Goal: Task Accomplishment & Management: Manage account settings

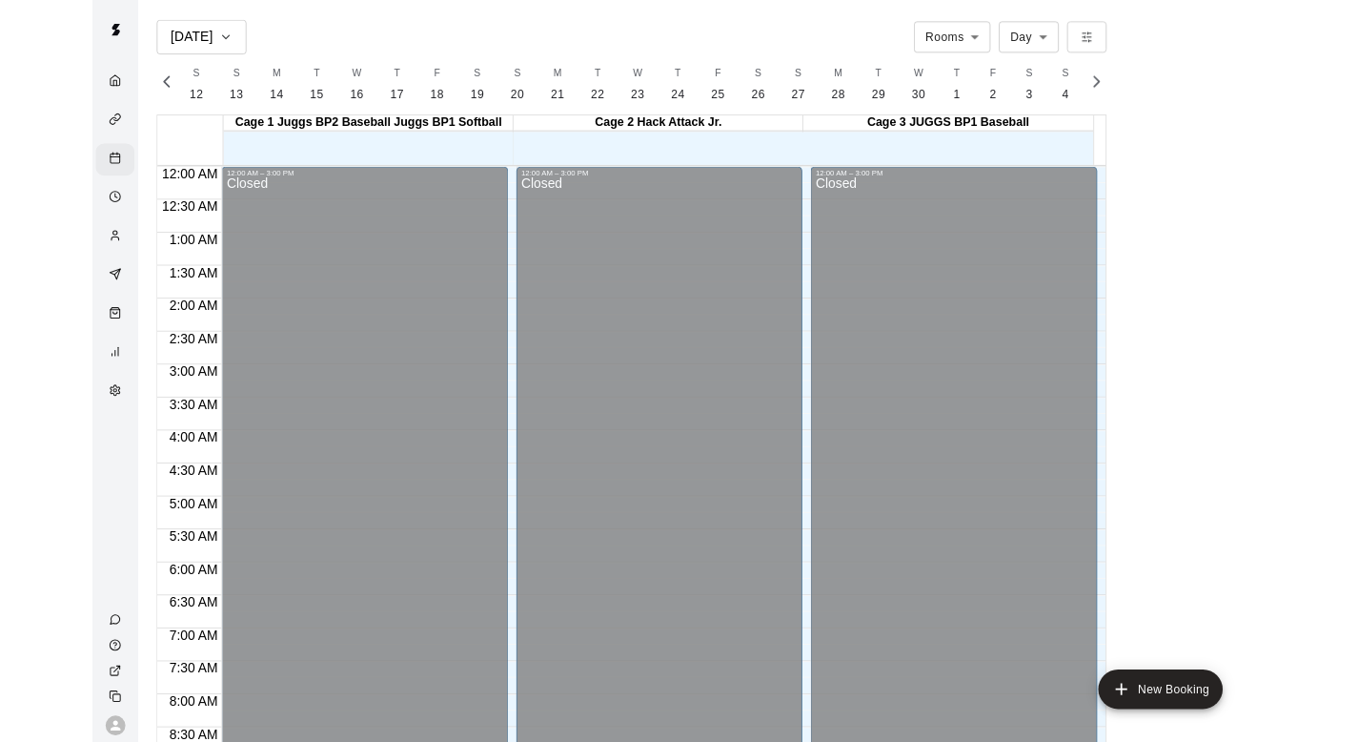
scroll to position [0, 8070]
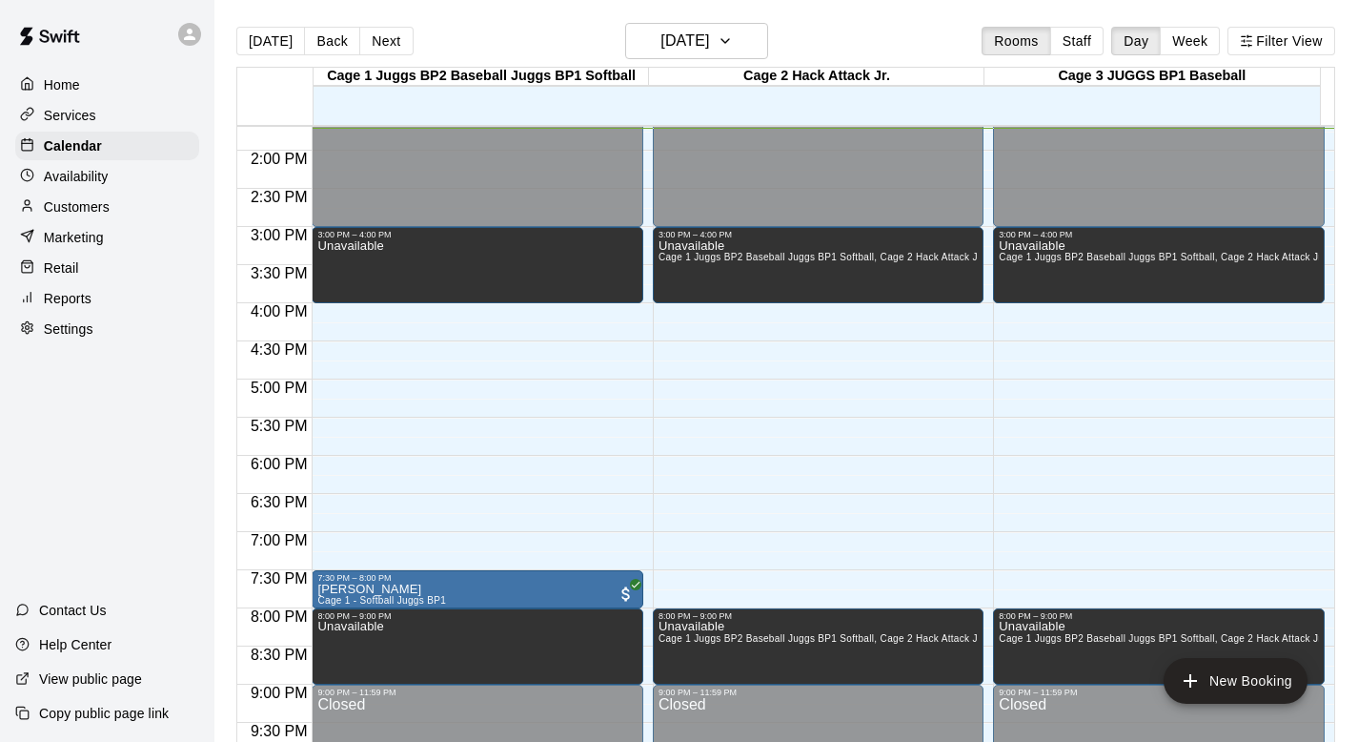
click at [67, 203] on p "Customers" at bounding box center [77, 206] width 66 height 19
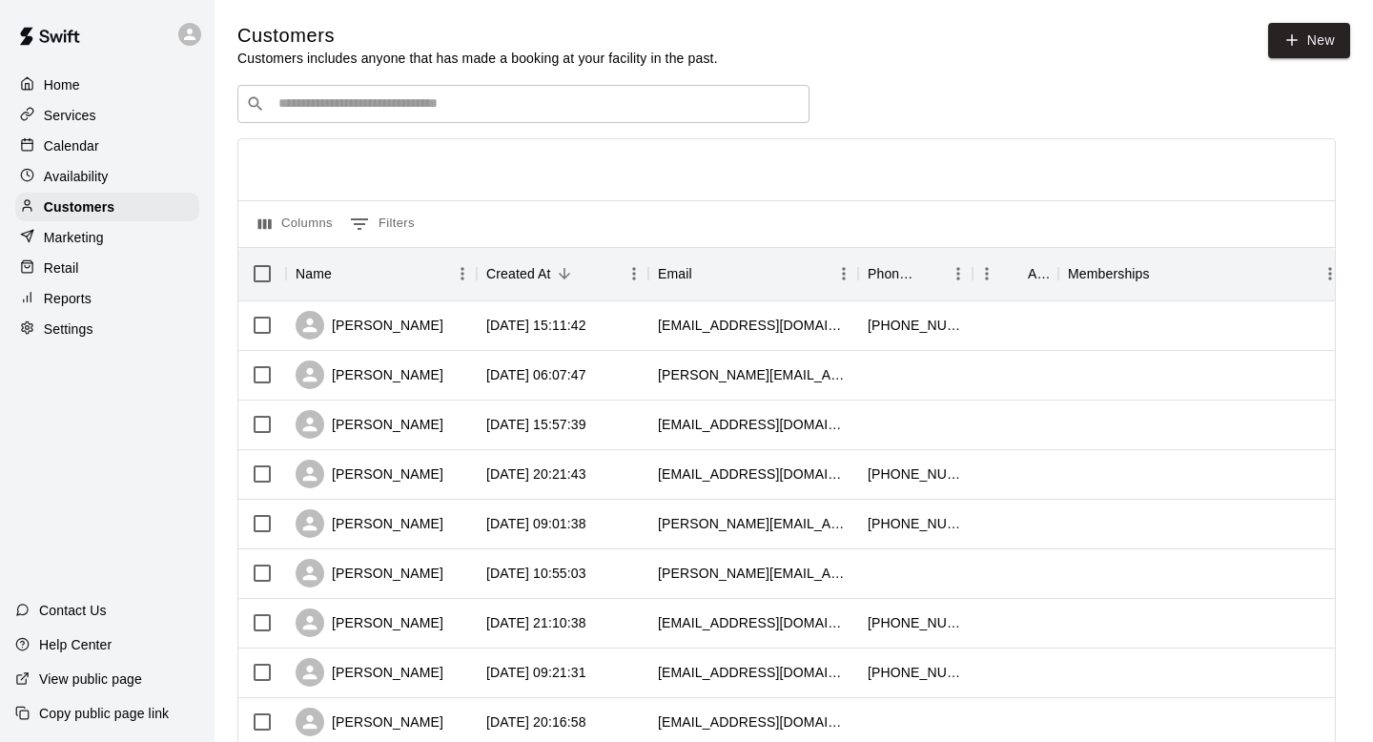
click at [302, 95] on input "Search customers by name or email" at bounding box center [537, 103] width 528 height 19
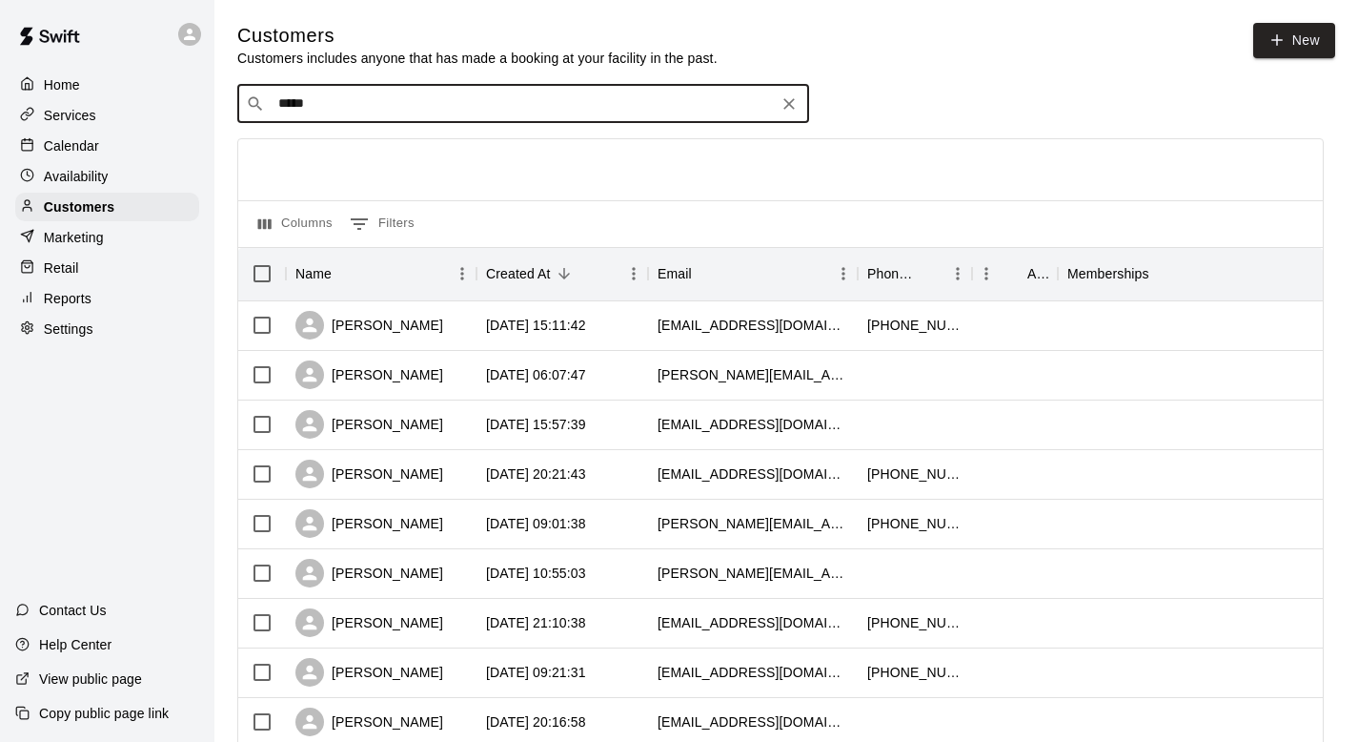
type input "******"
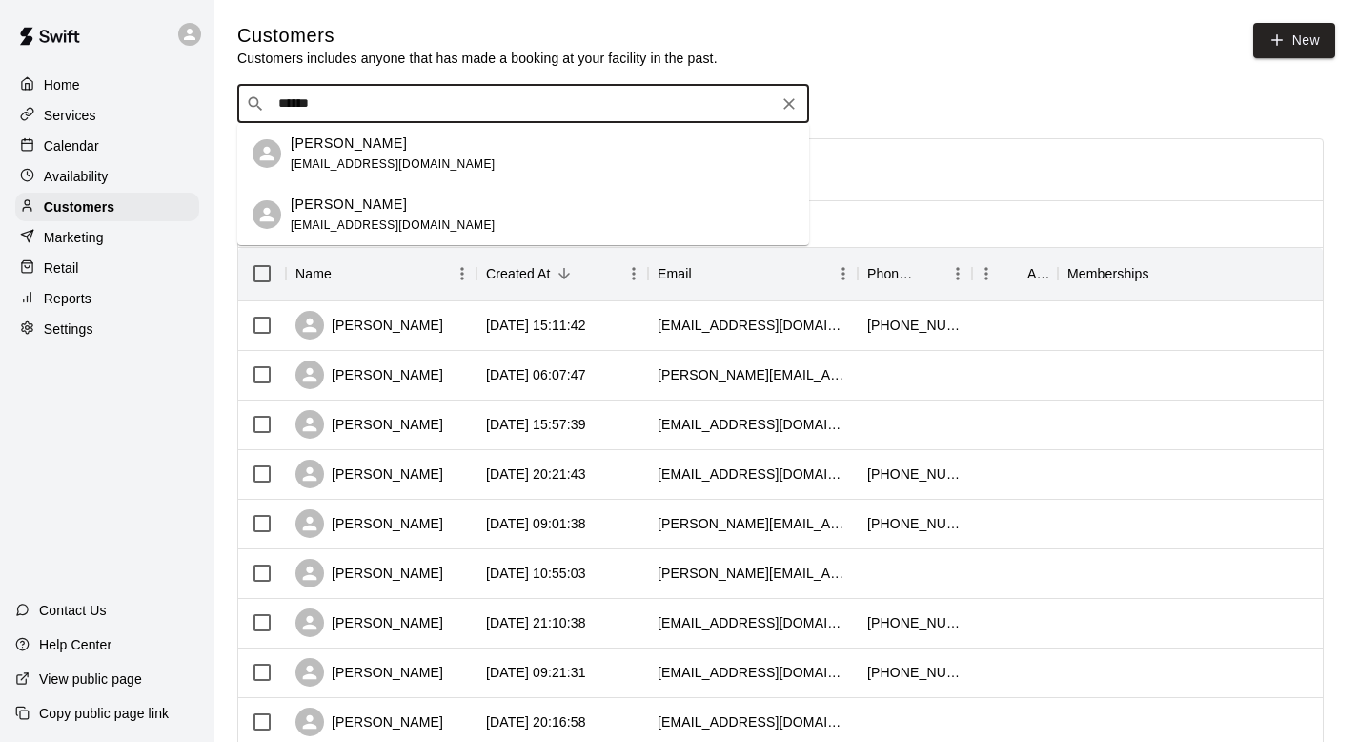
click at [322, 121] on div "​ ****** ​" at bounding box center [523, 104] width 572 height 38
click at [336, 173] on div "[PERSON_NAME] [EMAIL_ADDRESS][DOMAIN_NAME]" at bounding box center [393, 153] width 205 height 41
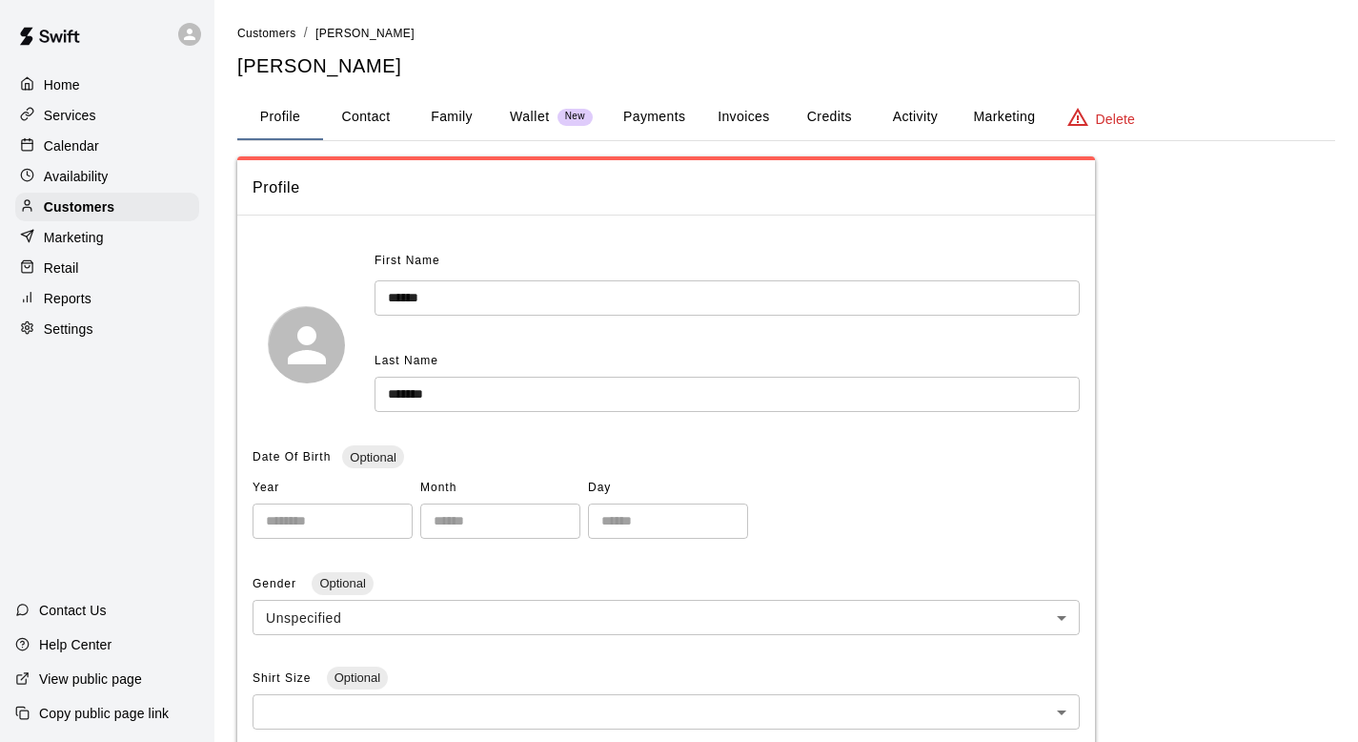
click at [450, 111] on button "Family" at bounding box center [452, 117] width 86 height 46
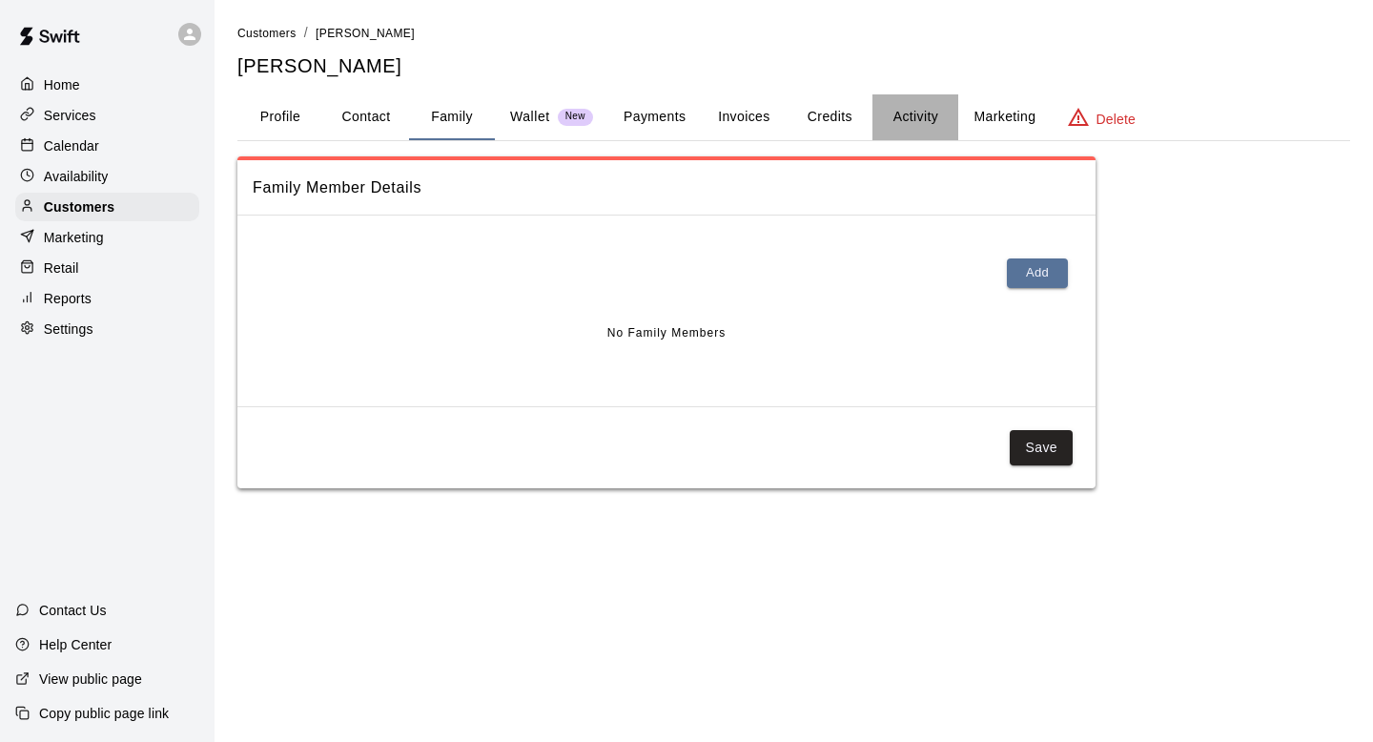
click at [666, 129] on button "Activity" at bounding box center [915, 117] width 86 height 46
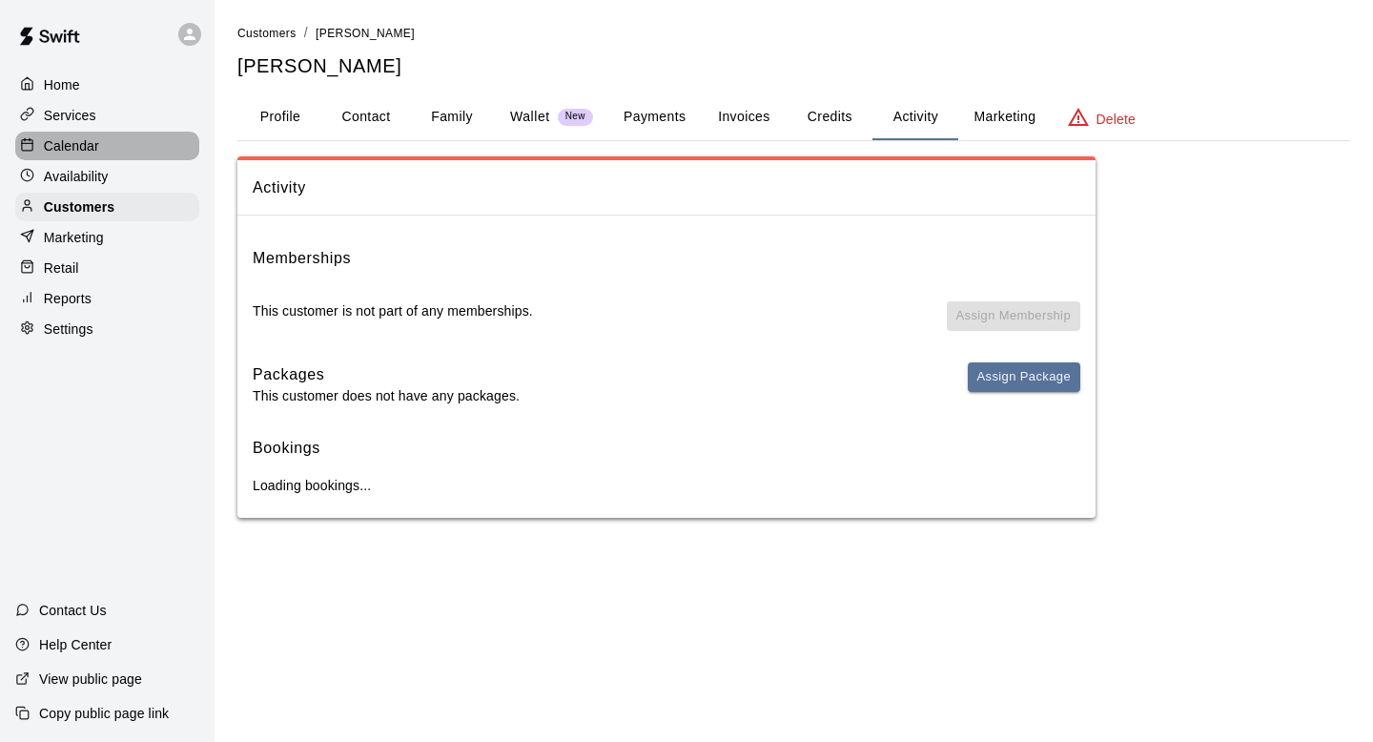
click at [105, 138] on div "Calendar" at bounding box center [107, 146] width 184 height 29
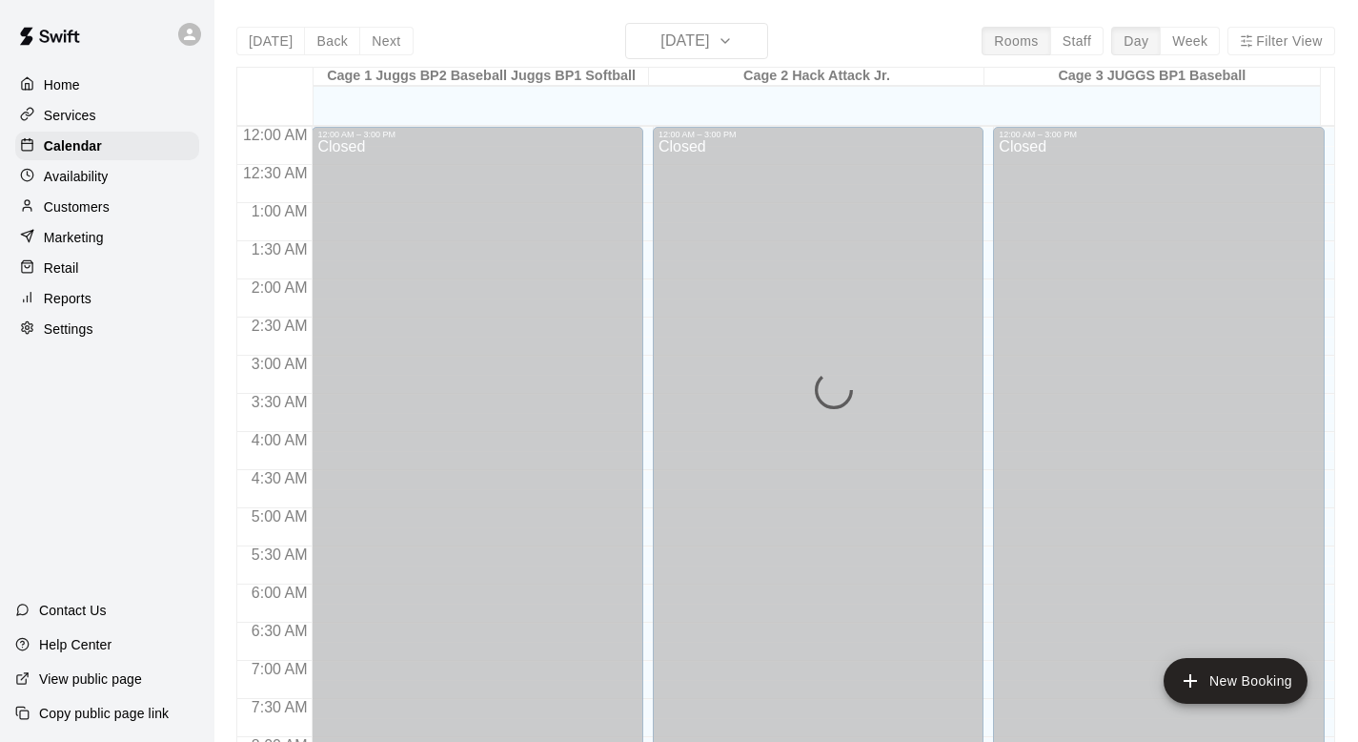
scroll to position [1046, 0]
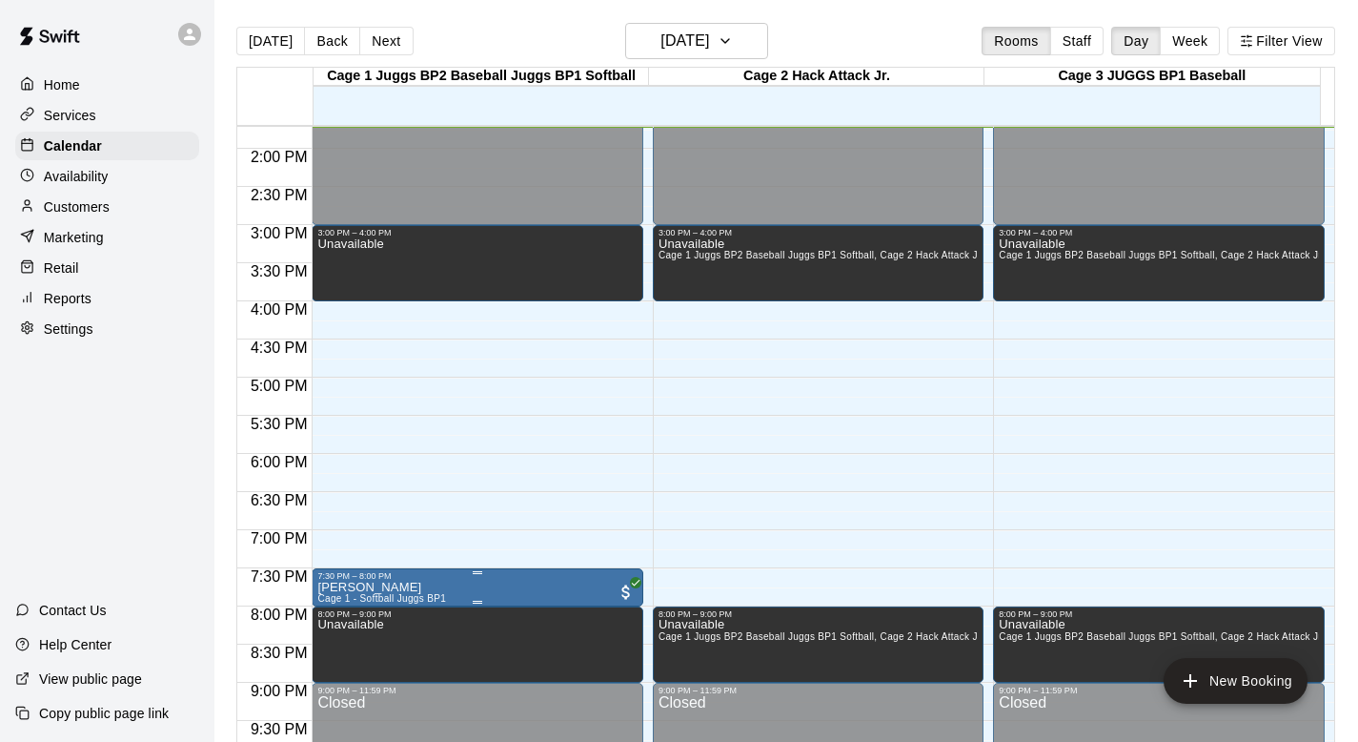
click at [369, 587] on p "[PERSON_NAME]" at bounding box center [381, 587] width 129 height 0
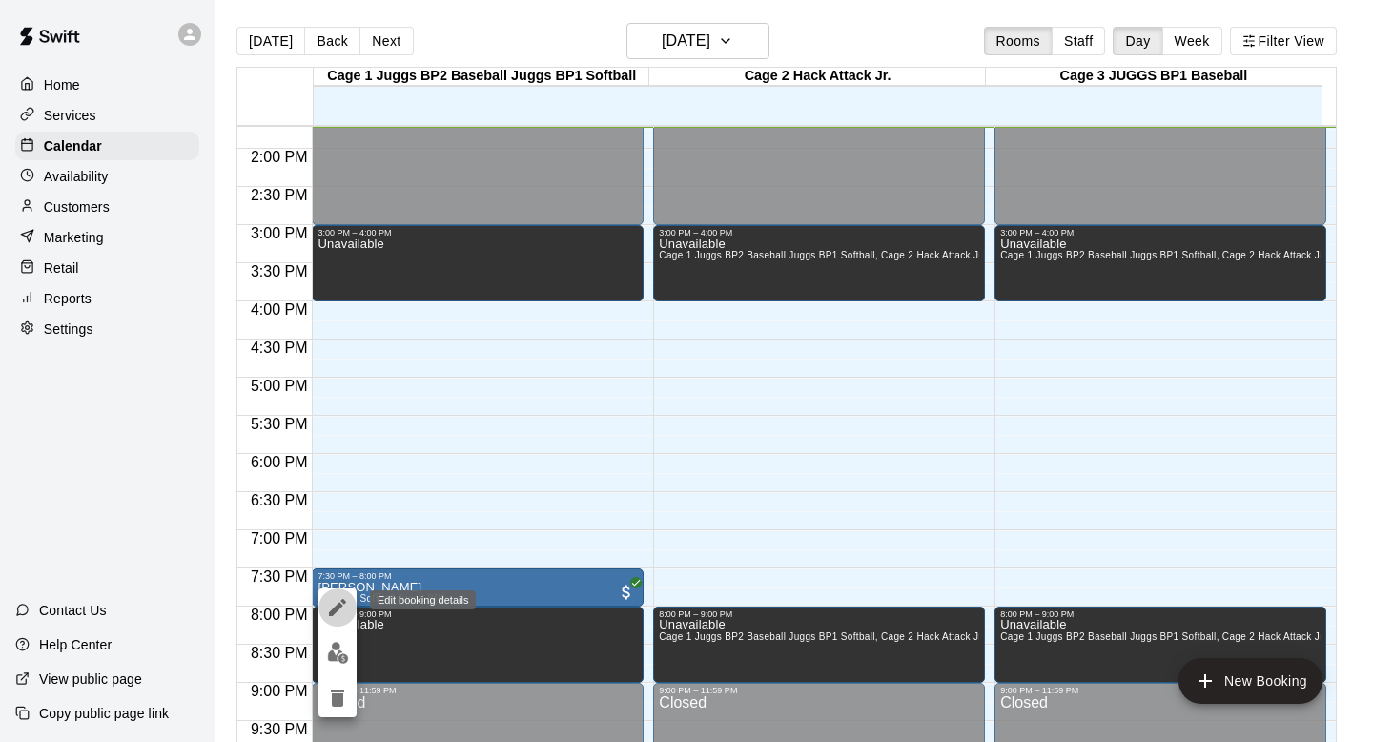
click at [344, 600] on icon "edit" at bounding box center [337, 607] width 17 height 17
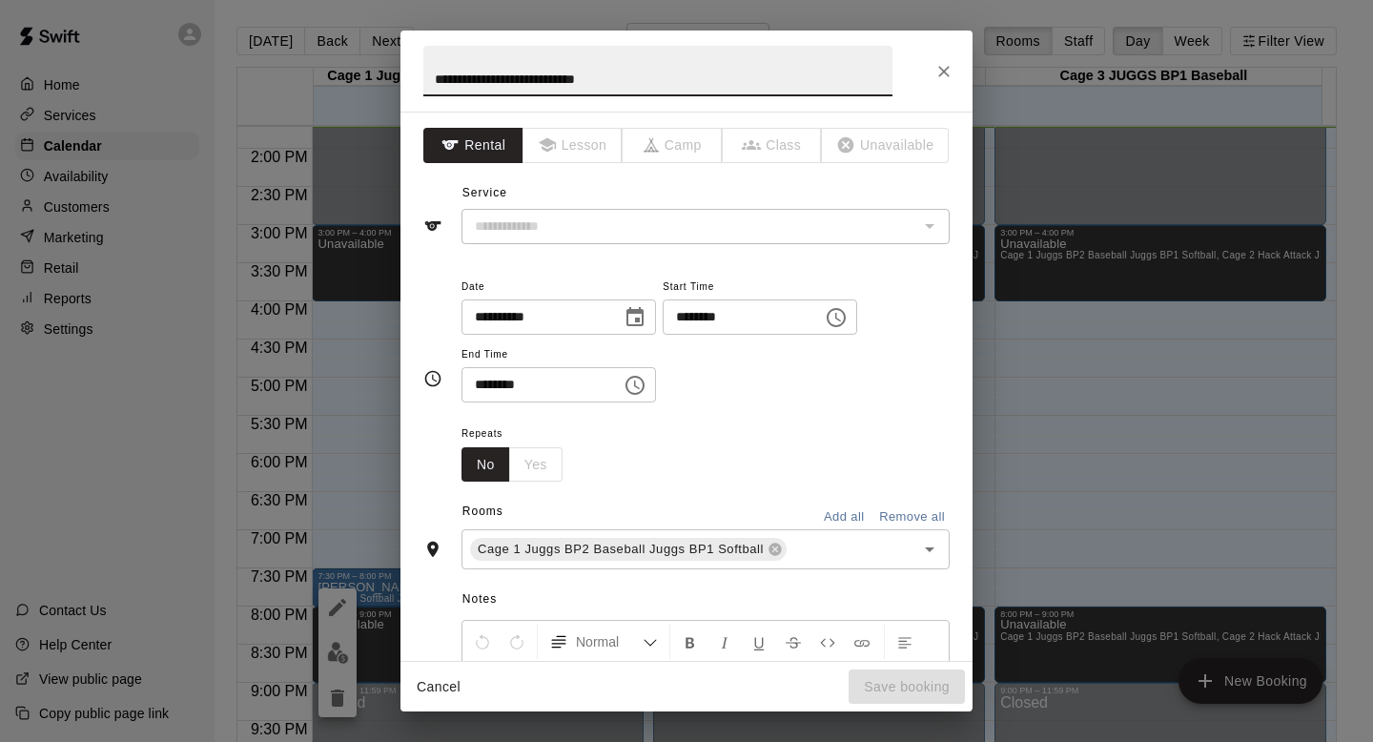
type input "**********"
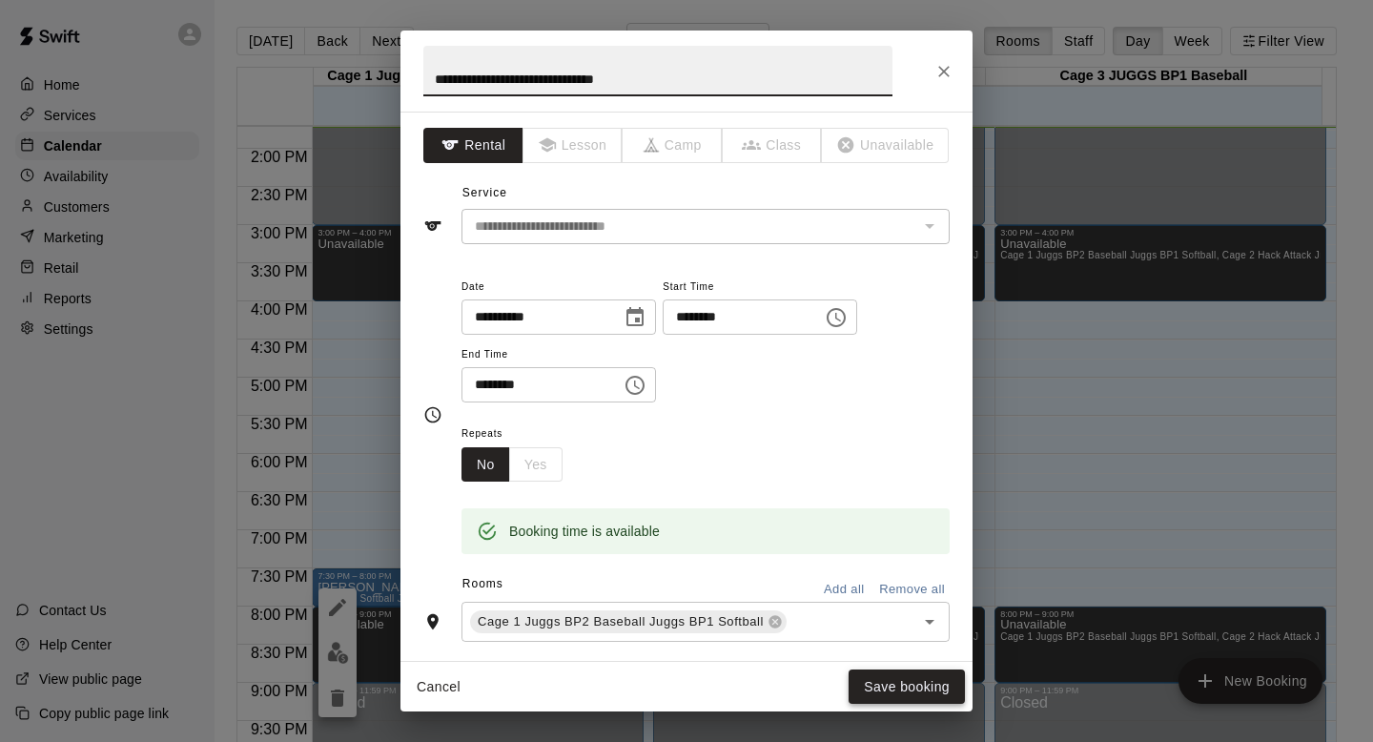
type input "**********"
click at [666, 661] on button "Save booking" at bounding box center [906, 686] width 116 height 35
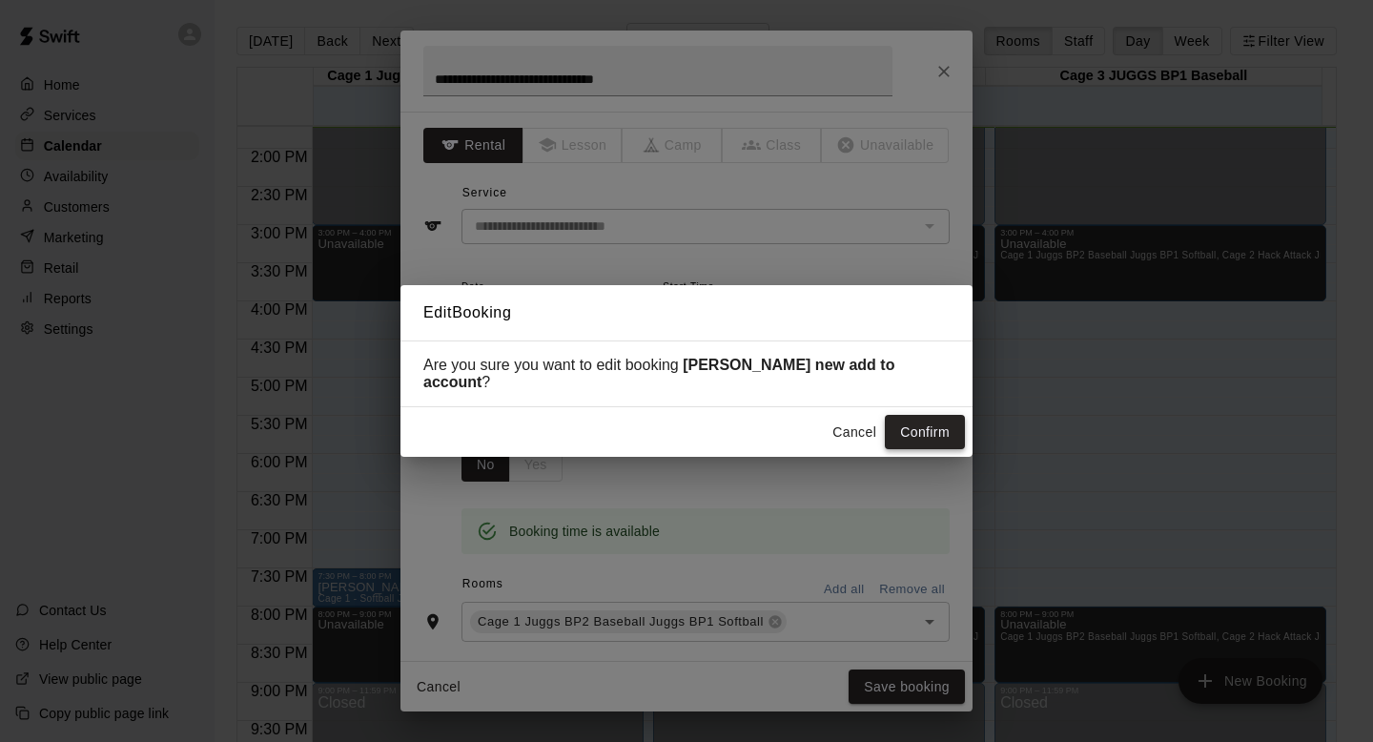
click at [666, 416] on button "Confirm" at bounding box center [925, 432] width 80 height 35
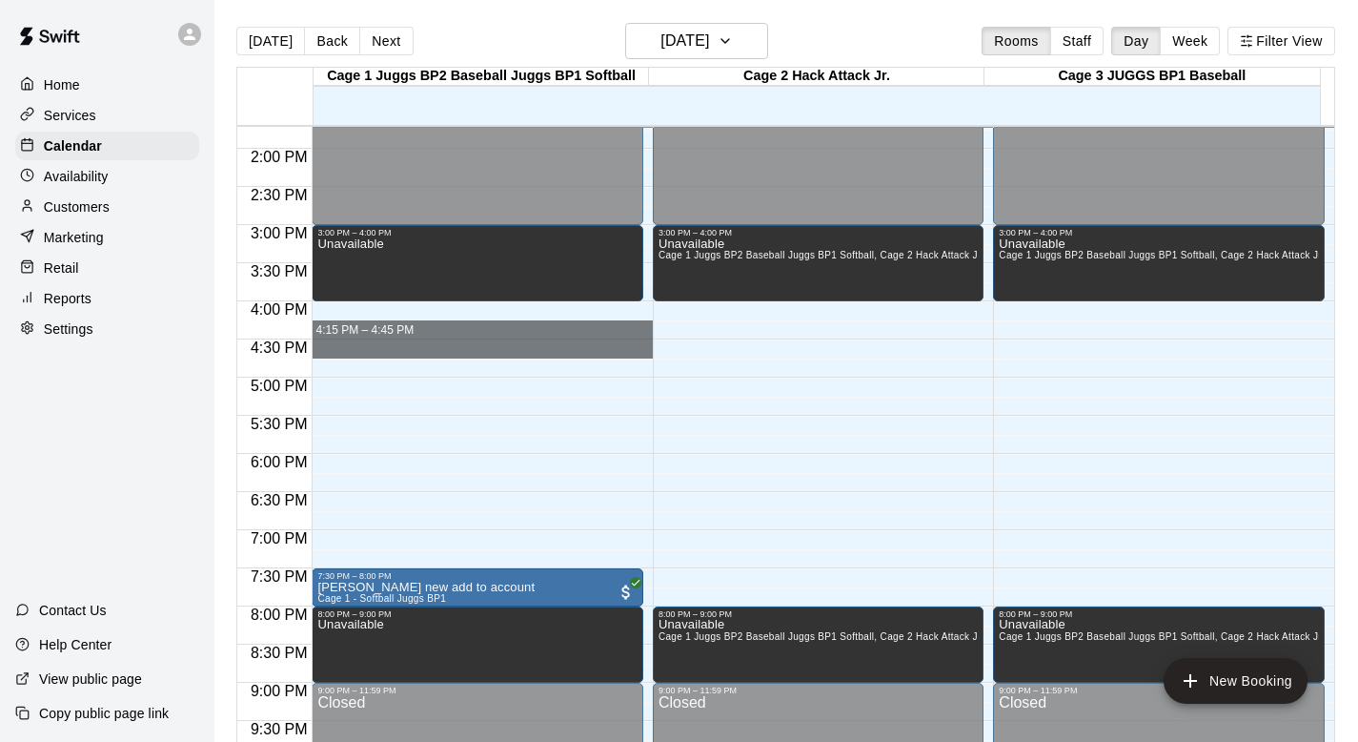
drag, startPoint x: 362, startPoint y: 310, endPoint x: 362, endPoint y: 341, distance: 31.5
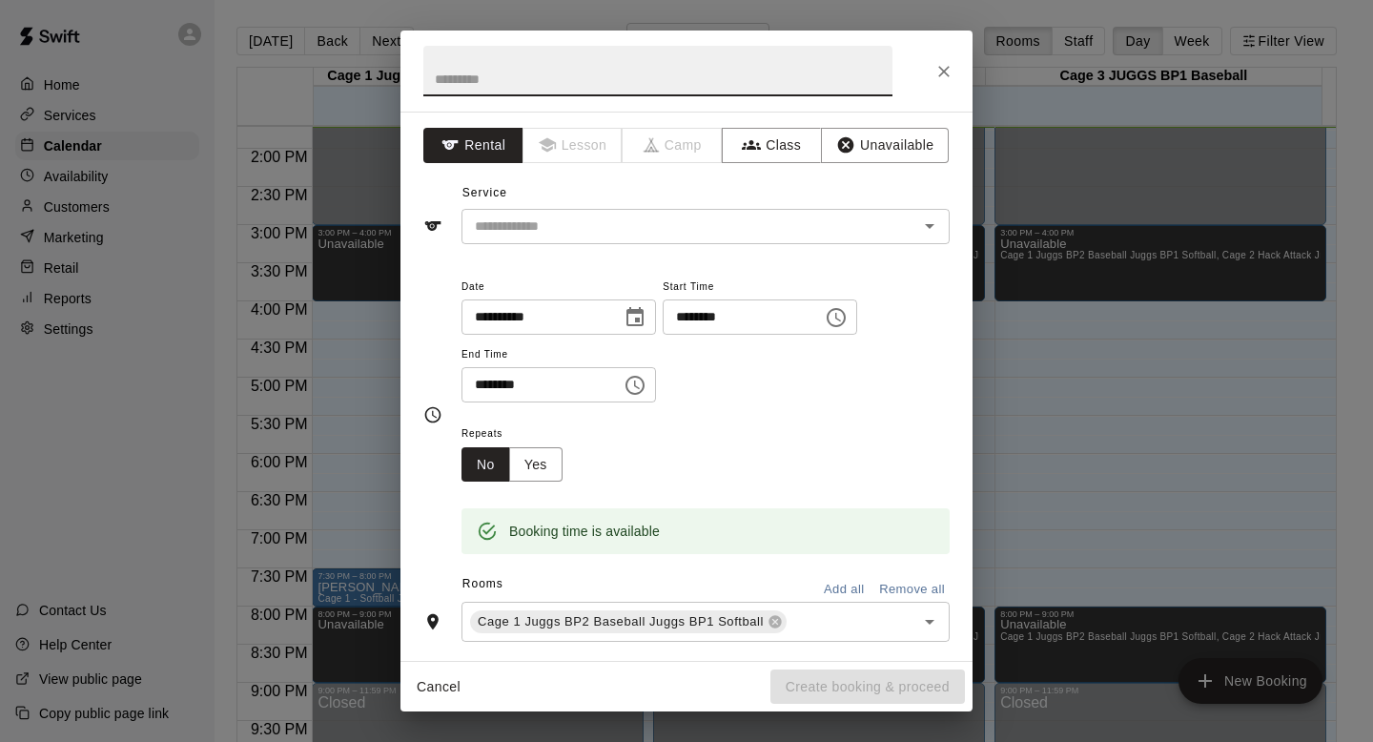
click at [666, 64] on icon "Close" at bounding box center [943, 71] width 19 height 19
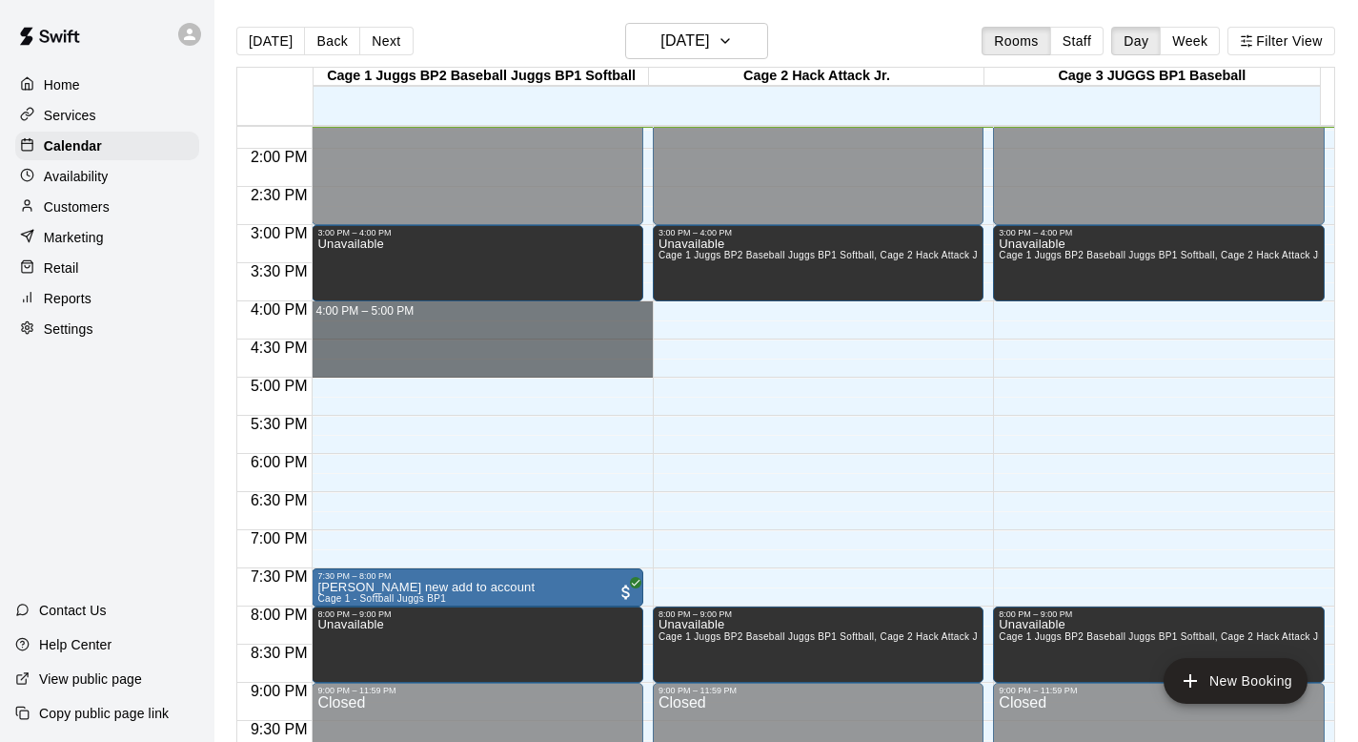
drag, startPoint x: 338, startPoint y: 306, endPoint x: 337, endPoint y: 356, distance: 49.6
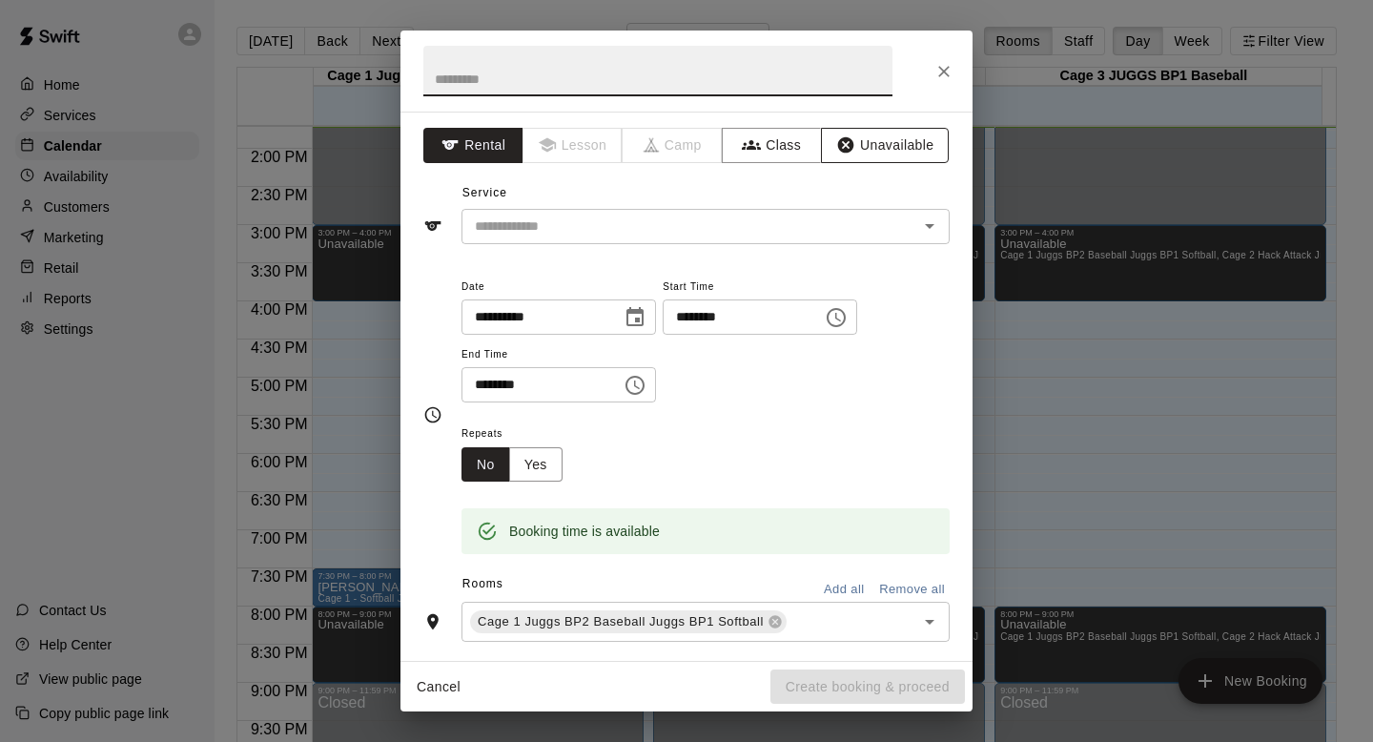
click at [666, 139] on button "Unavailable" at bounding box center [885, 145] width 128 height 35
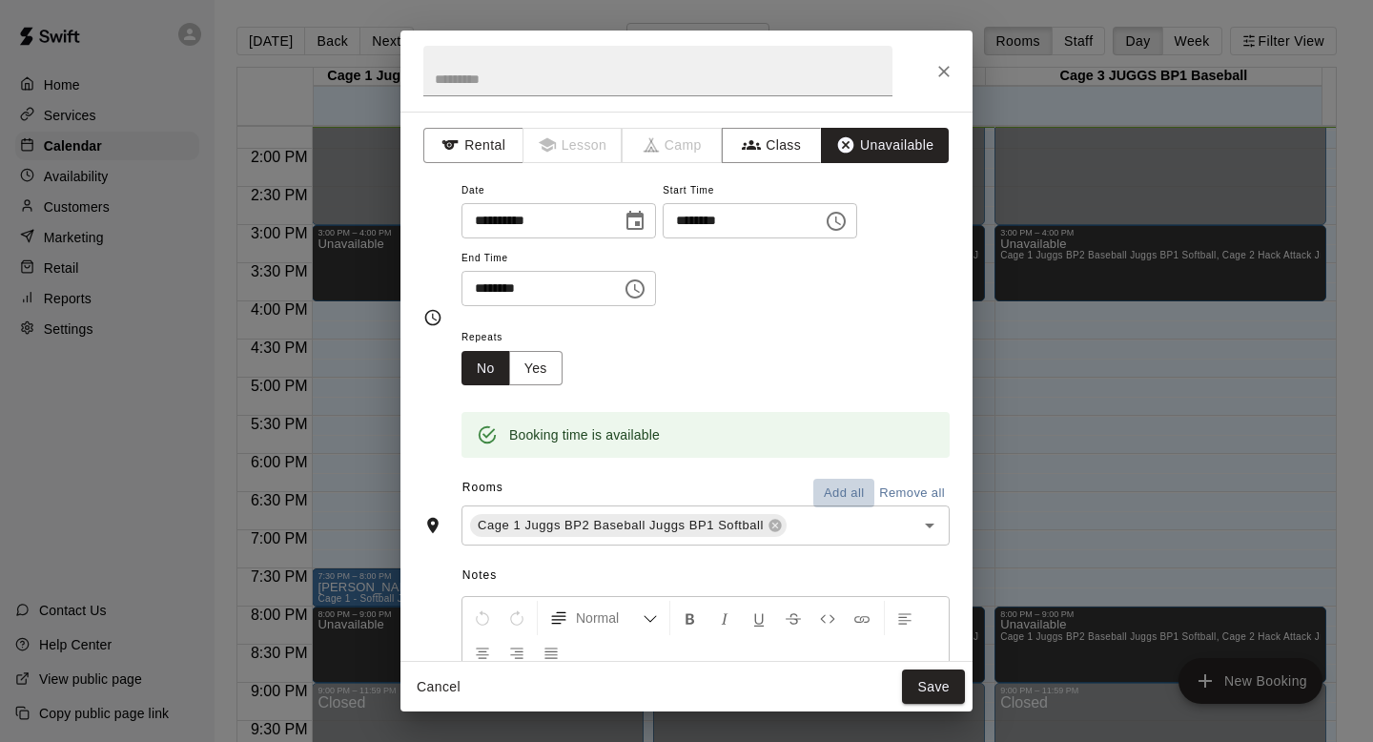
click at [666, 486] on button "Add all" at bounding box center [843, 493] width 61 height 30
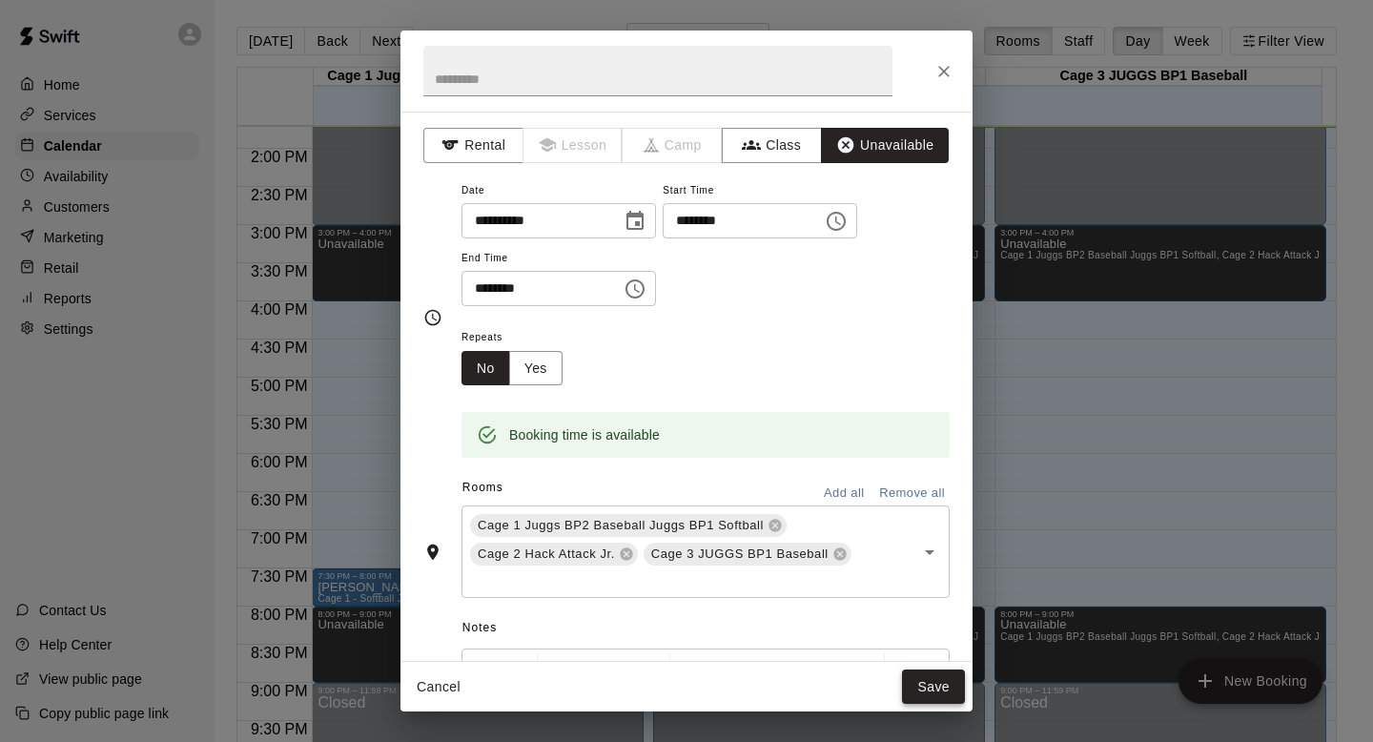
click at [666, 661] on button "Save" at bounding box center [933, 686] width 63 height 35
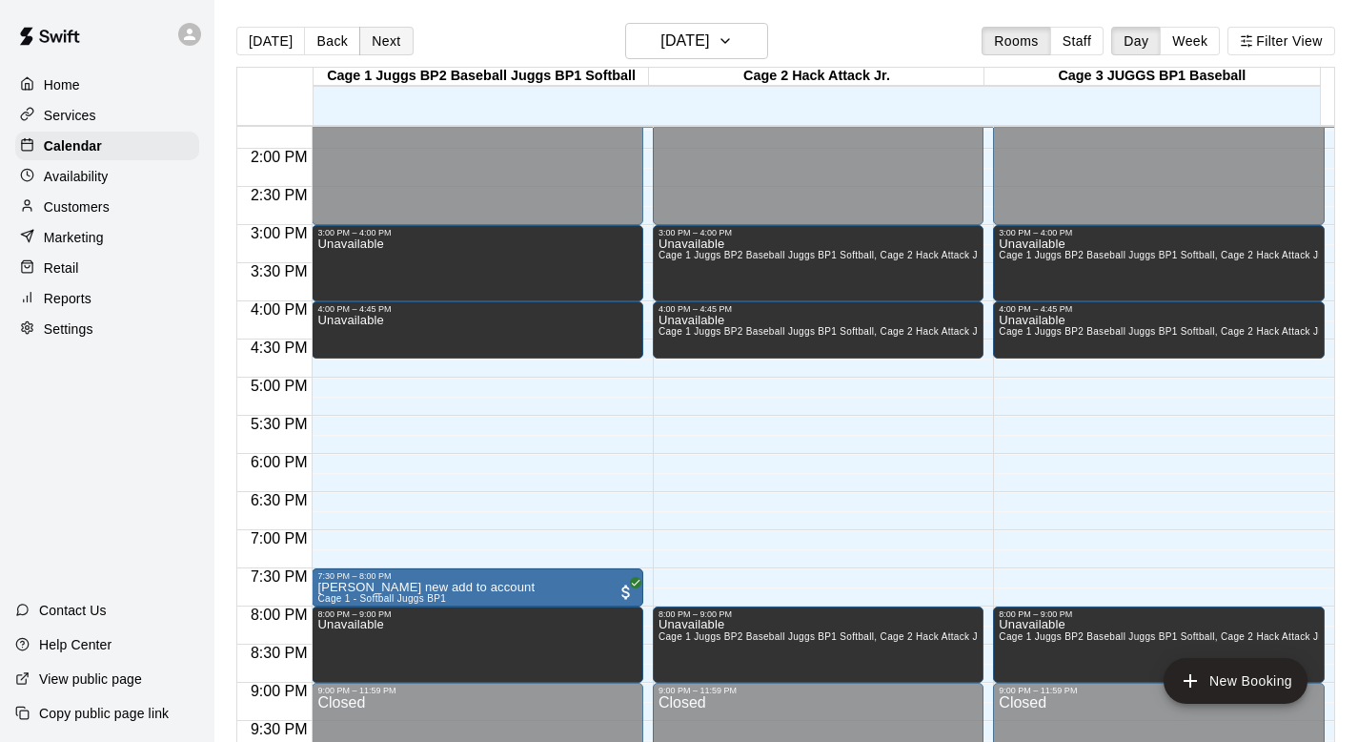
click at [392, 44] on button "Next" at bounding box center [385, 41] width 53 height 29
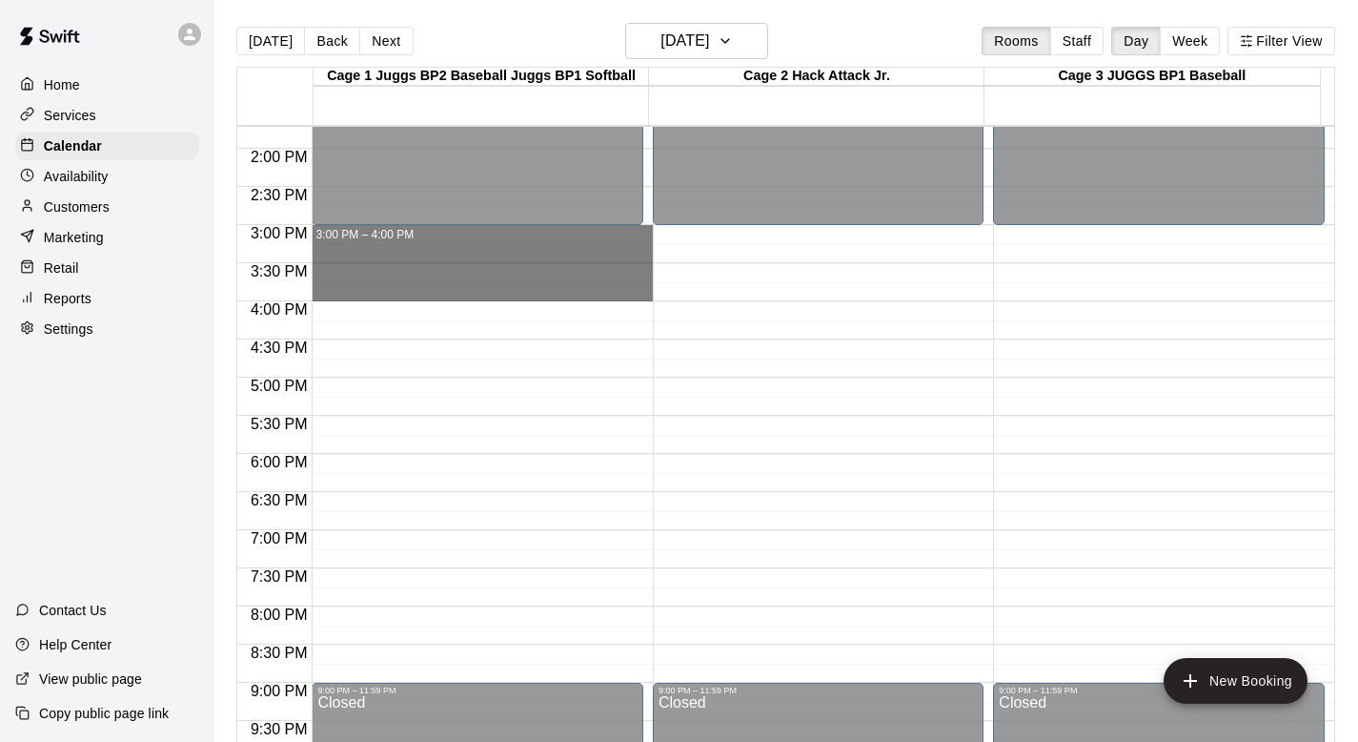
drag, startPoint x: 397, startPoint y: 237, endPoint x: 391, endPoint y: 295, distance: 58.5
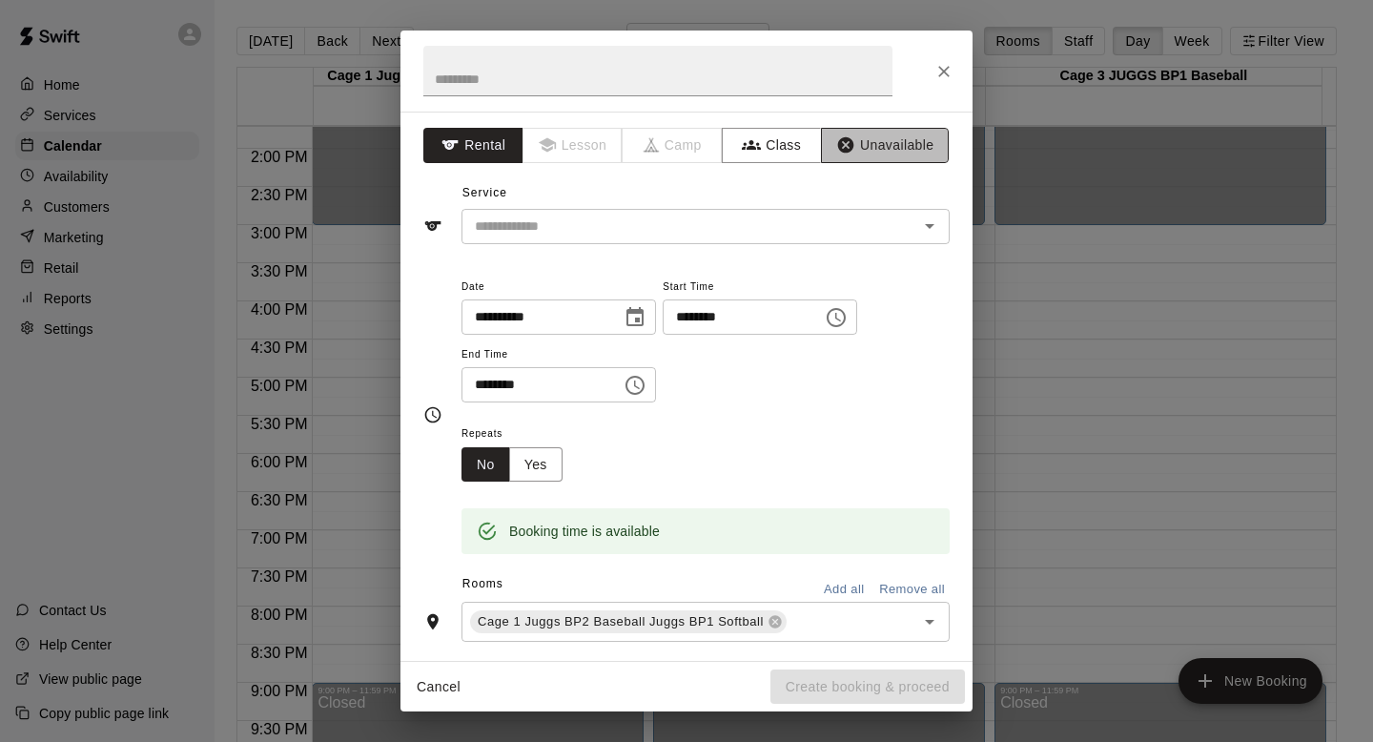
click at [666, 146] on button "Unavailable" at bounding box center [885, 145] width 128 height 35
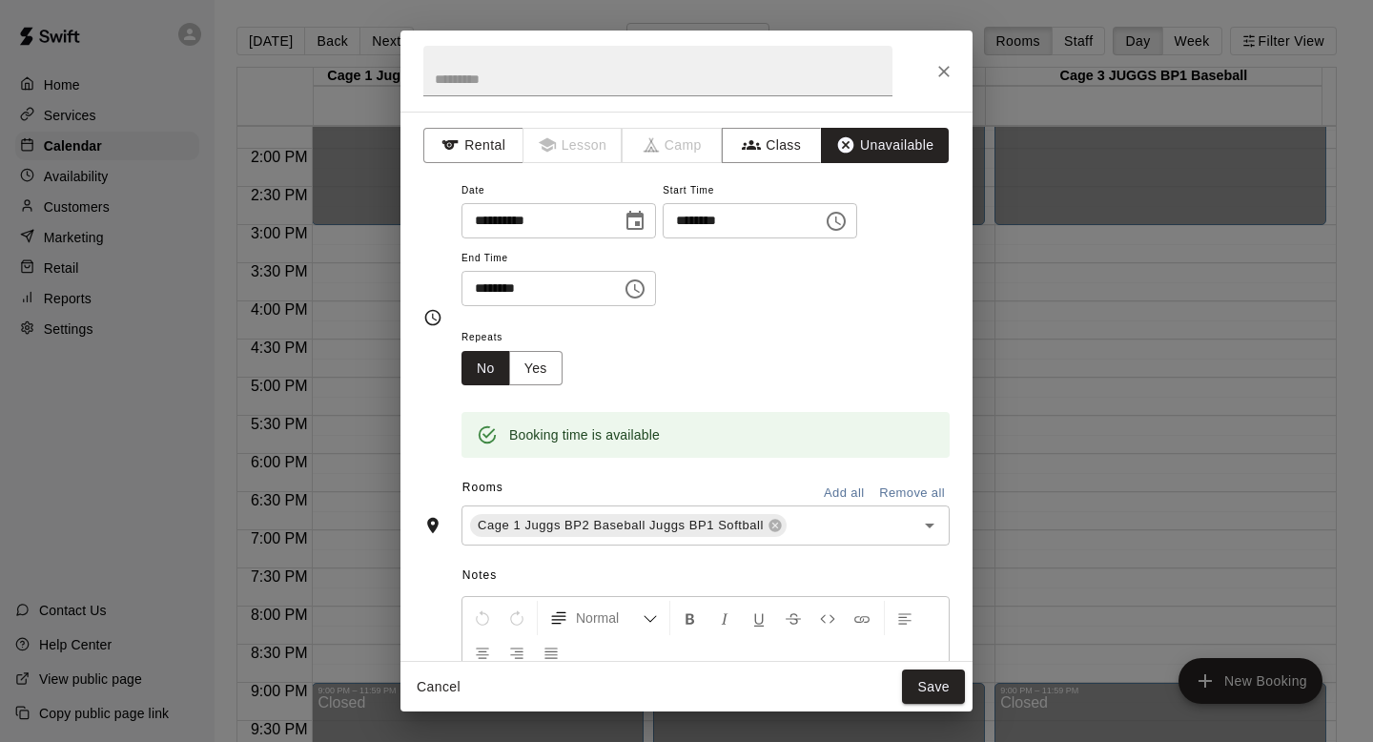
click at [666, 485] on button "Add all" at bounding box center [843, 493] width 61 height 30
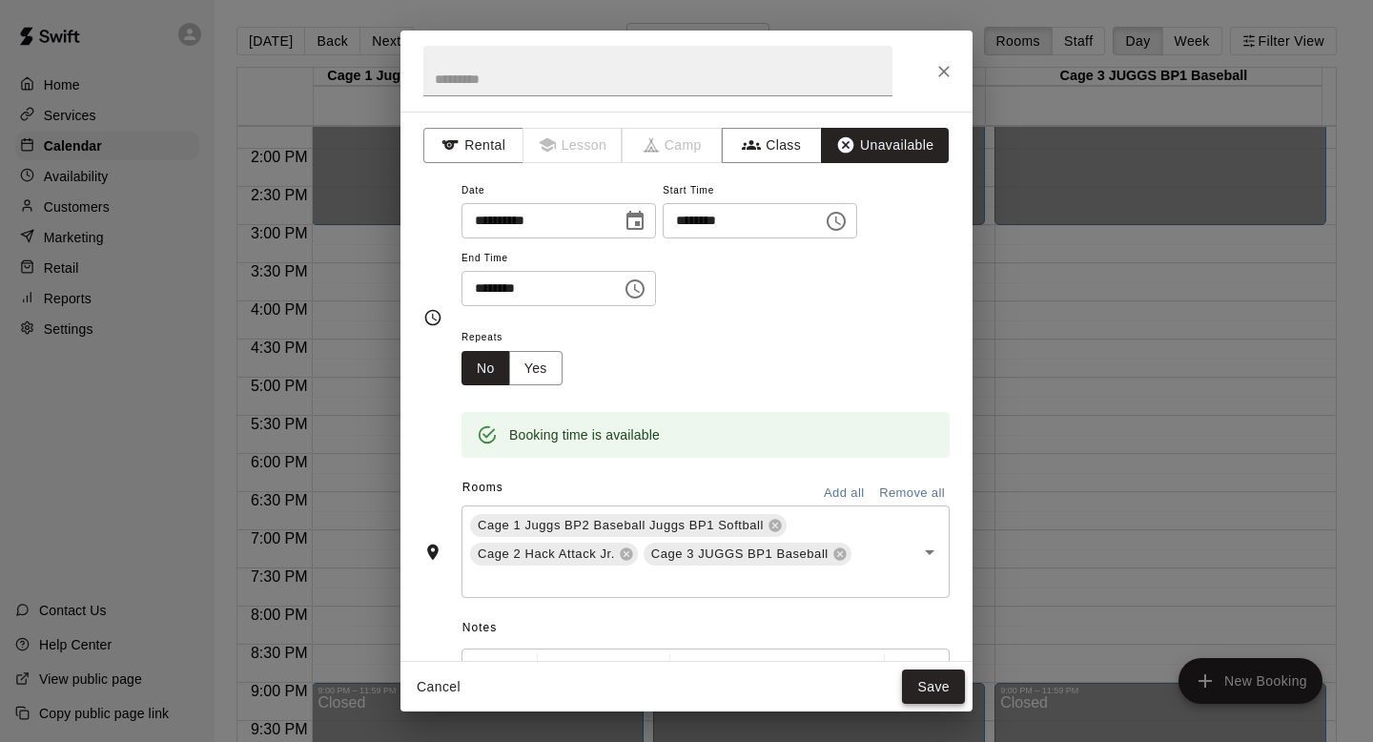
click at [666, 661] on button "Save" at bounding box center [933, 686] width 63 height 35
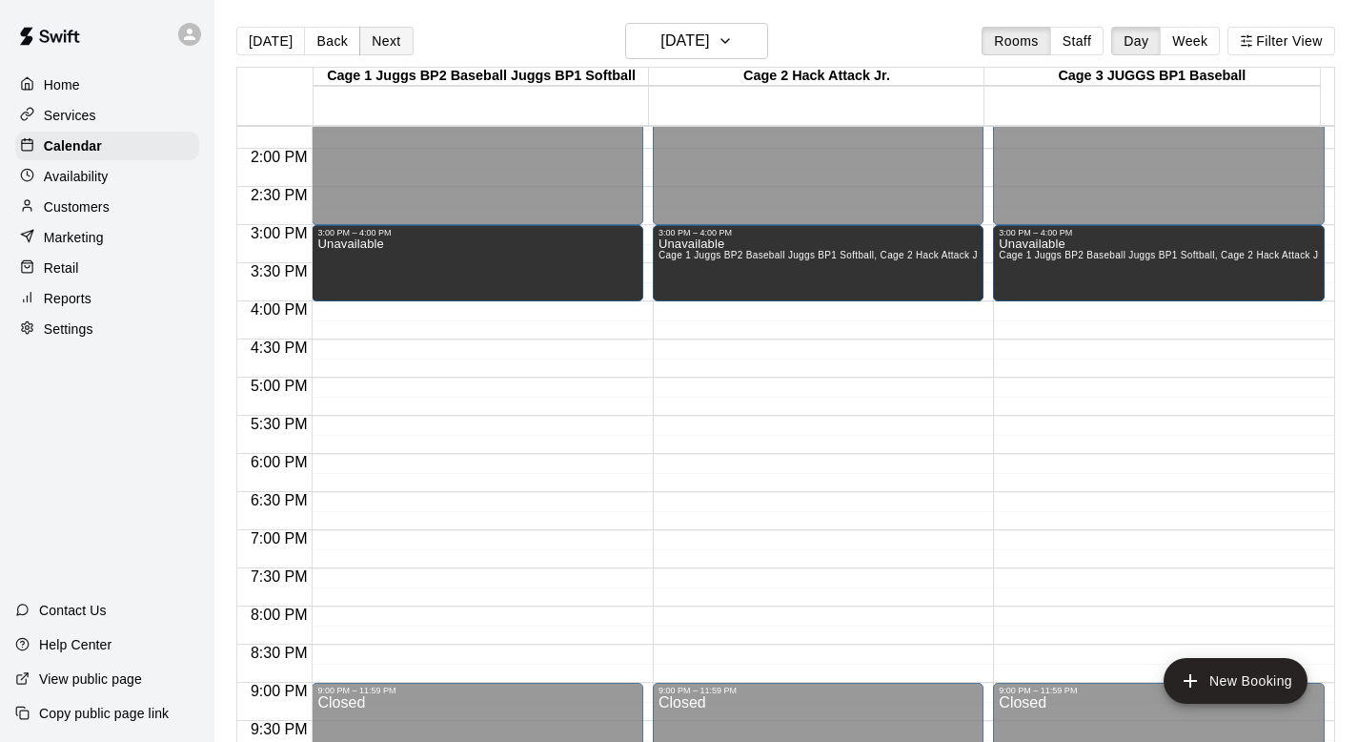
click at [372, 36] on button "Next" at bounding box center [385, 41] width 53 height 29
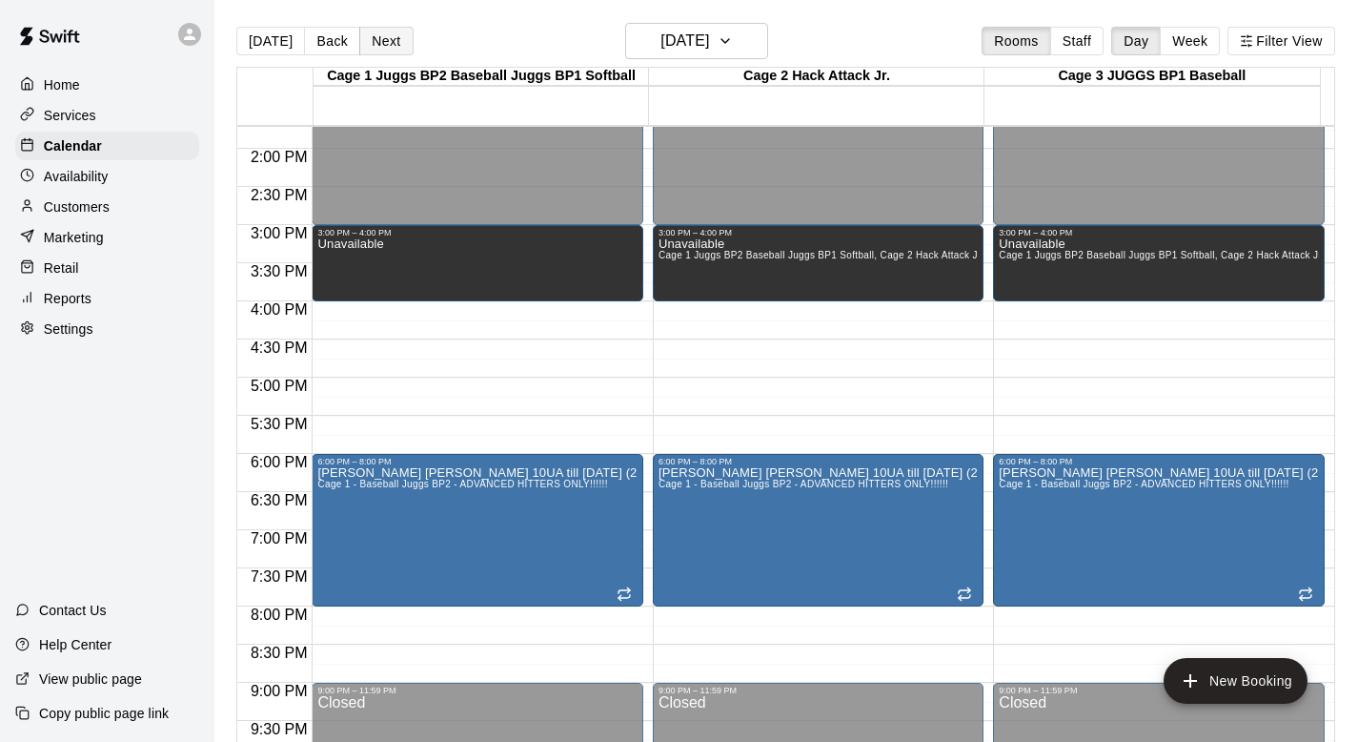
click at [372, 36] on button "Next" at bounding box center [385, 41] width 53 height 29
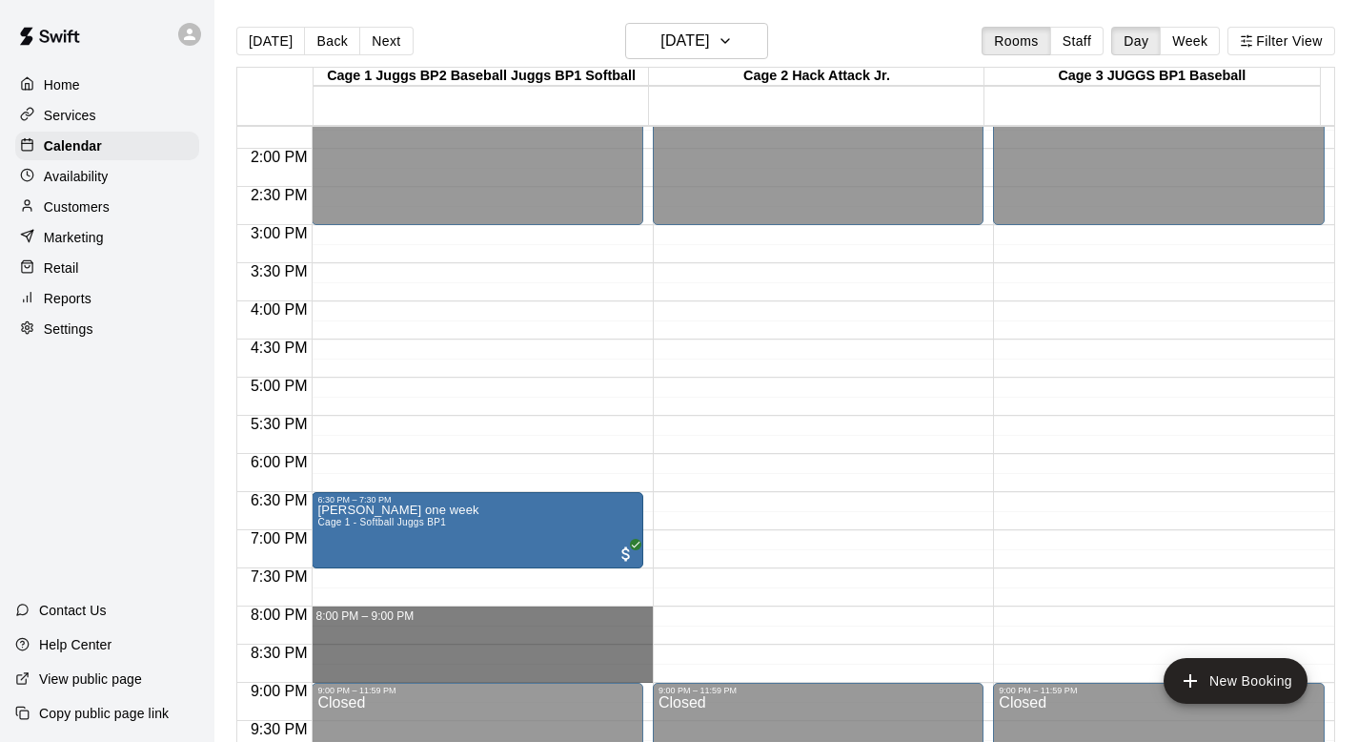
drag, startPoint x: 347, startPoint y: 611, endPoint x: 348, endPoint y: 661, distance: 50.5
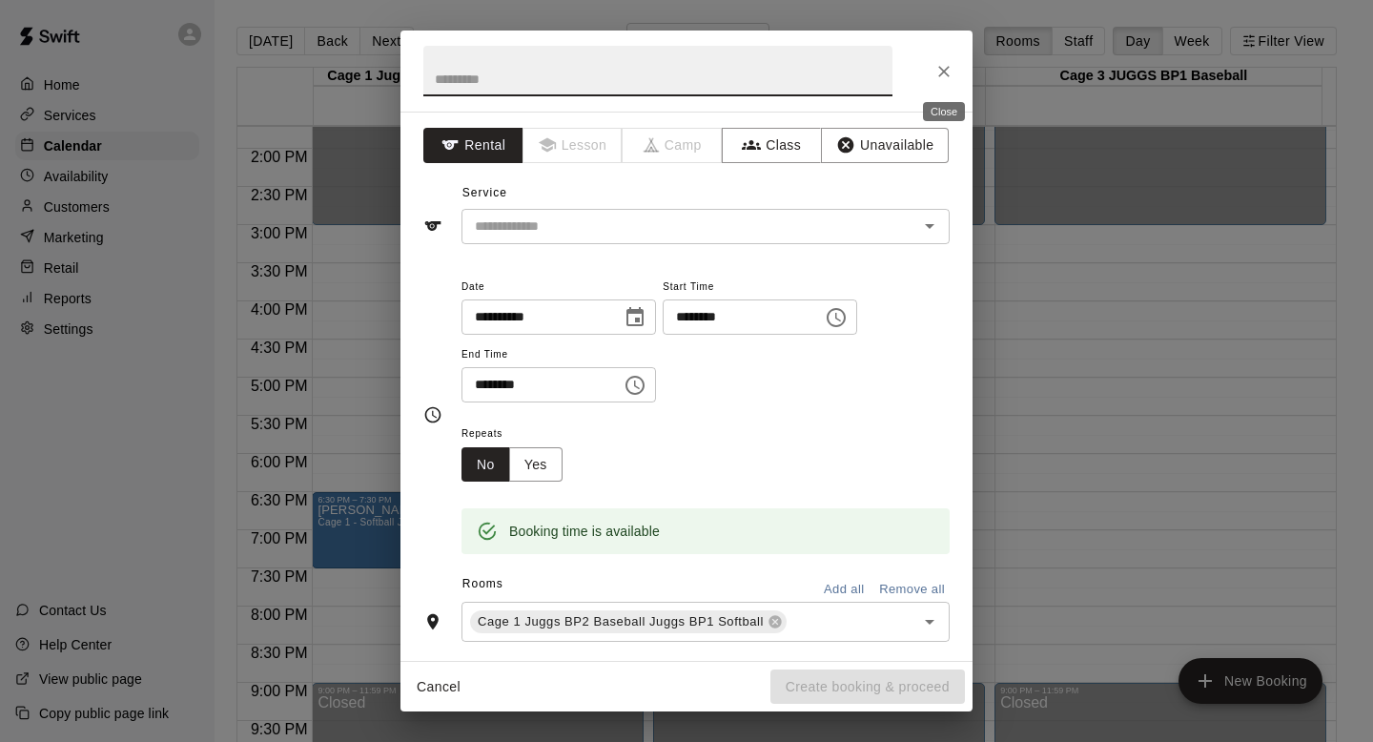
click at [666, 64] on icon "Close" at bounding box center [943, 71] width 19 height 19
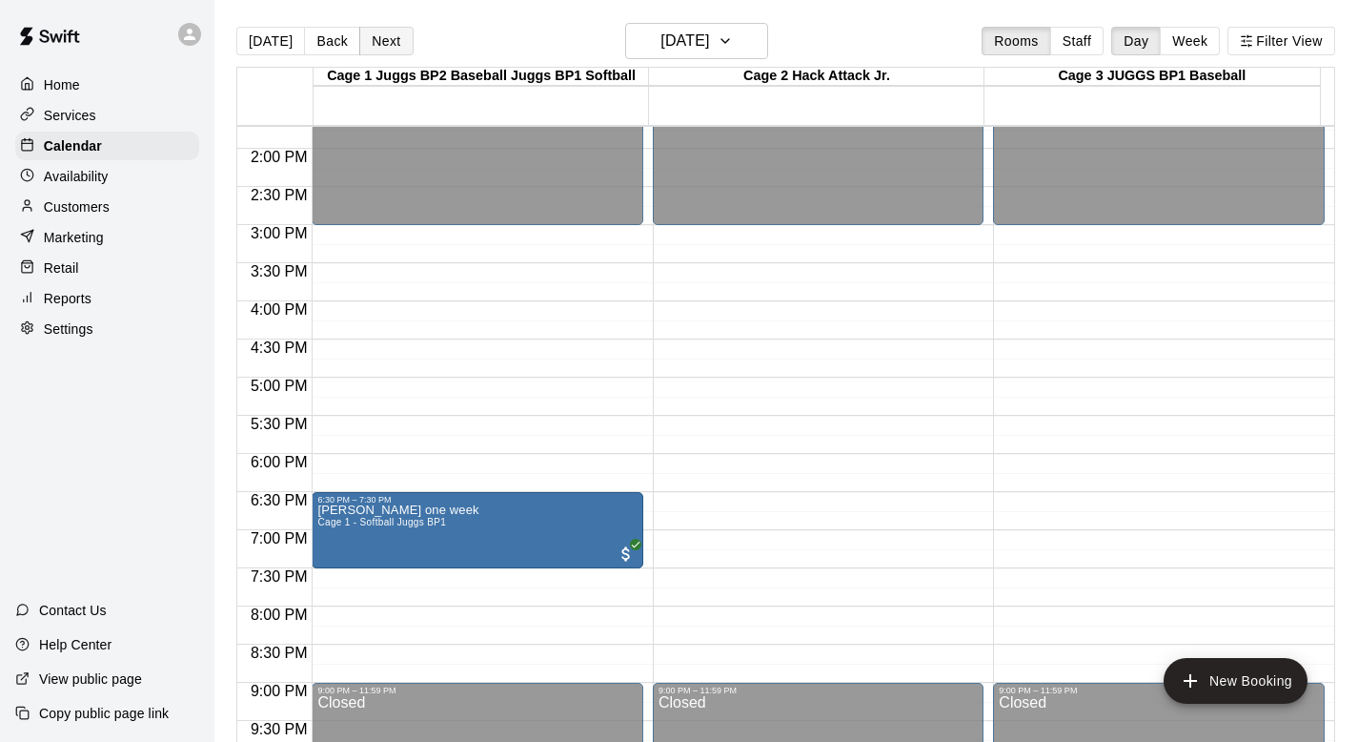
click at [381, 36] on button "Next" at bounding box center [385, 41] width 53 height 29
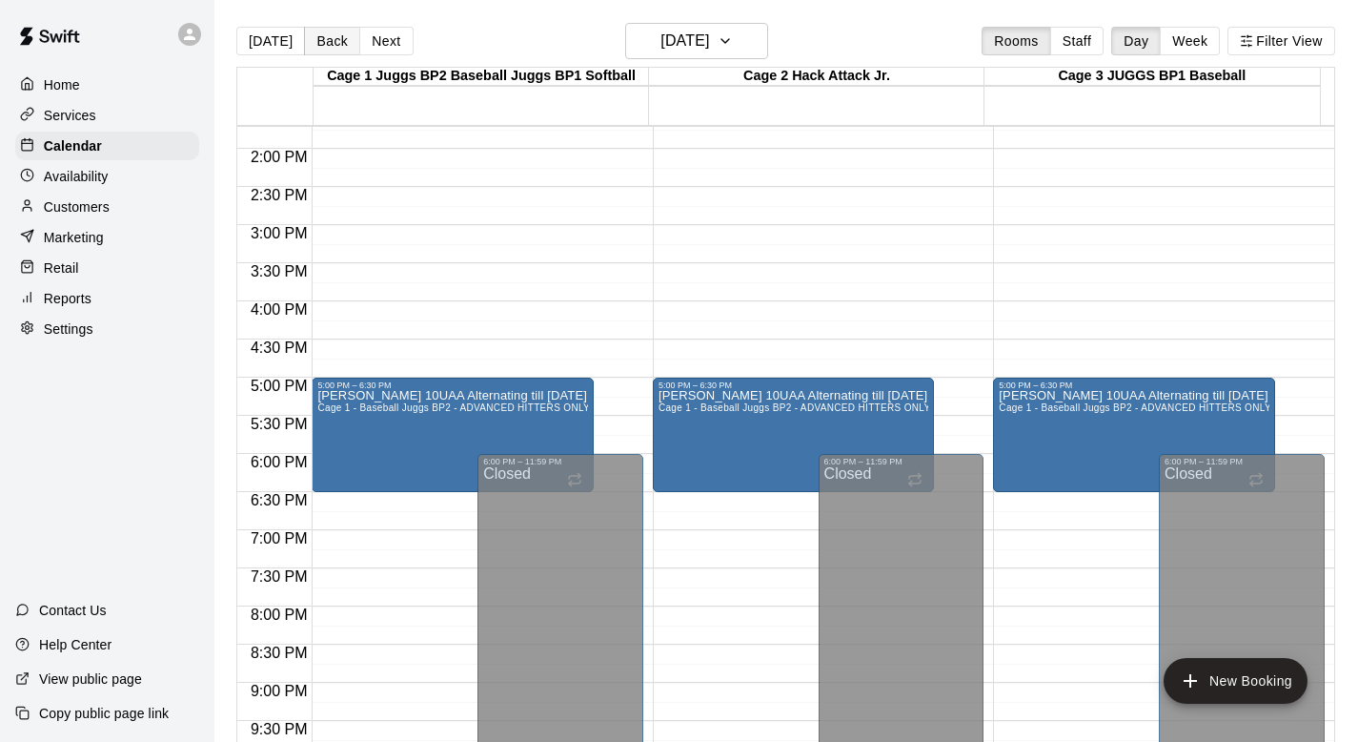
click at [323, 36] on button "Back" at bounding box center [332, 41] width 56 height 29
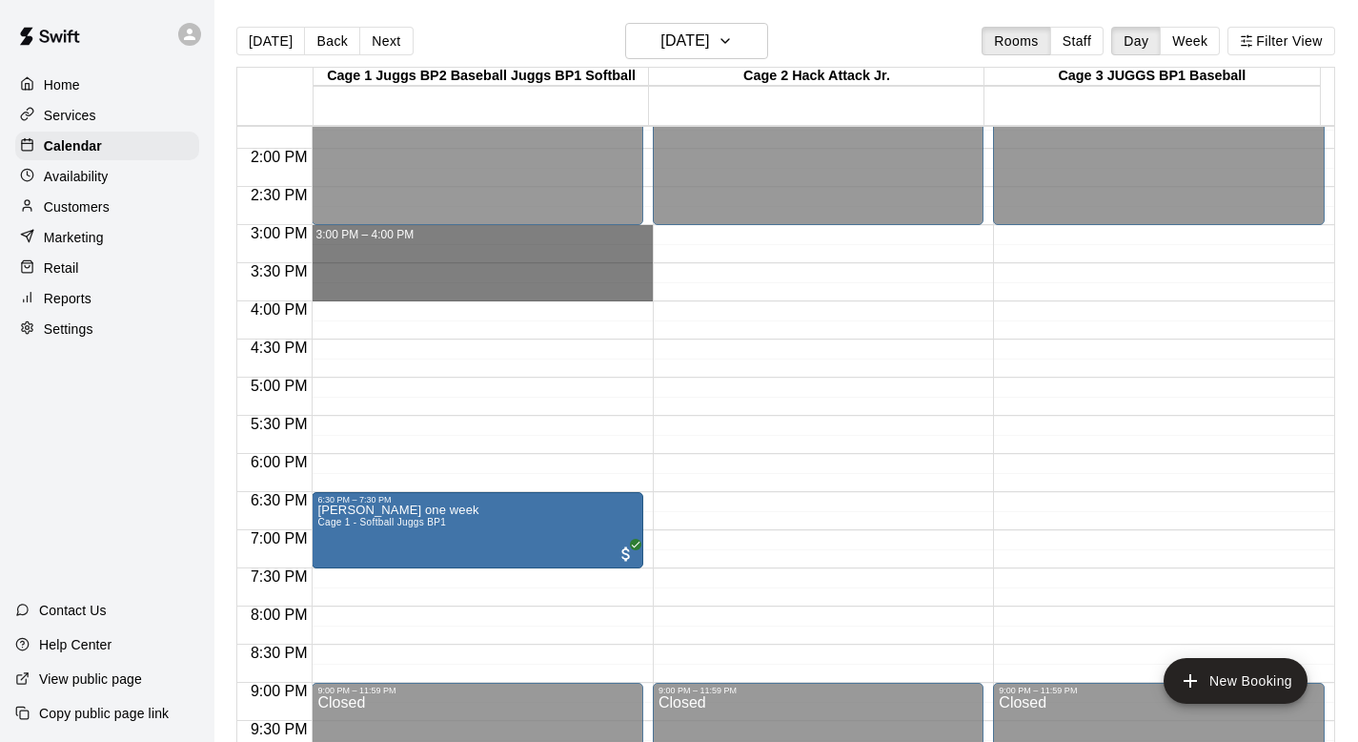
drag, startPoint x: 352, startPoint y: 231, endPoint x: 345, endPoint y: 280, distance: 50.0
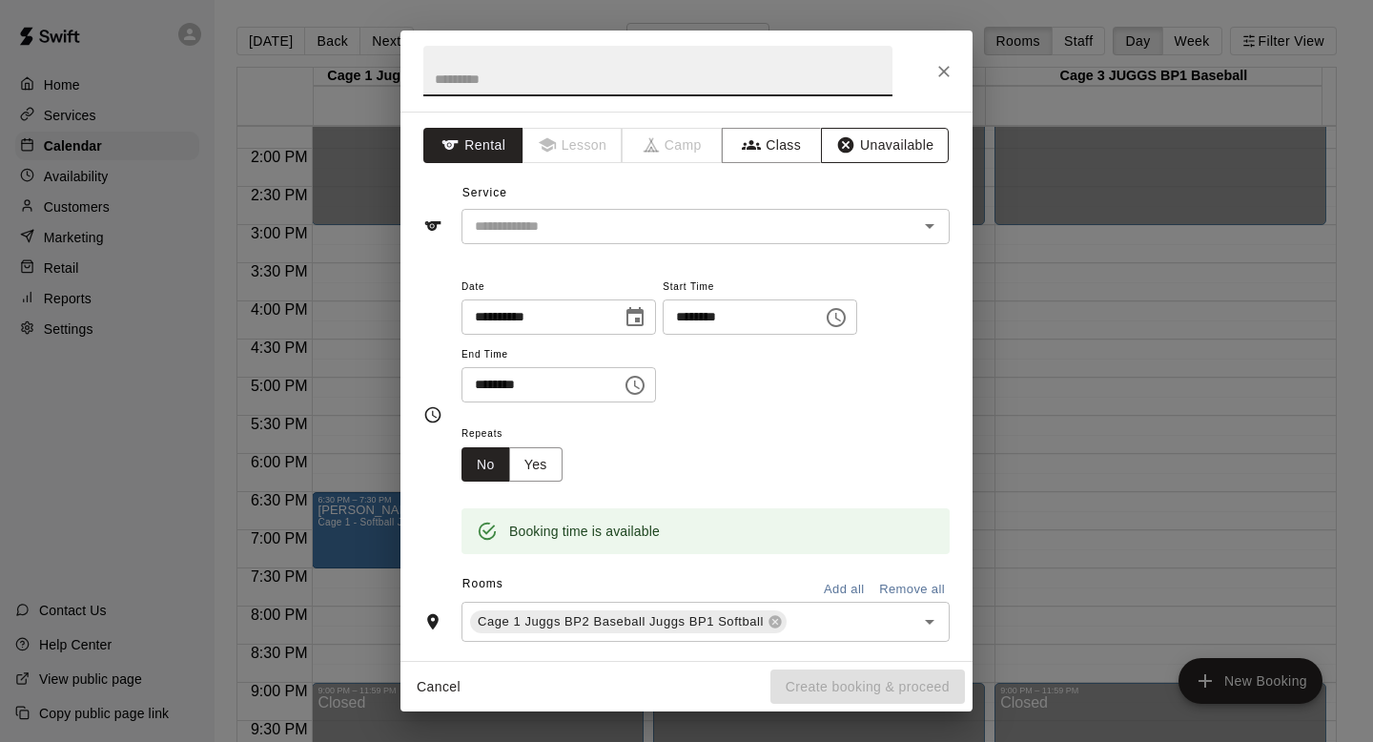
click at [666, 144] on button "Unavailable" at bounding box center [885, 145] width 128 height 35
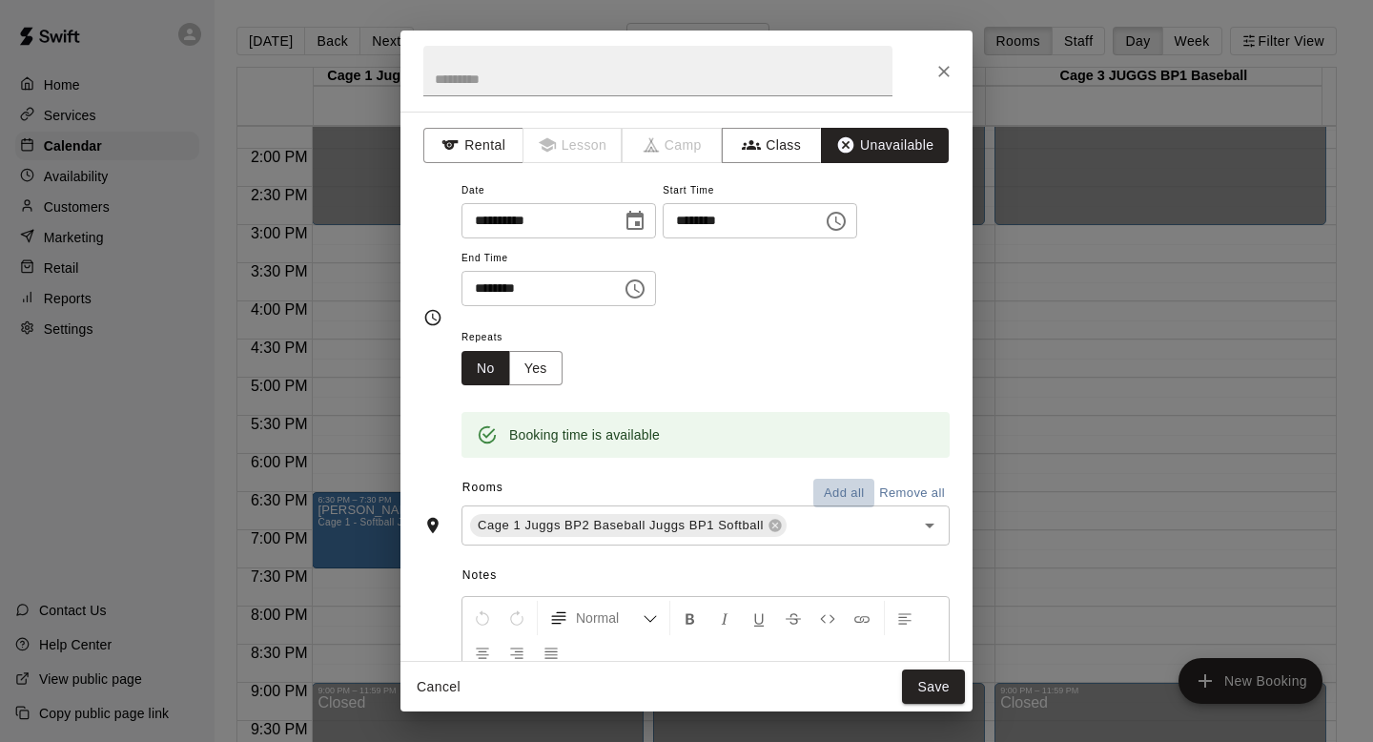
click at [666, 485] on button "Add all" at bounding box center [843, 493] width 61 height 30
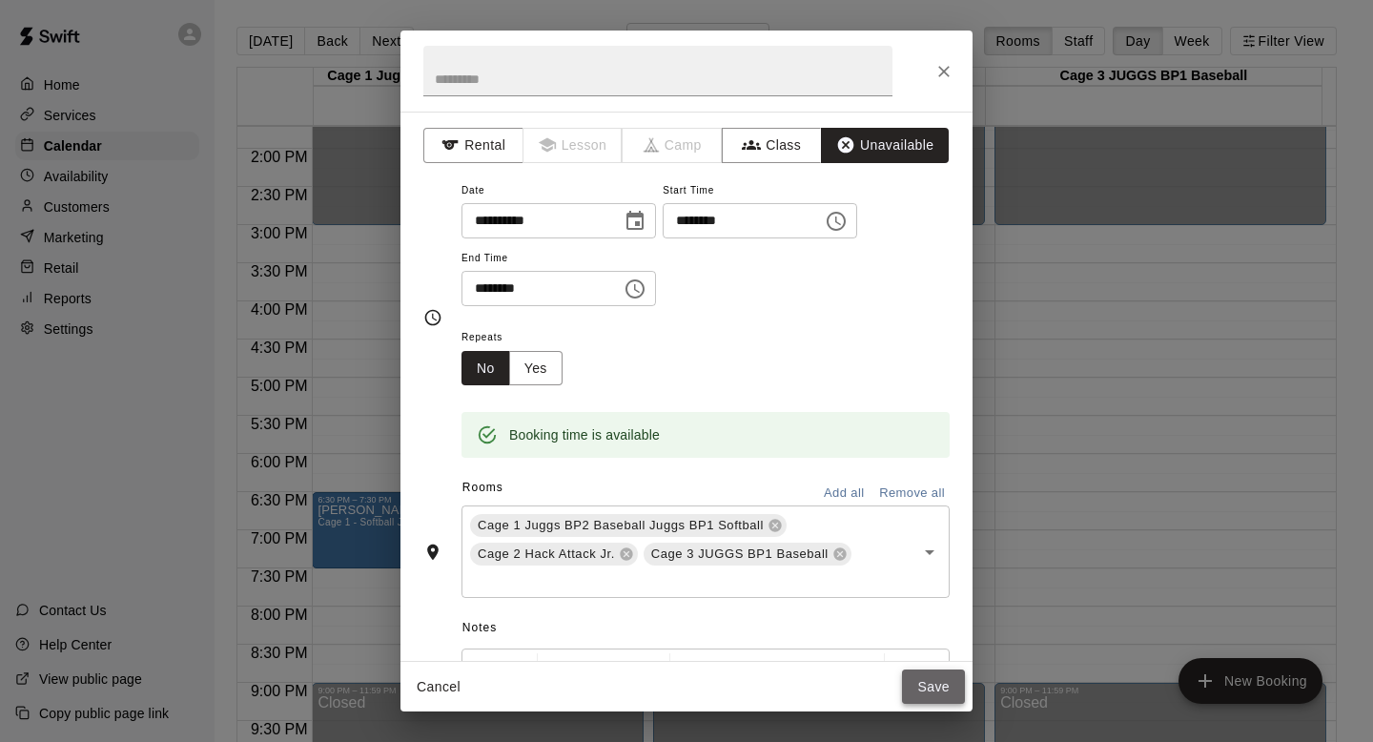
click at [666, 661] on button "Save" at bounding box center [933, 686] width 63 height 35
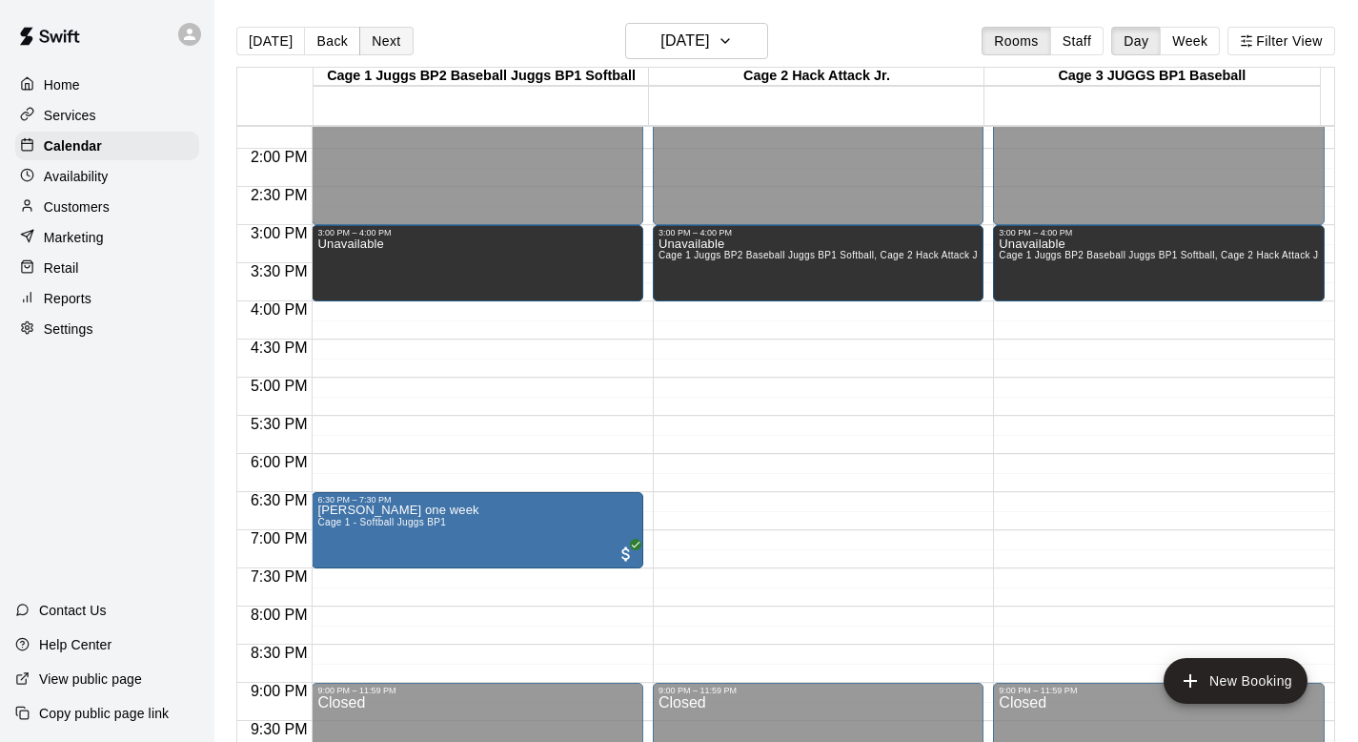
click at [376, 38] on button "Next" at bounding box center [385, 41] width 53 height 29
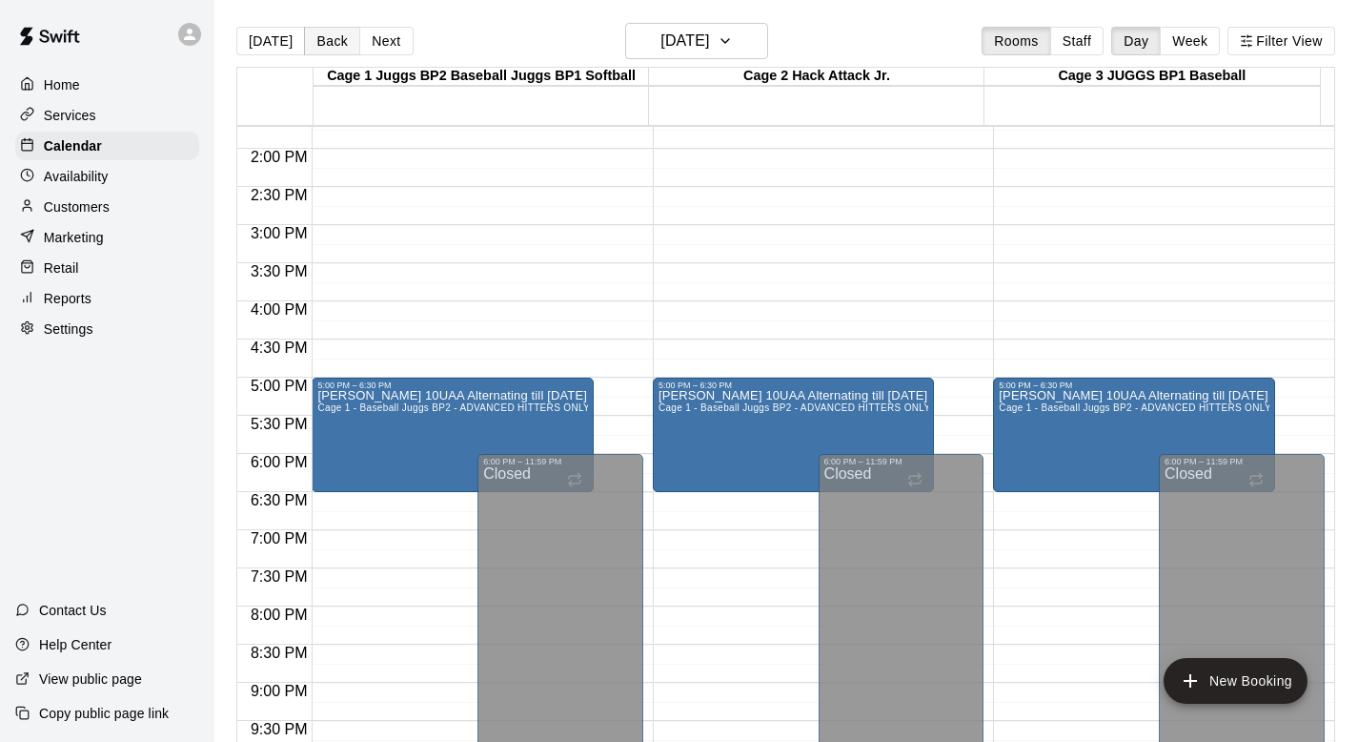
click at [327, 44] on button "Back" at bounding box center [332, 41] width 56 height 29
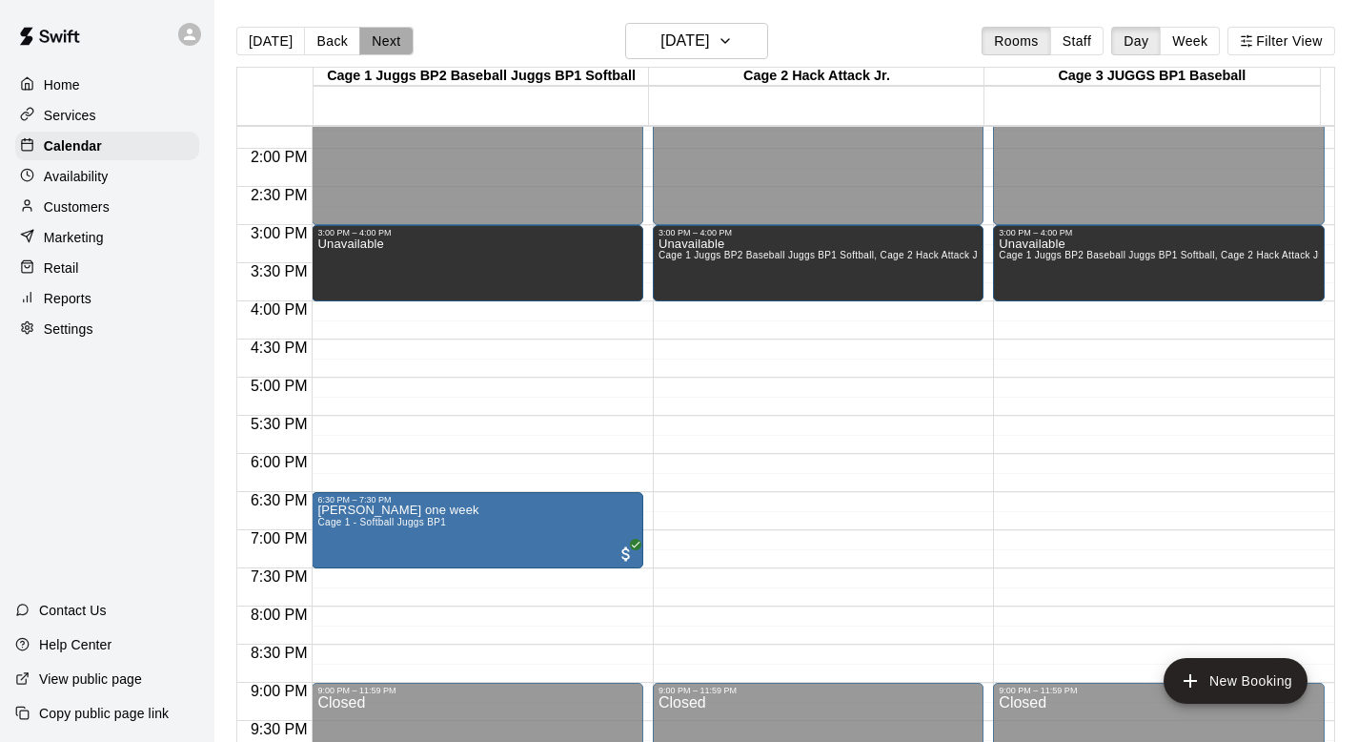
click at [376, 40] on button "Next" at bounding box center [385, 41] width 53 height 29
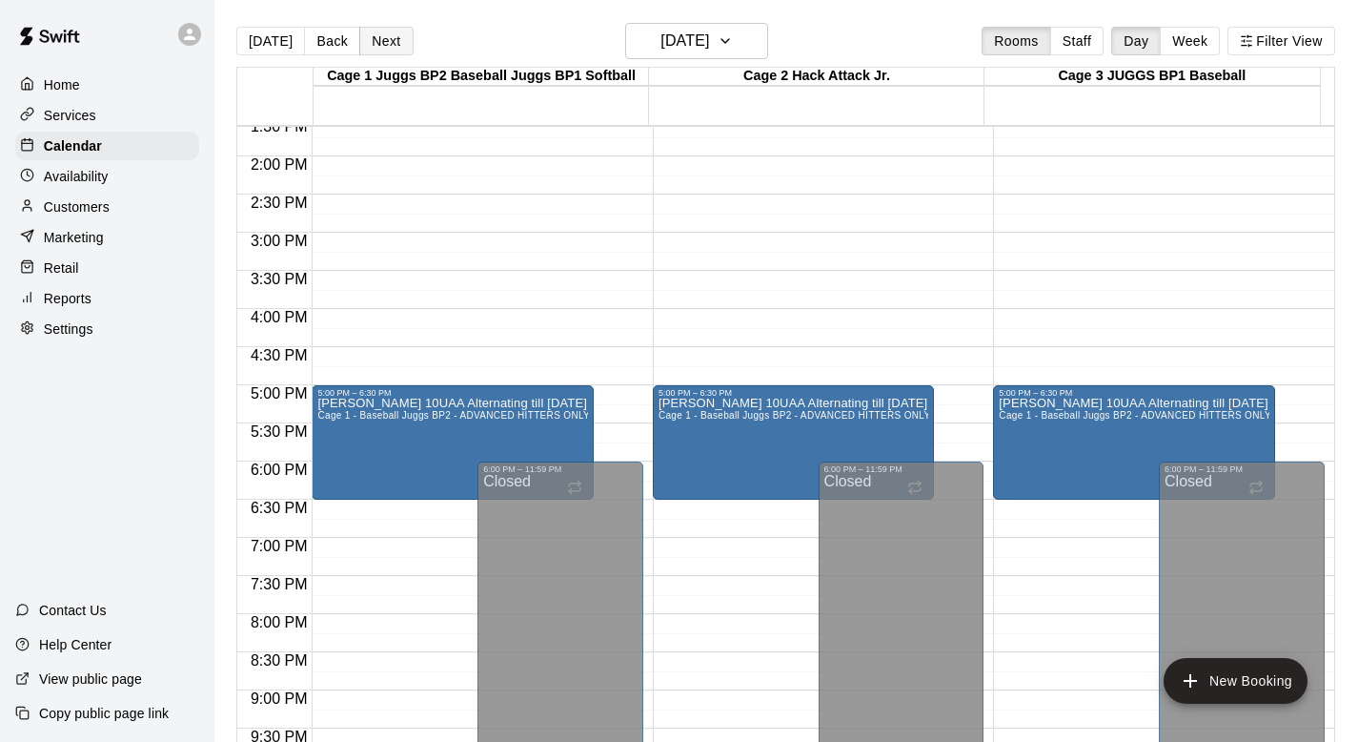
scroll to position [1057, 0]
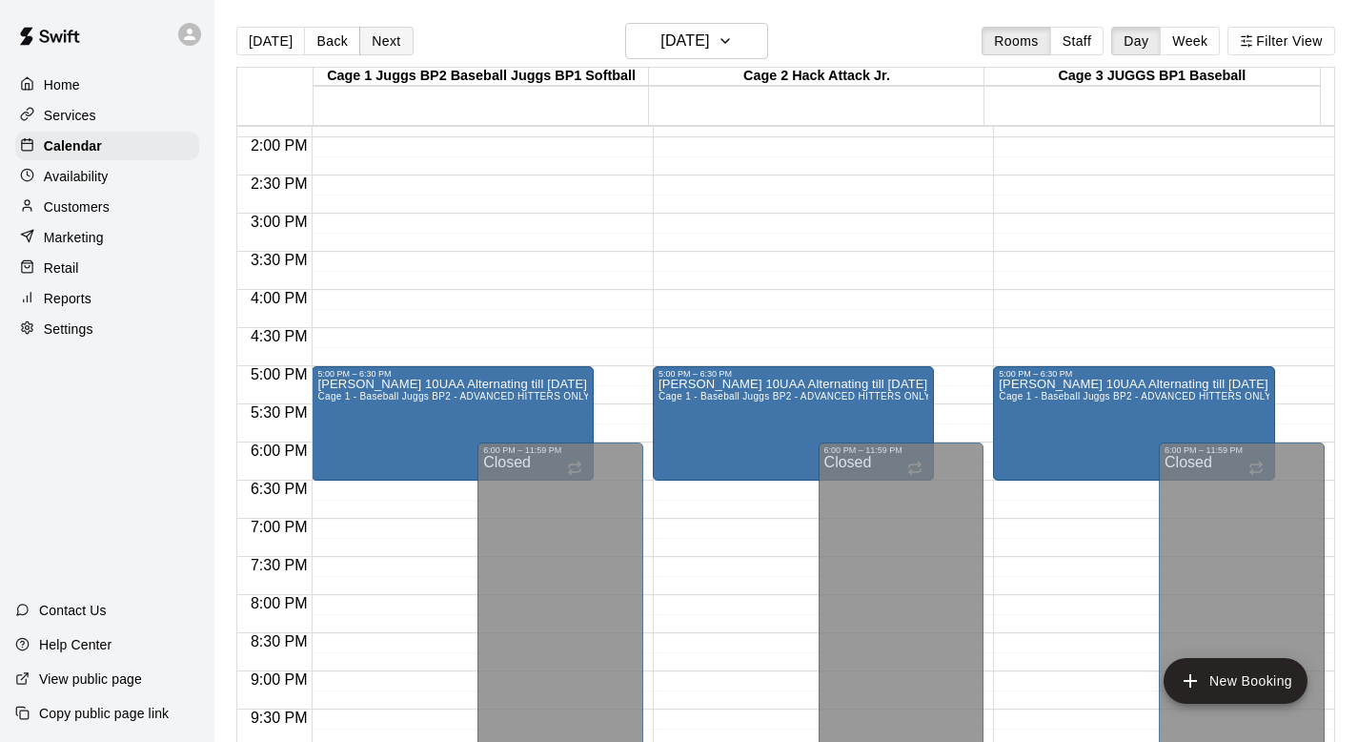
click at [390, 41] on button "Next" at bounding box center [385, 41] width 53 height 29
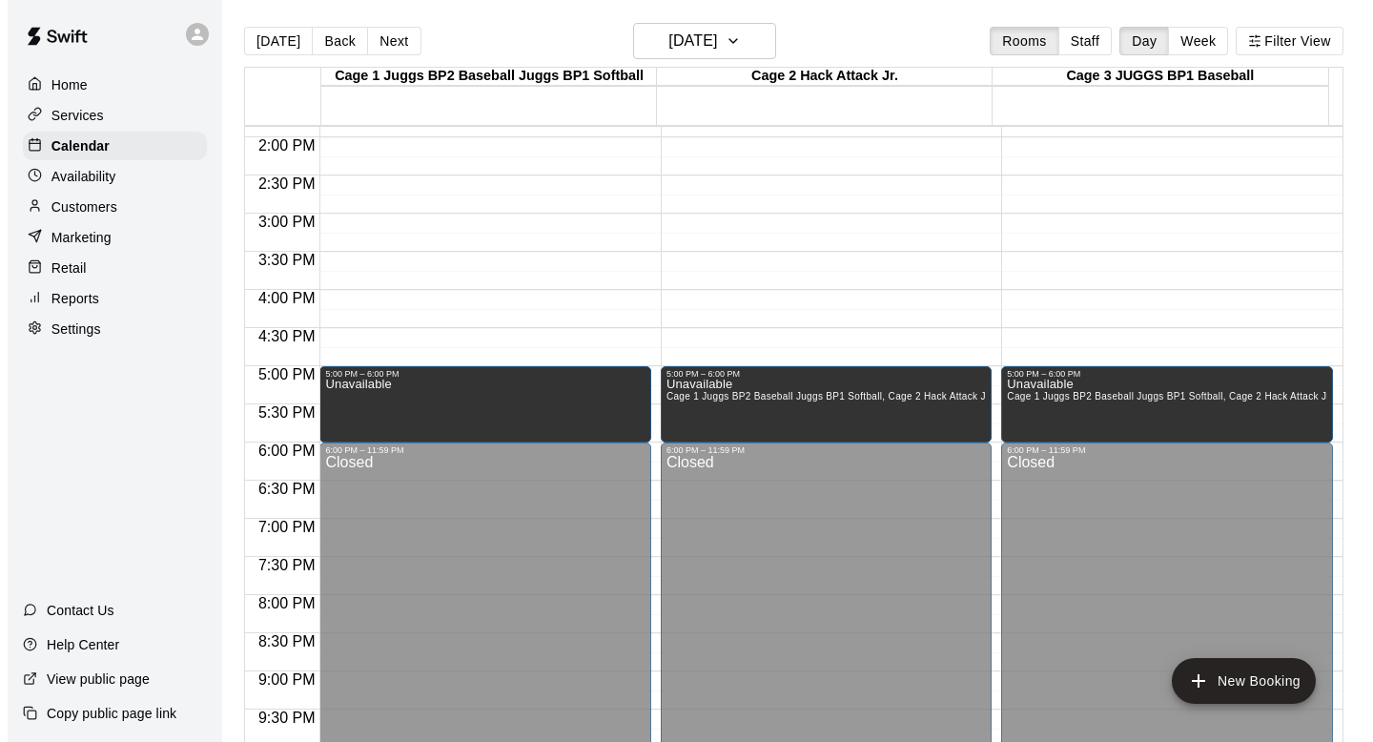
scroll to position [870, 0]
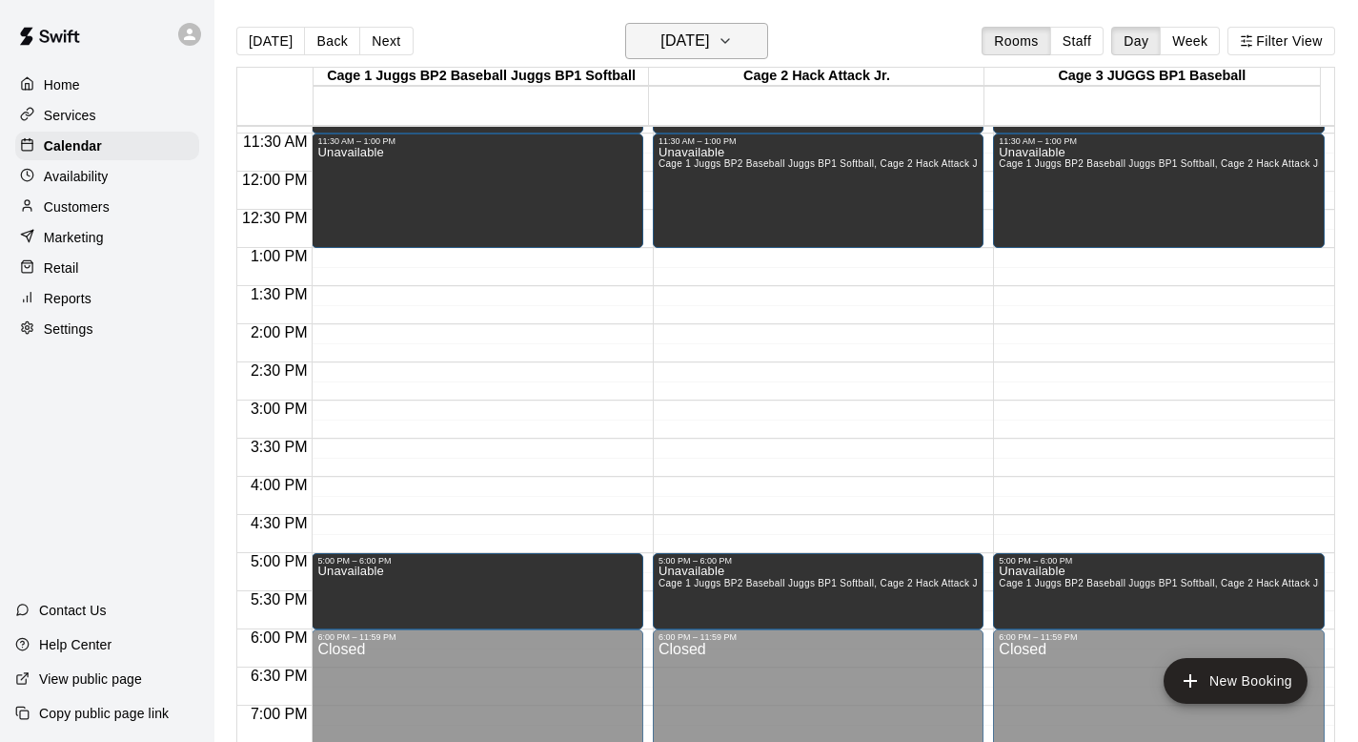
click at [666, 32] on icon "button" at bounding box center [725, 41] width 15 height 23
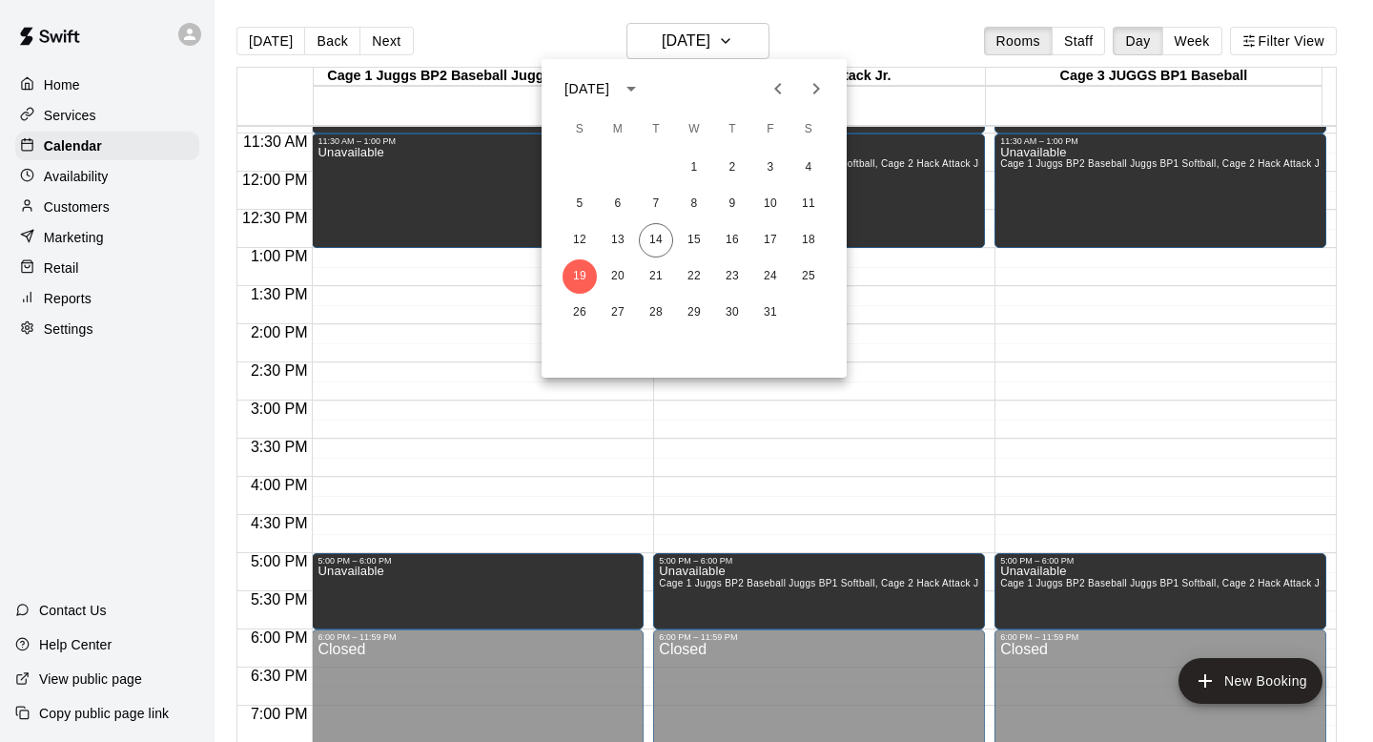
click at [647, 72] on div "[DATE]" at bounding box center [605, 88] width 83 height 32
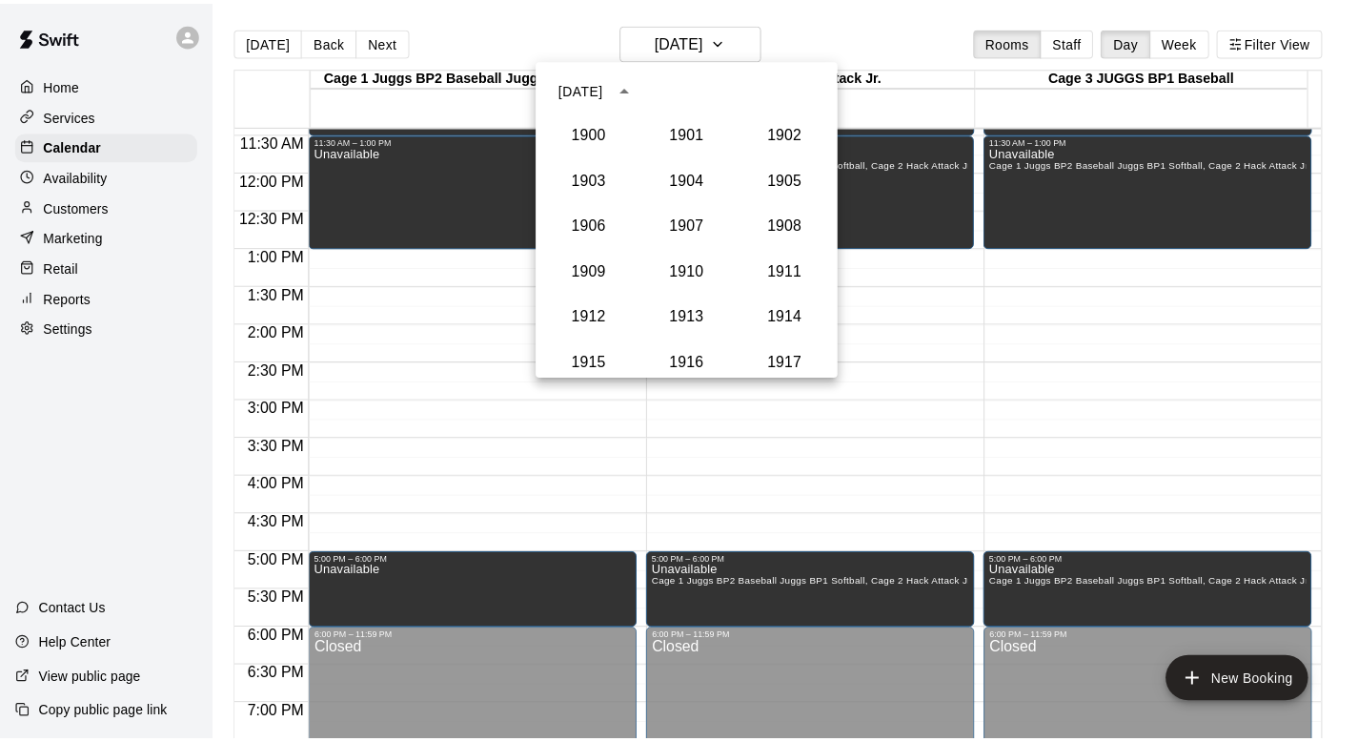
scroll to position [1765, 0]
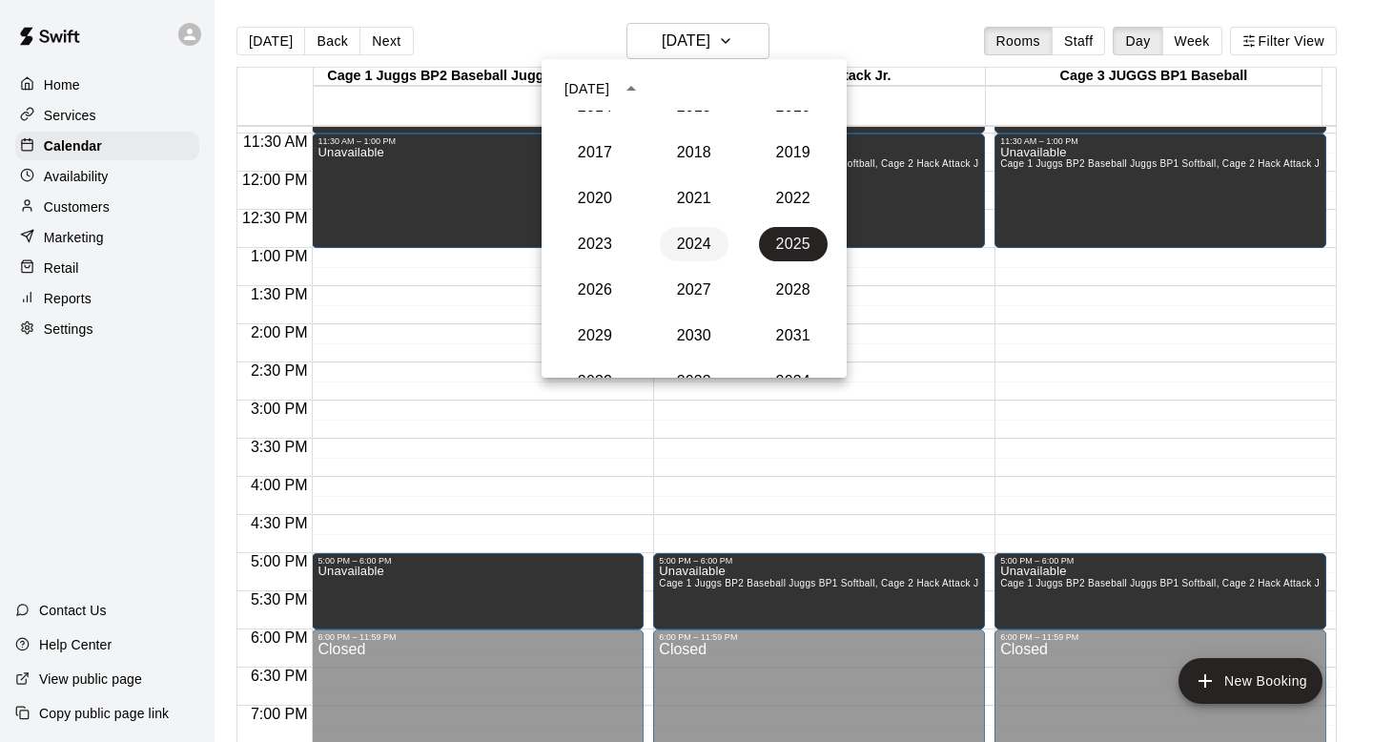
click at [666, 230] on button "2024" at bounding box center [694, 244] width 69 height 34
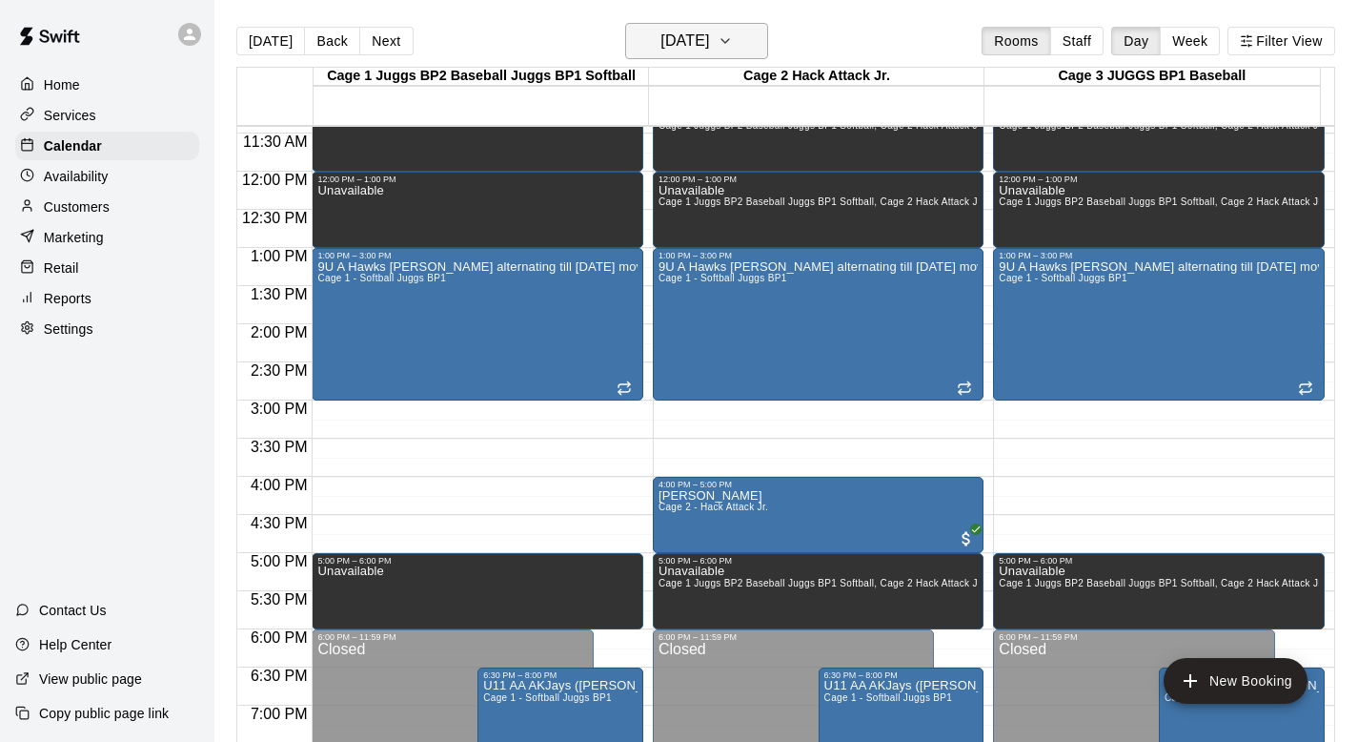
click at [666, 37] on icon "button" at bounding box center [725, 41] width 15 height 23
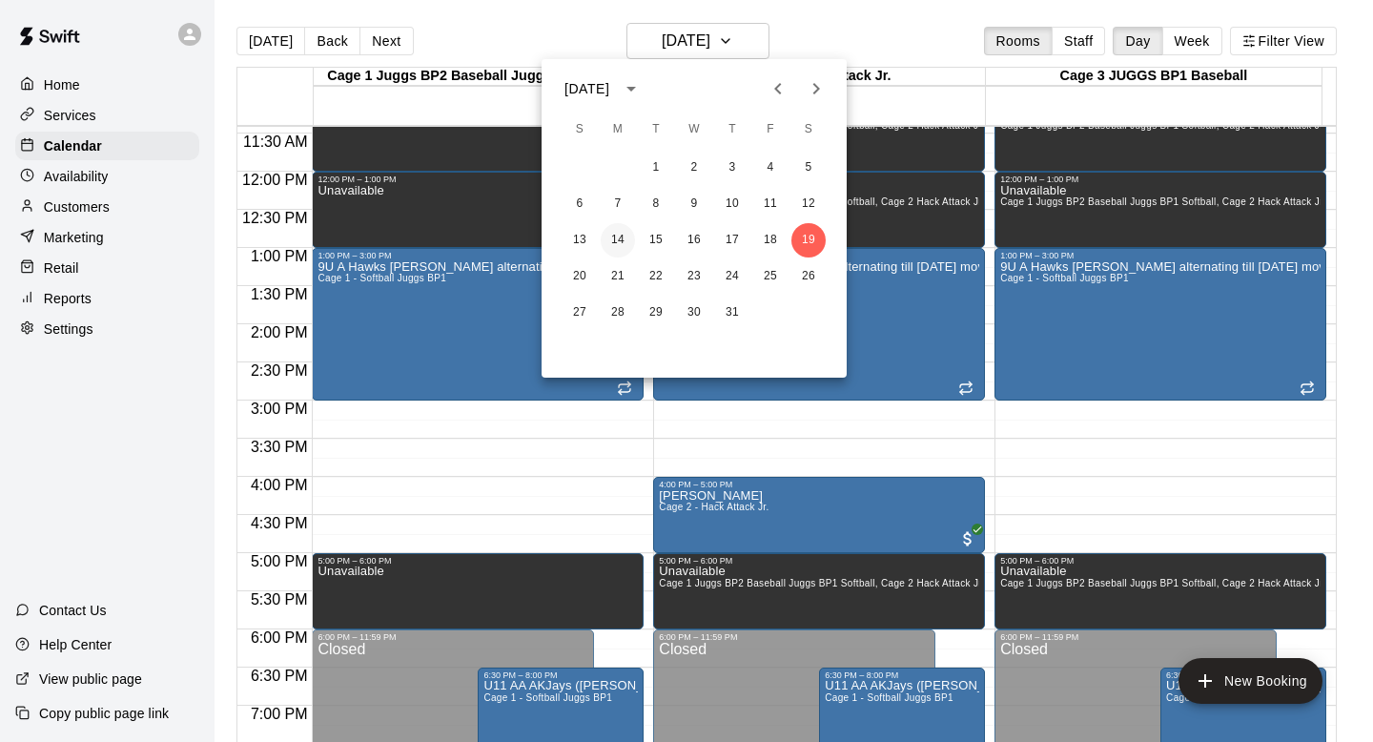
click at [612, 234] on button "14" at bounding box center [617, 240] width 34 height 34
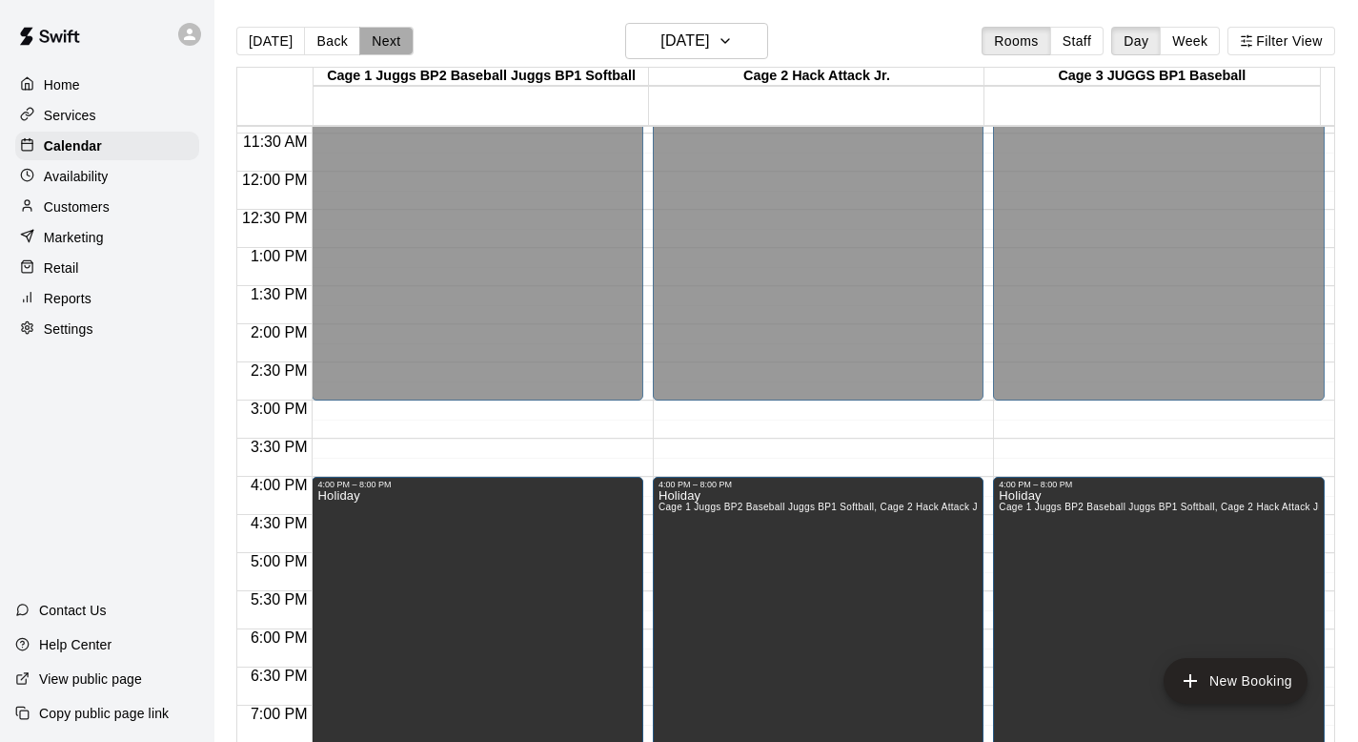
click at [378, 41] on button "Next" at bounding box center [385, 41] width 53 height 29
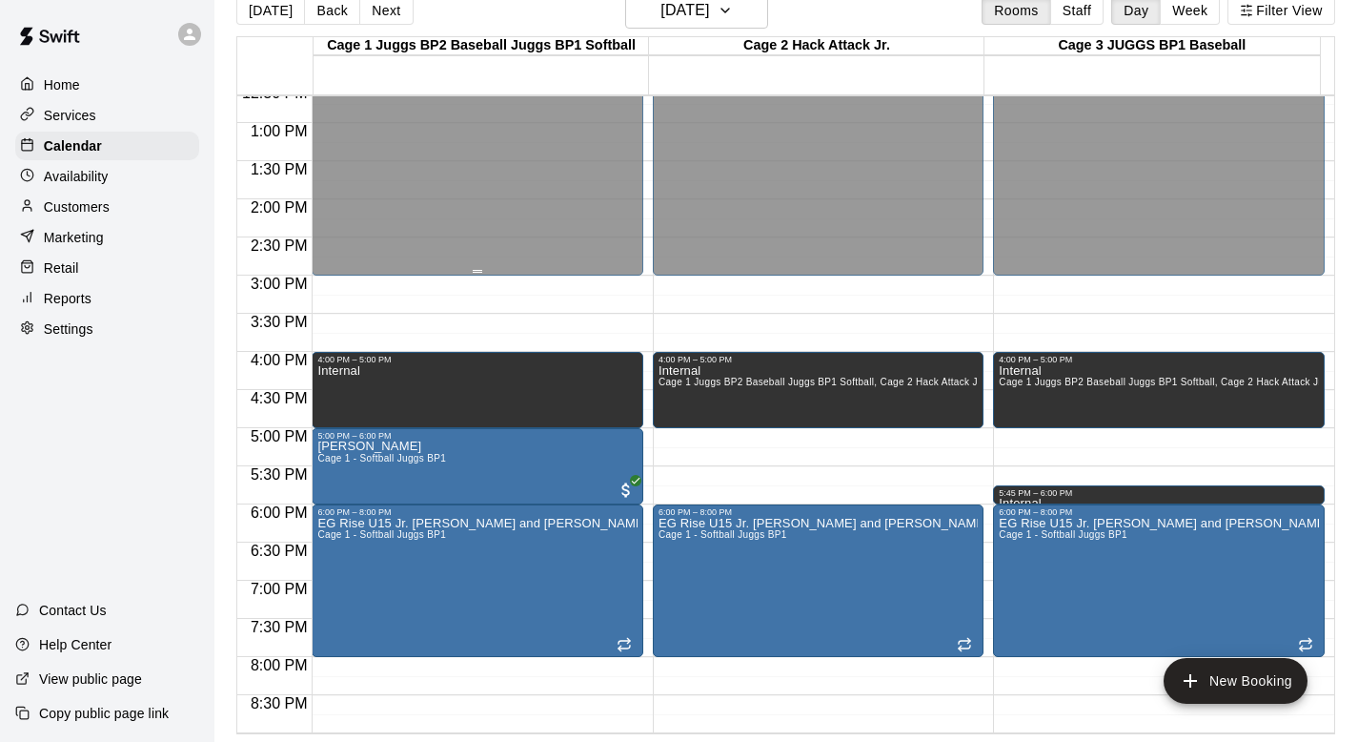
scroll to position [972, 0]
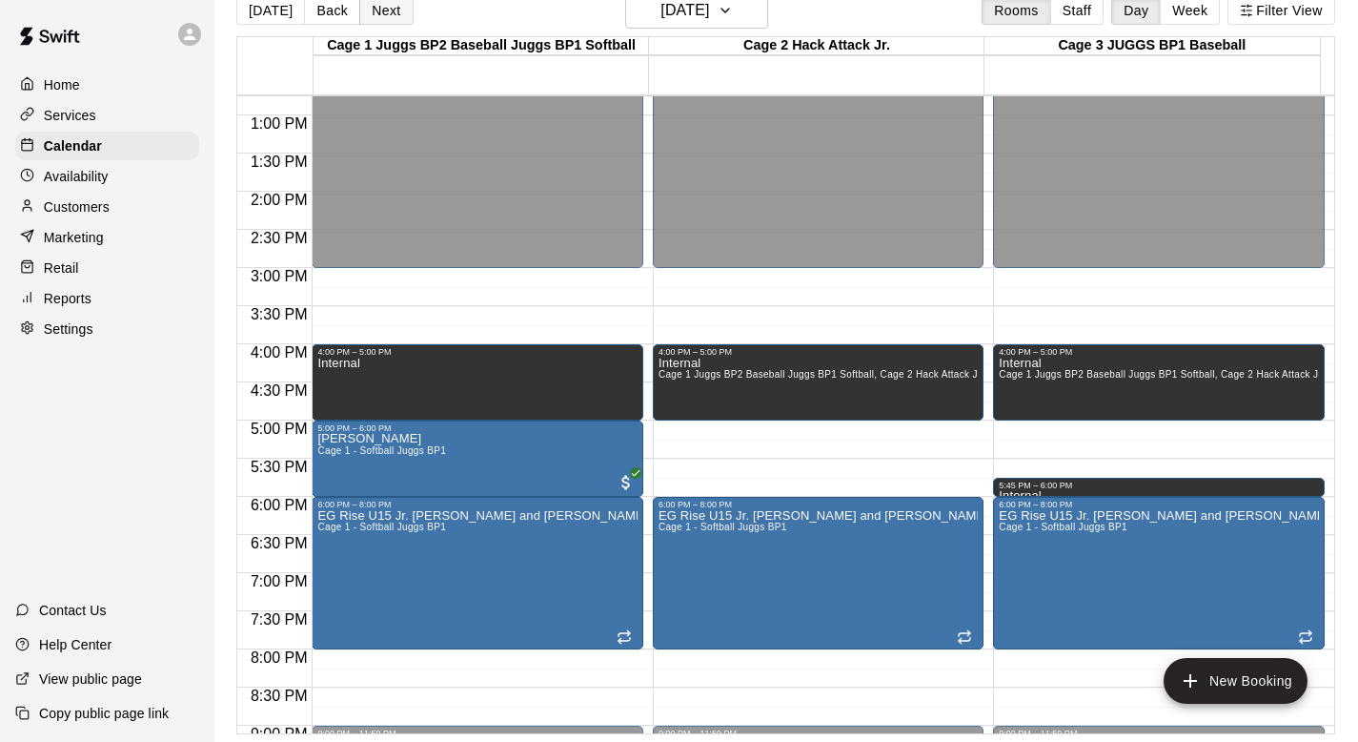
click at [378, 10] on button "Next" at bounding box center [385, 10] width 53 height 29
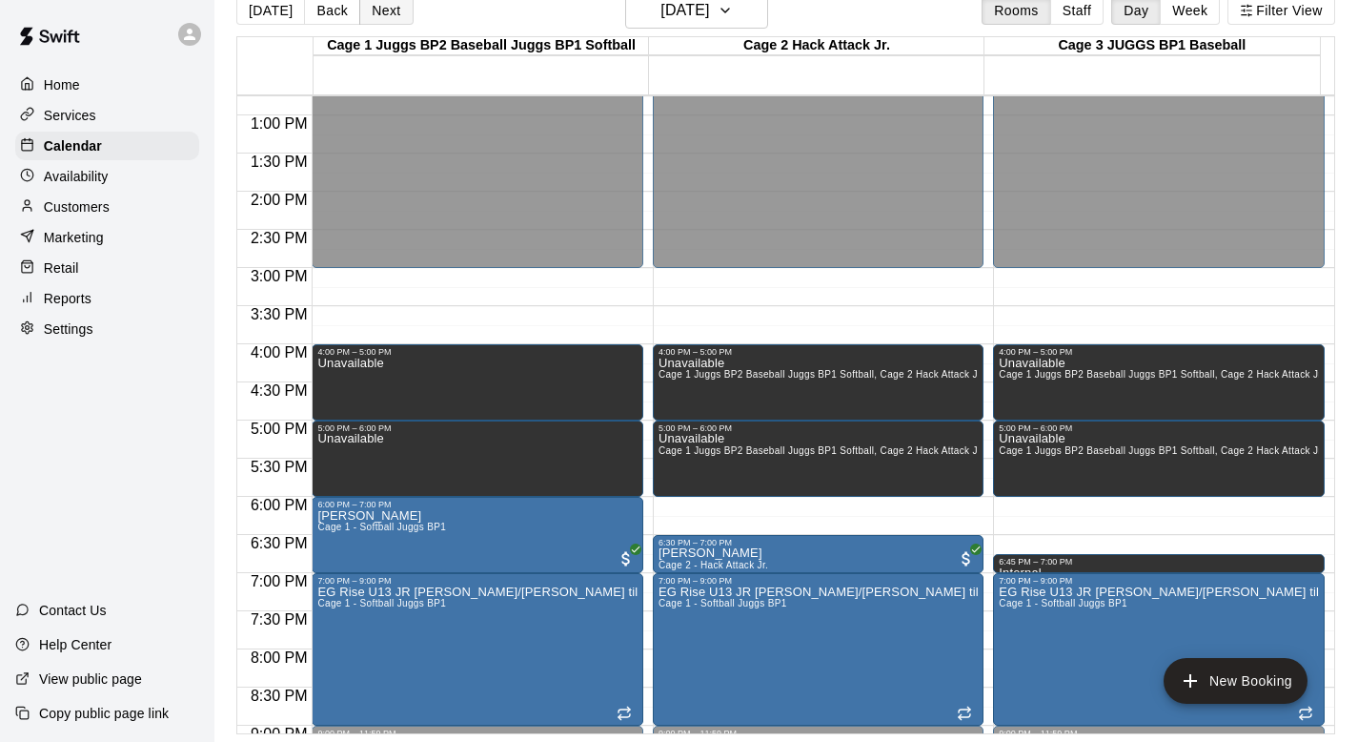
click at [378, 9] on button "Next" at bounding box center [385, 10] width 53 height 29
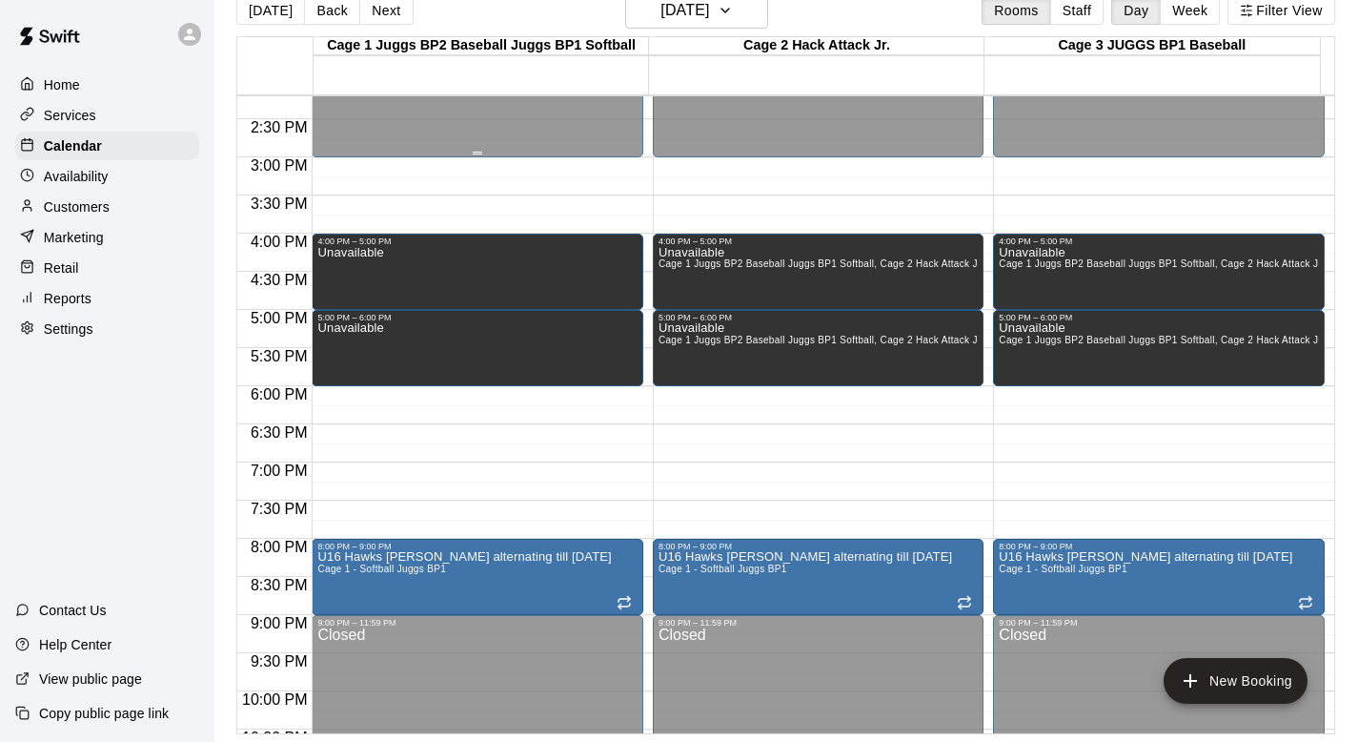
scroll to position [1193, 0]
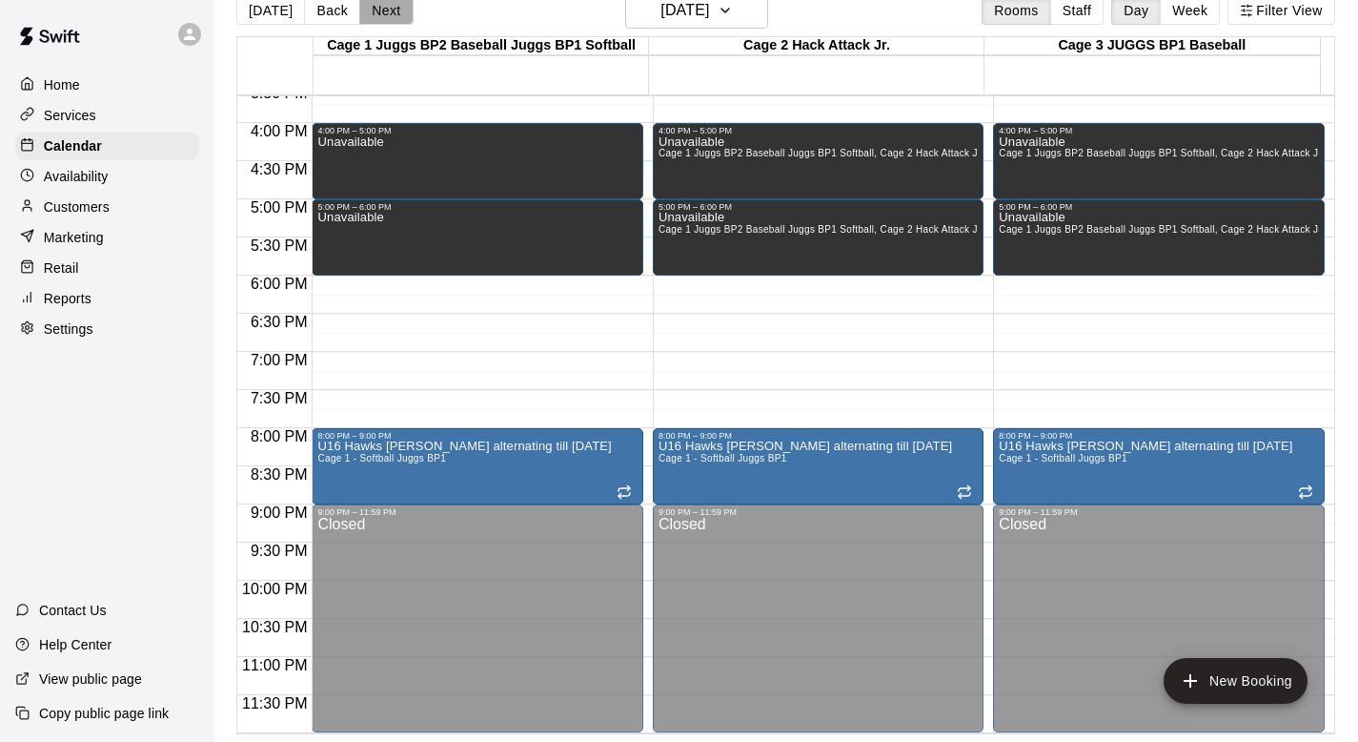
click at [377, 9] on button "Next" at bounding box center [385, 10] width 53 height 29
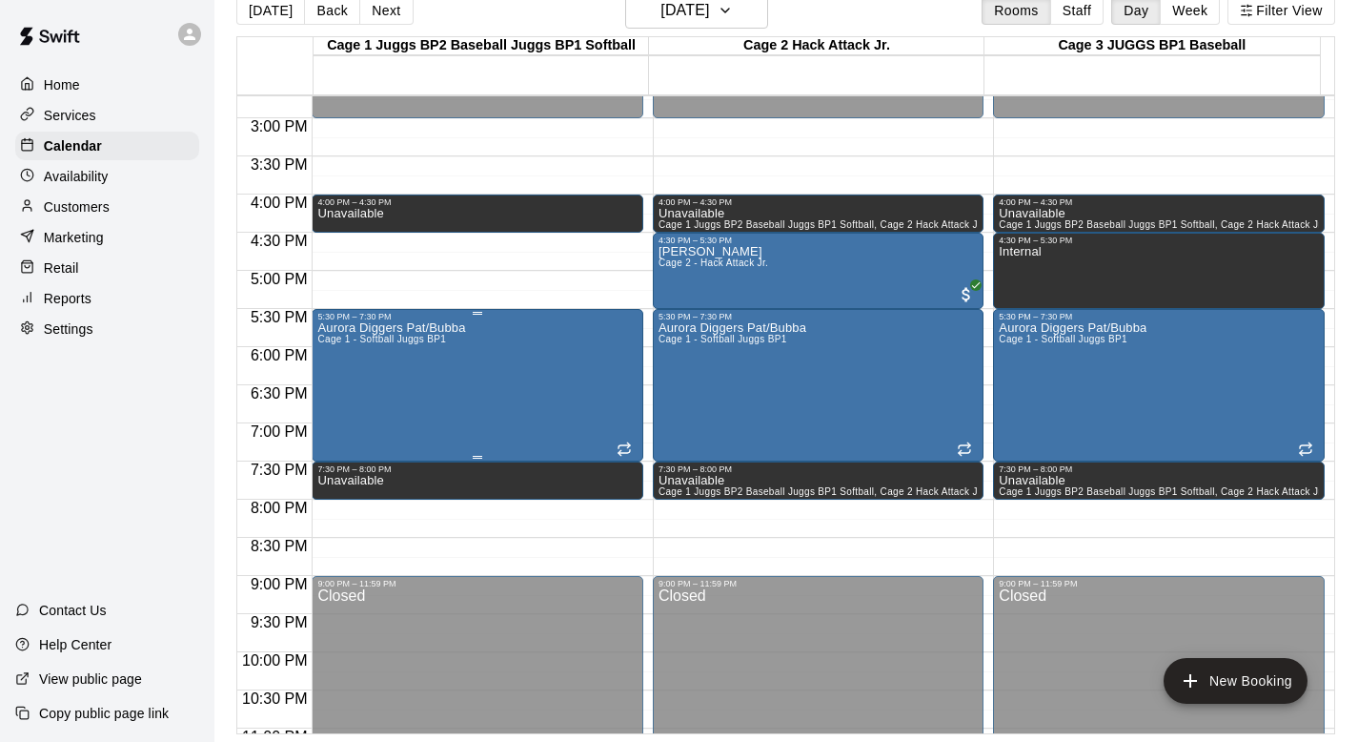
scroll to position [1124, 0]
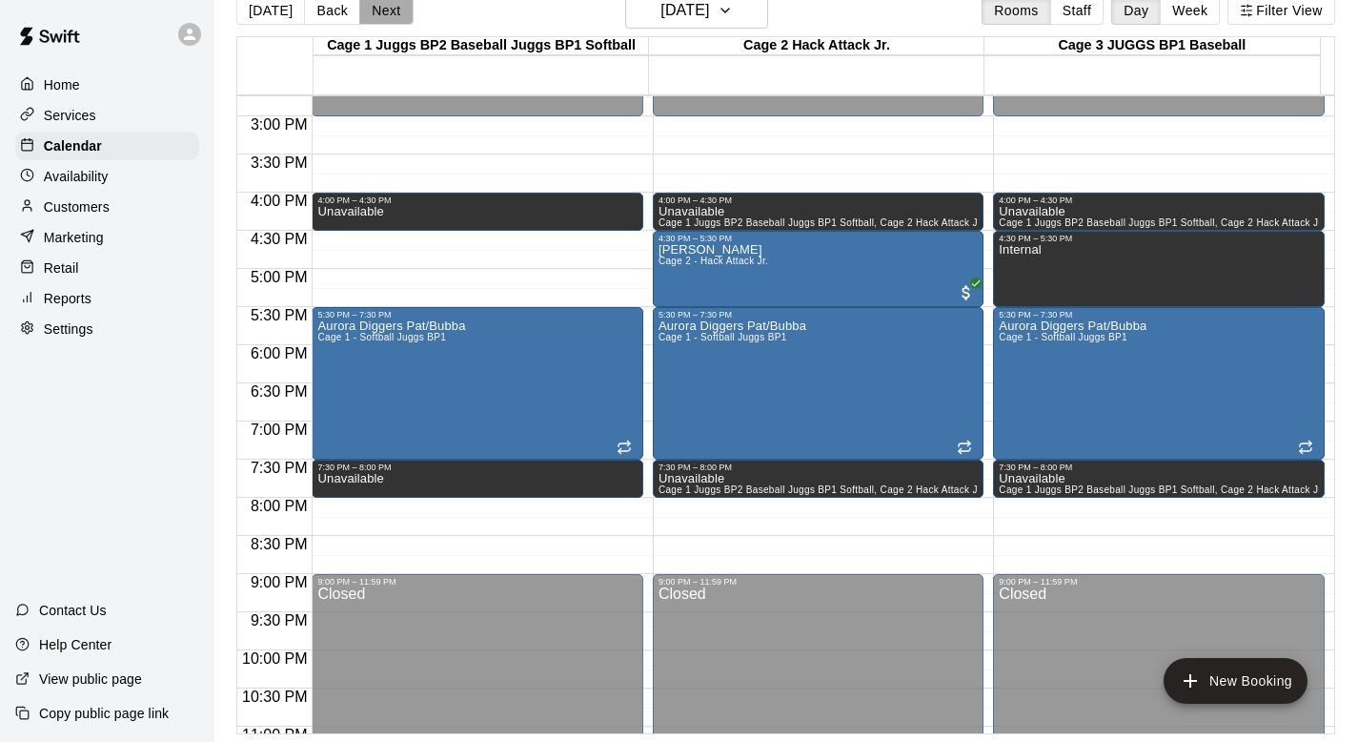
click at [376, 5] on button "Next" at bounding box center [385, 10] width 53 height 29
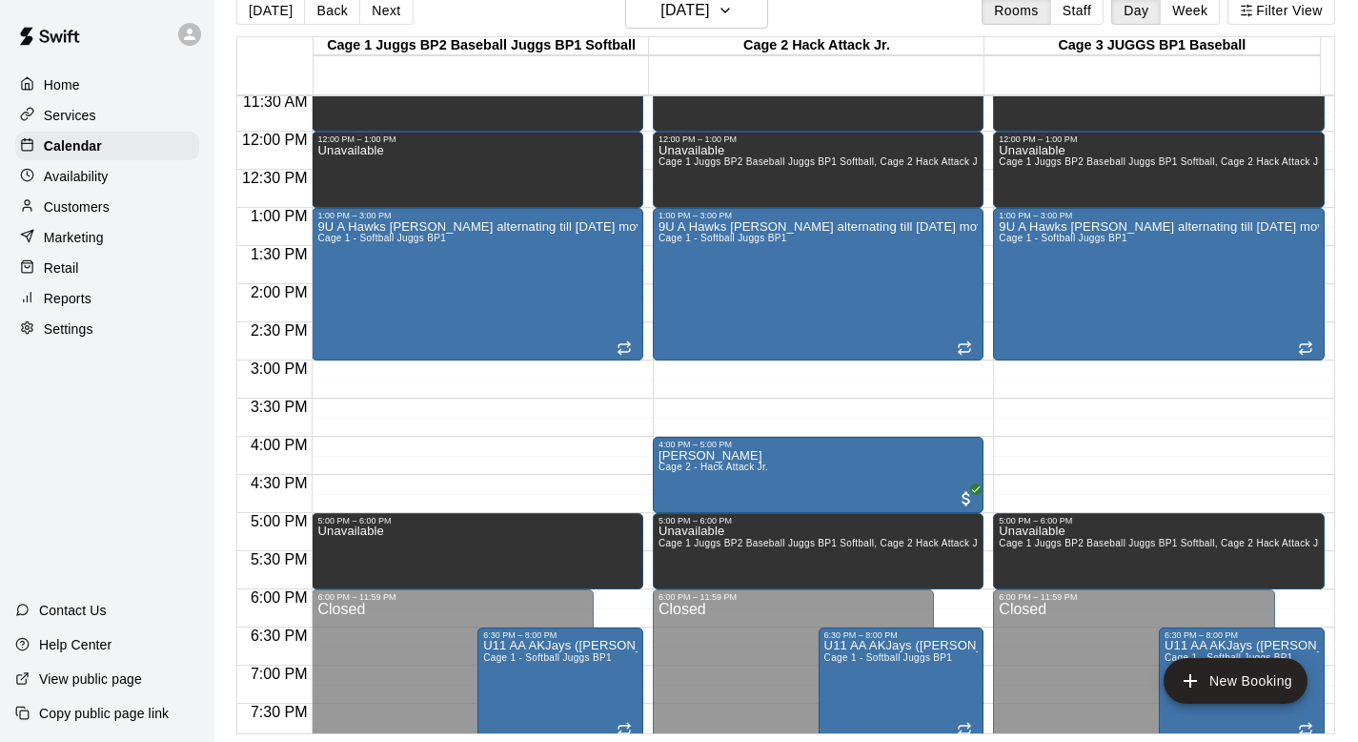
scroll to position [861, 0]
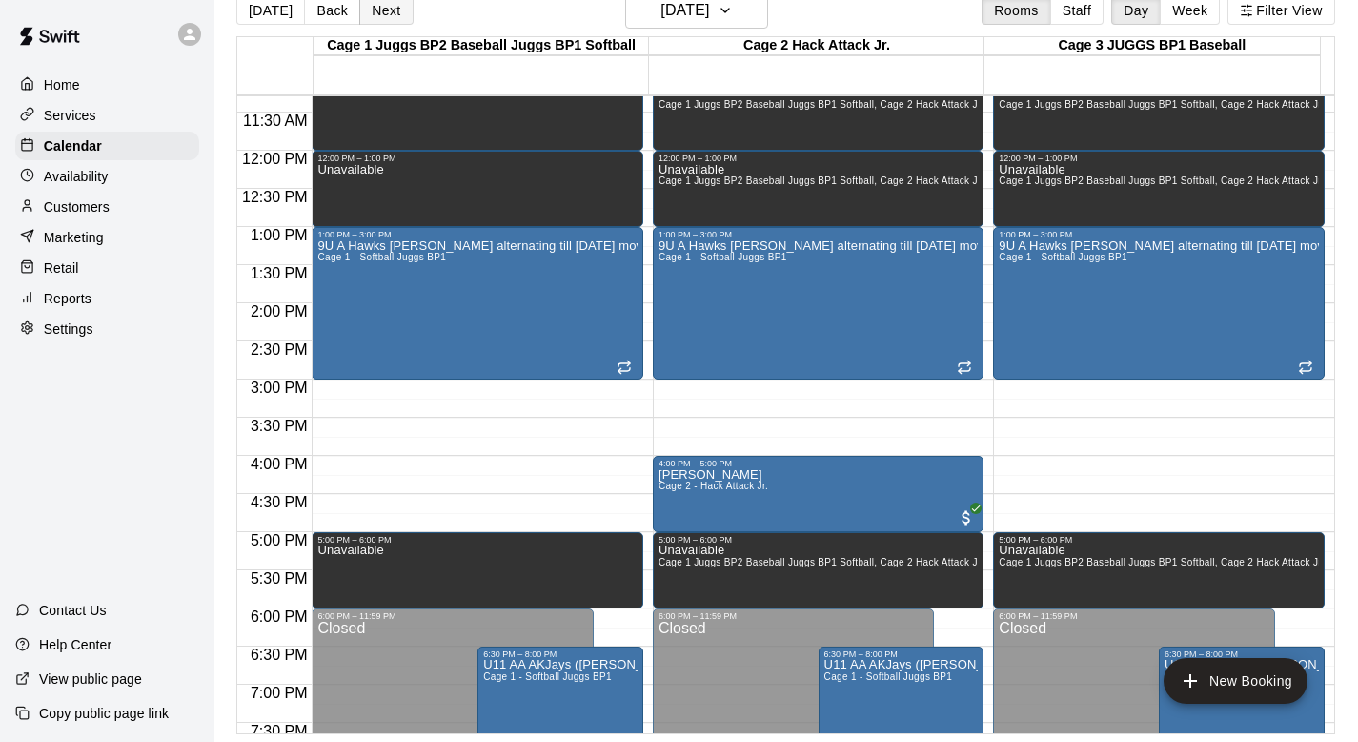
click at [372, 10] on button "Next" at bounding box center [385, 10] width 53 height 29
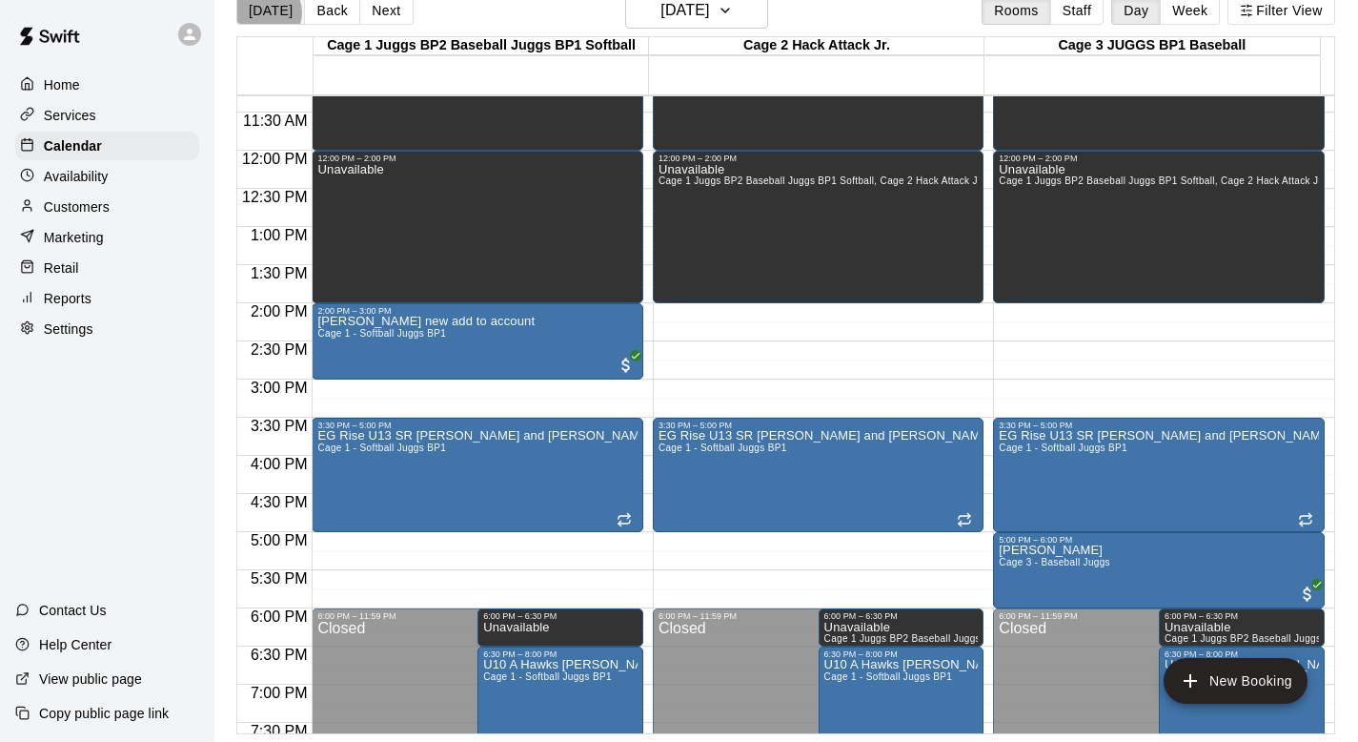
click at [266, 12] on button "[DATE]" at bounding box center [270, 10] width 69 height 29
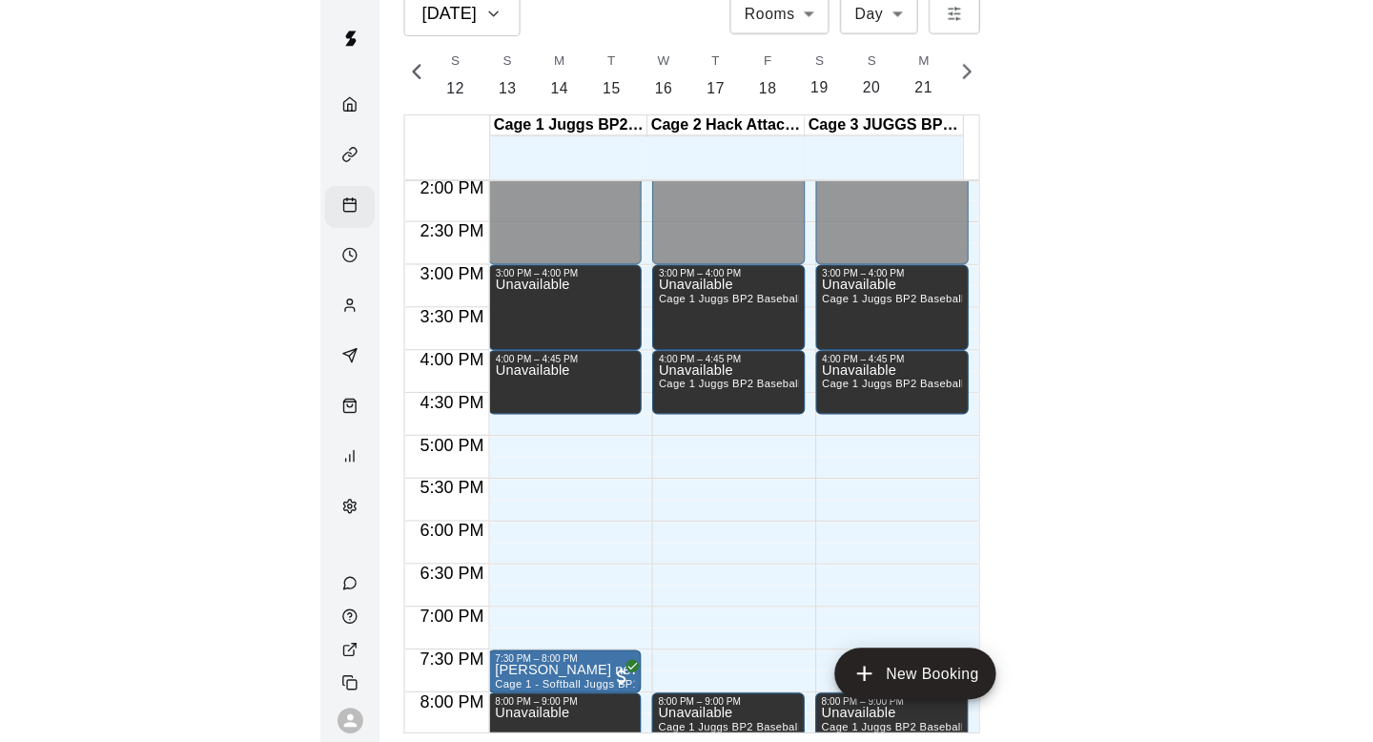
scroll to position [0, 7980]
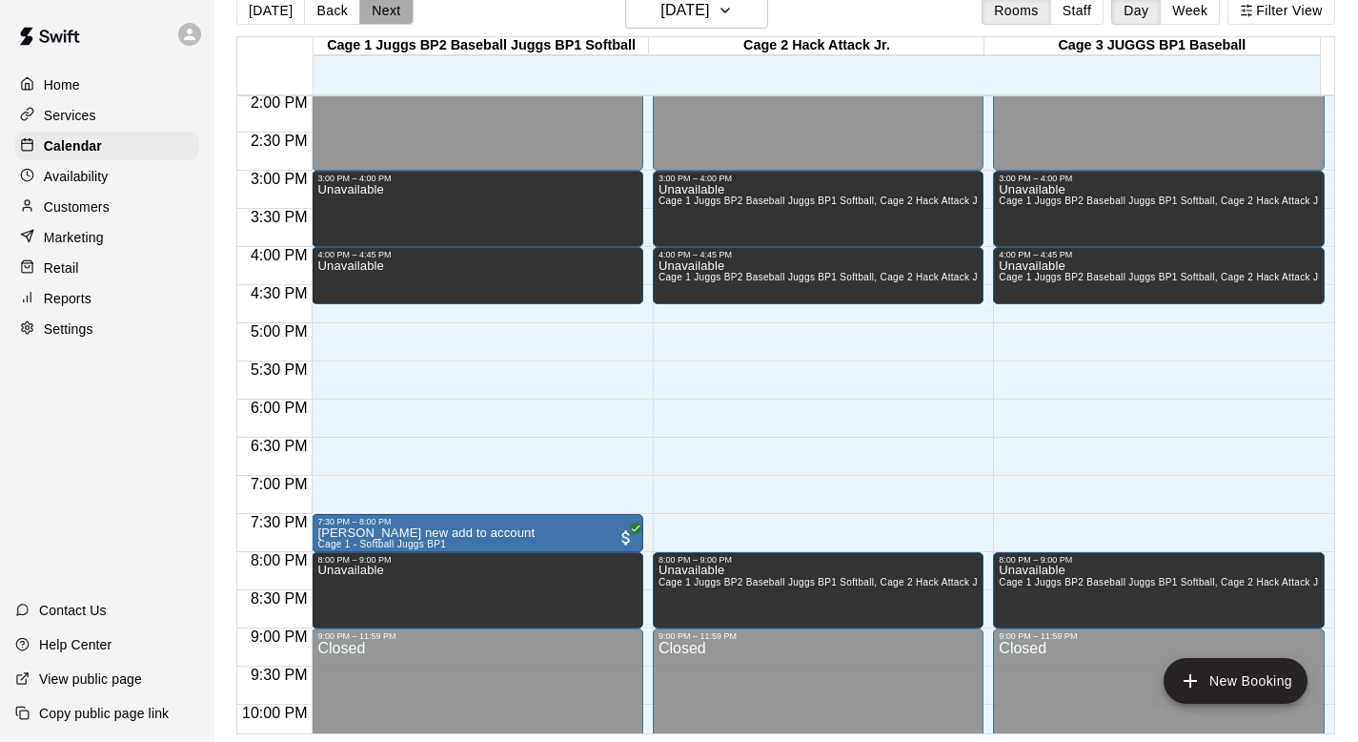
click at [384, 10] on button "Next" at bounding box center [385, 10] width 53 height 29
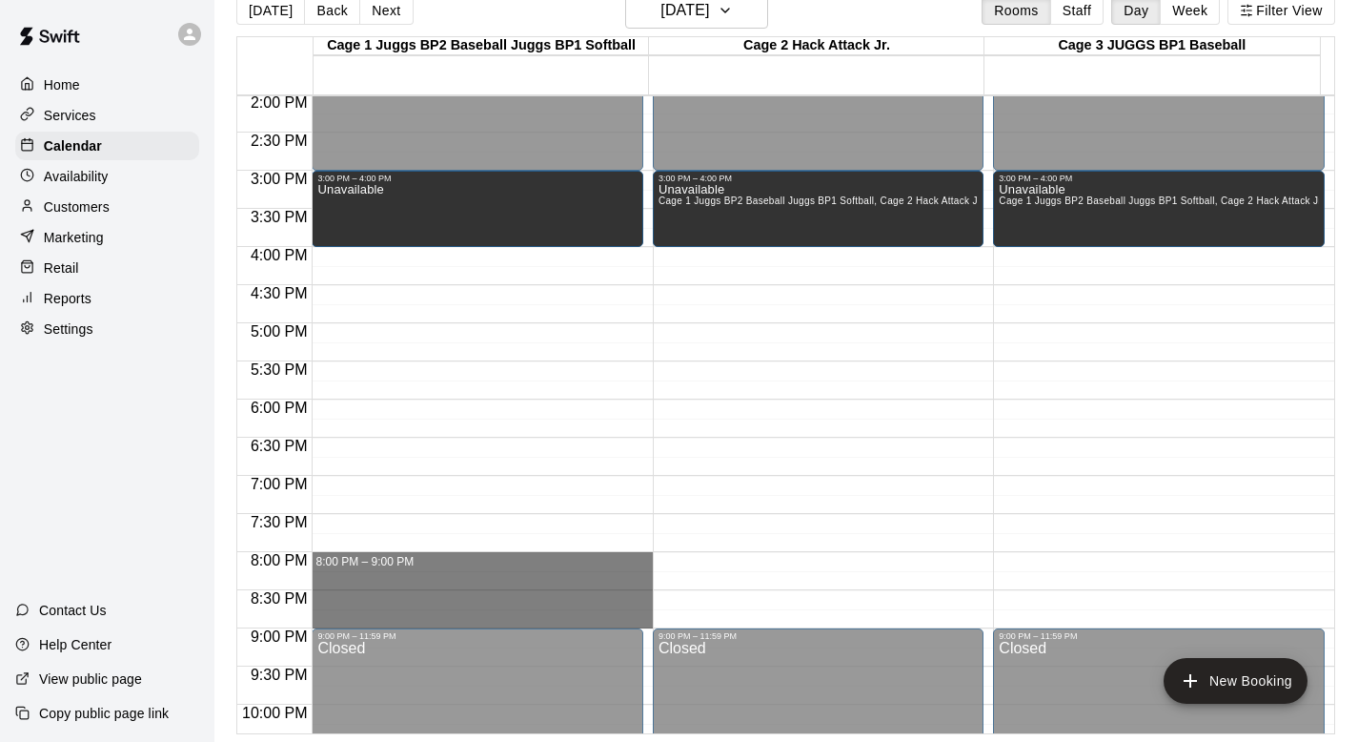
drag, startPoint x: 337, startPoint y: 559, endPoint x: 336, endPoint y: 612, distance: 52.5
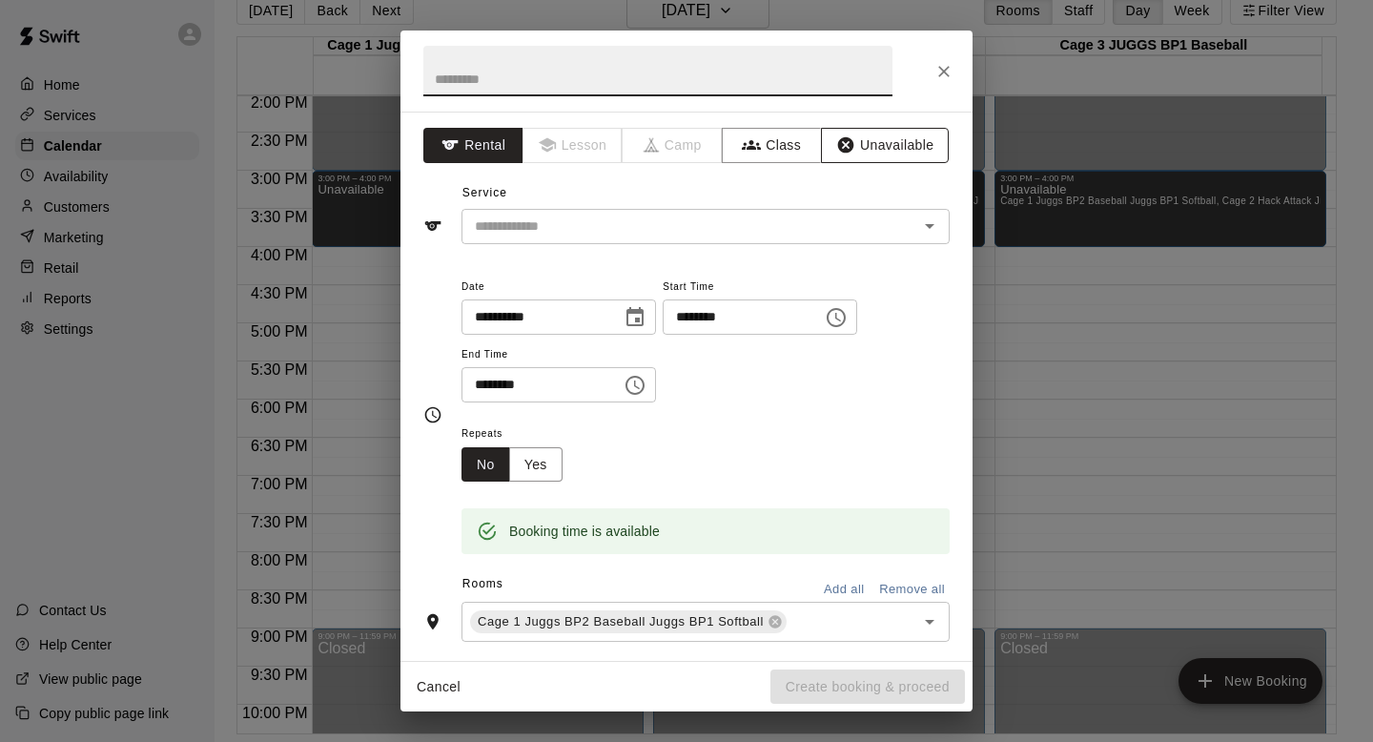
click at [666, 144] on button "Unavailable" at bounding box center [885, 145] width 128 height 35
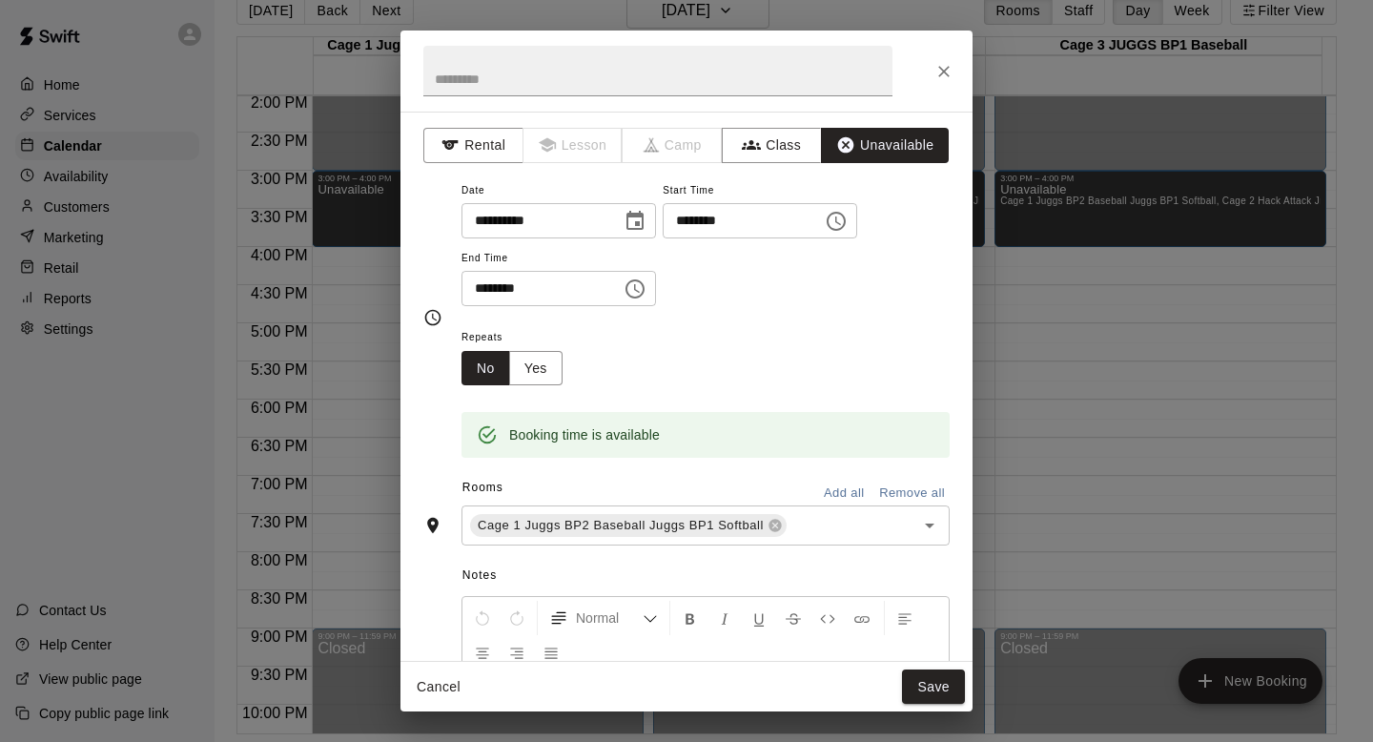
click at [666, 487] on button "Add all" at bounding box center [843, 493] width 61 height 30
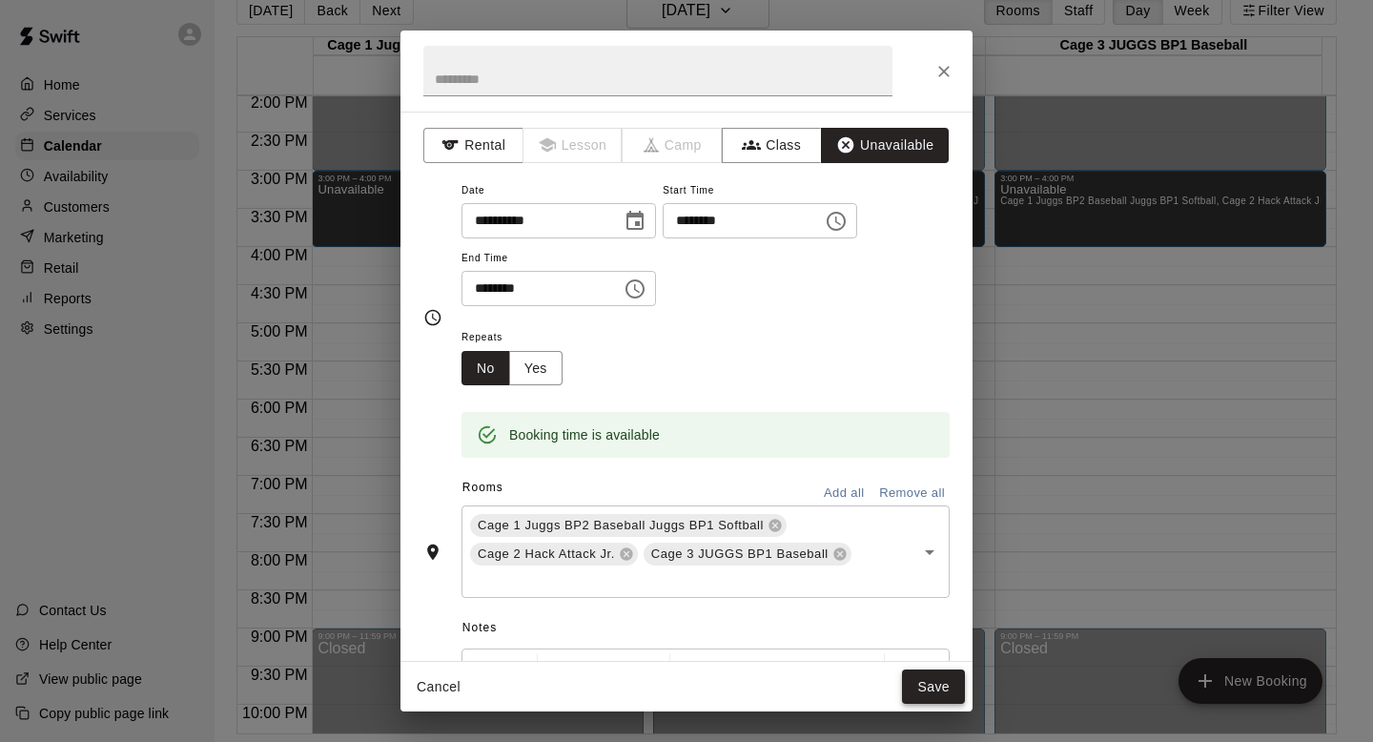
click at [666, 661] on button "Save" at bounding box center [933, 686] width 63 height 35
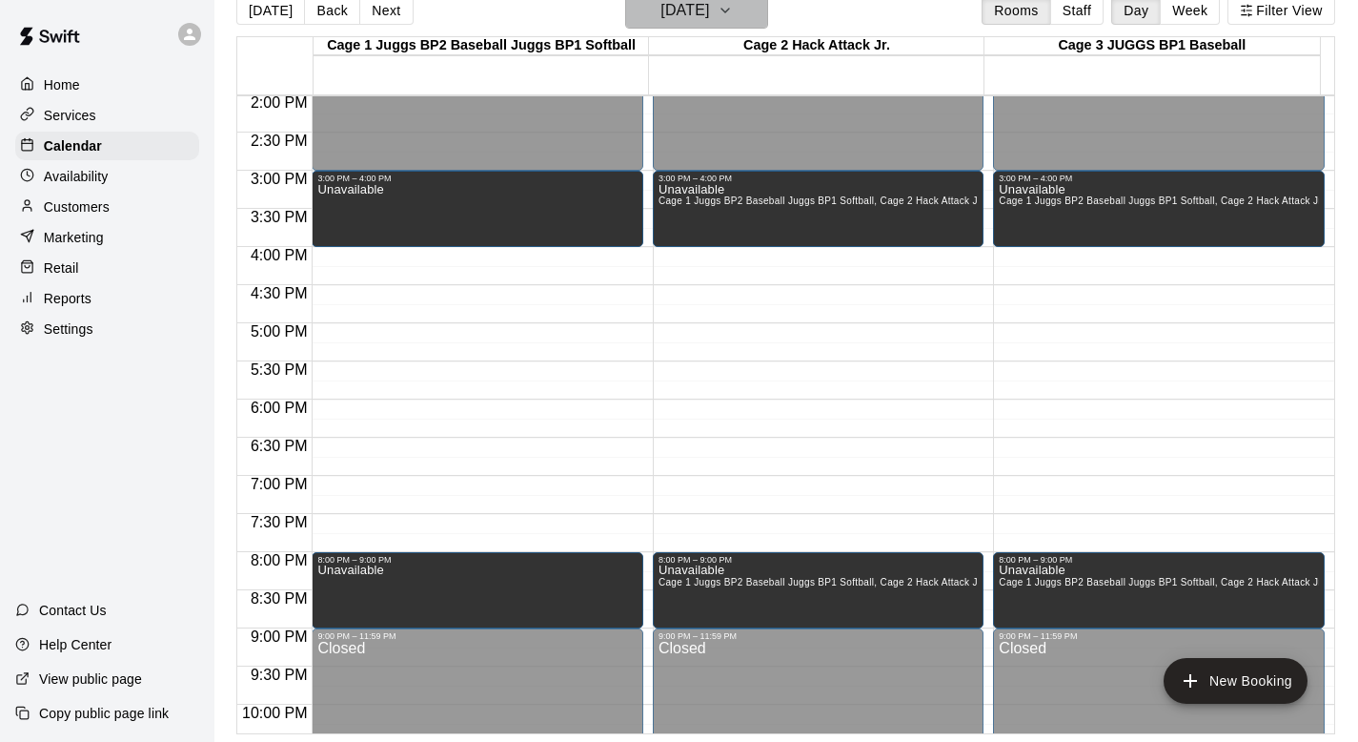
click at [666, 13] on icon "button" at bounding box center [725, 10] width 15 height 23
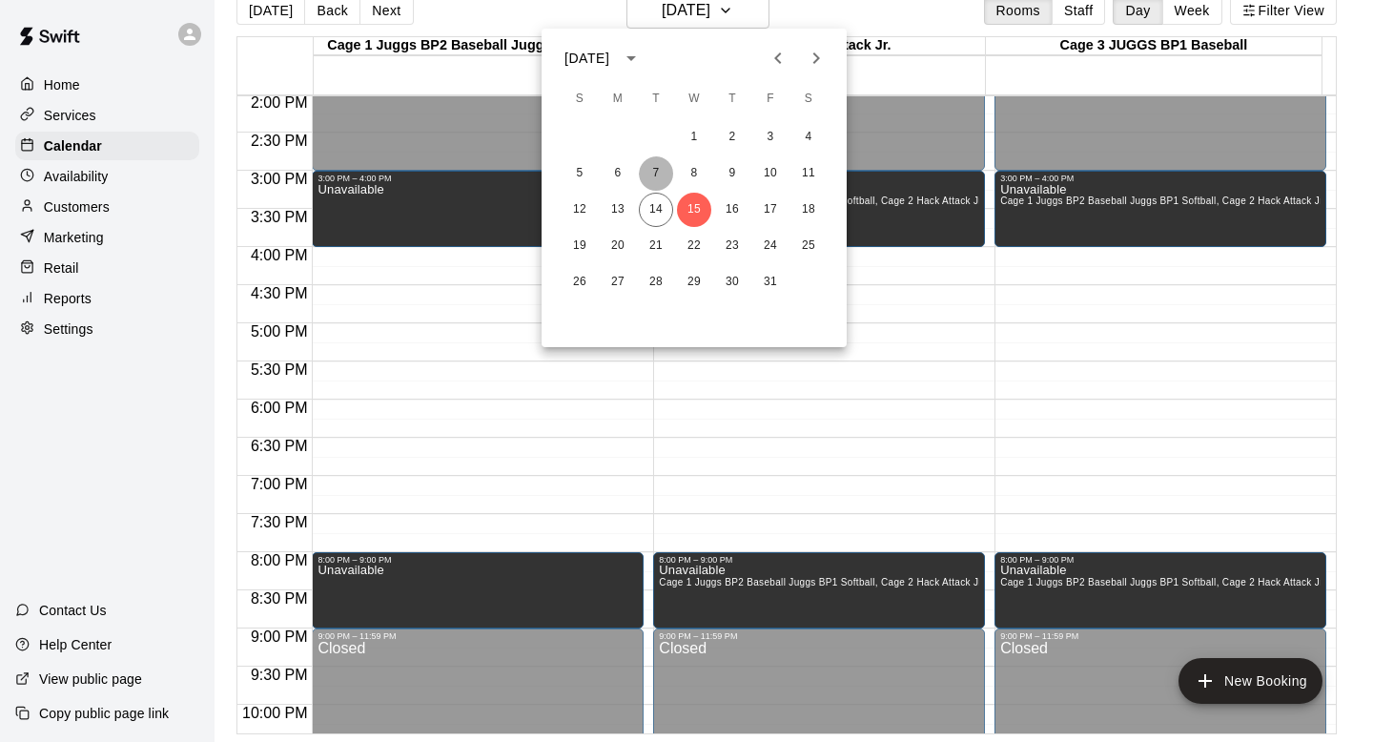
click at [656, 172] on button "7" at bounding box center [656, 173] width 34 height 34
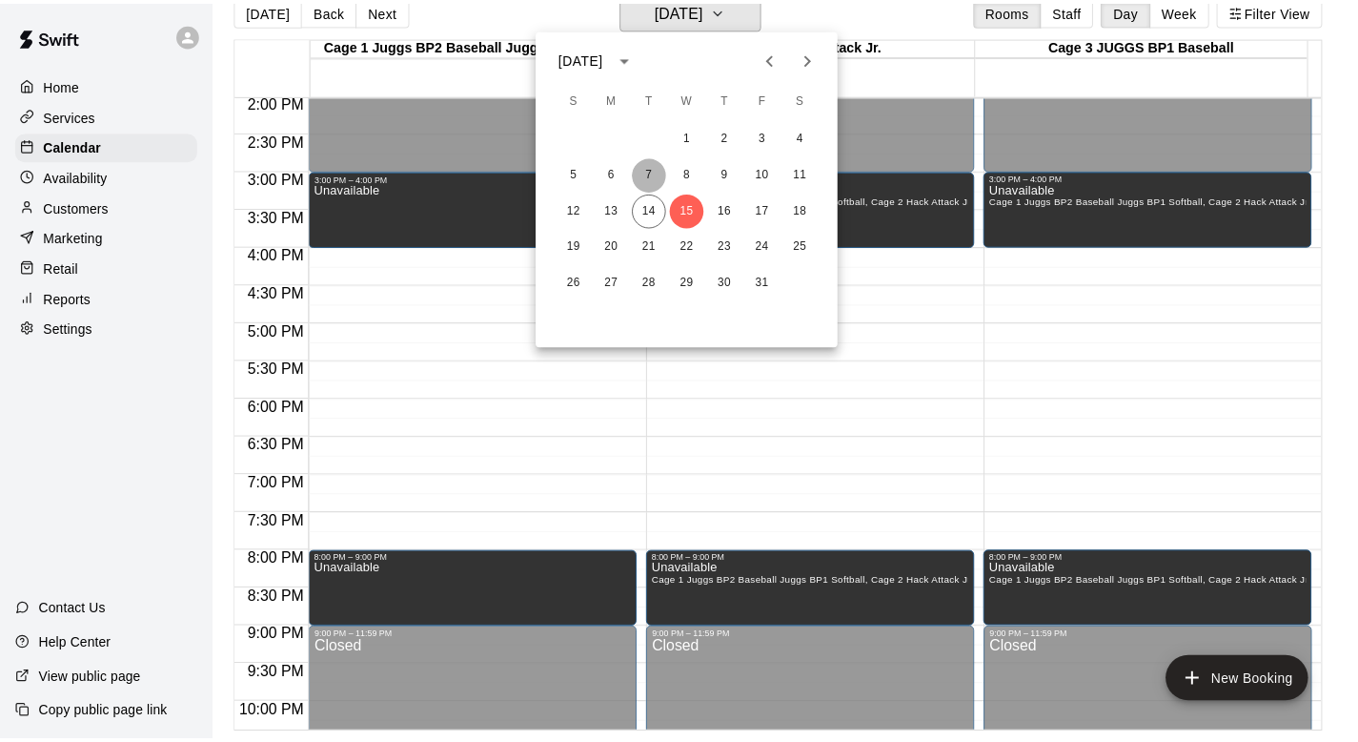
scroll to position [23, 0]
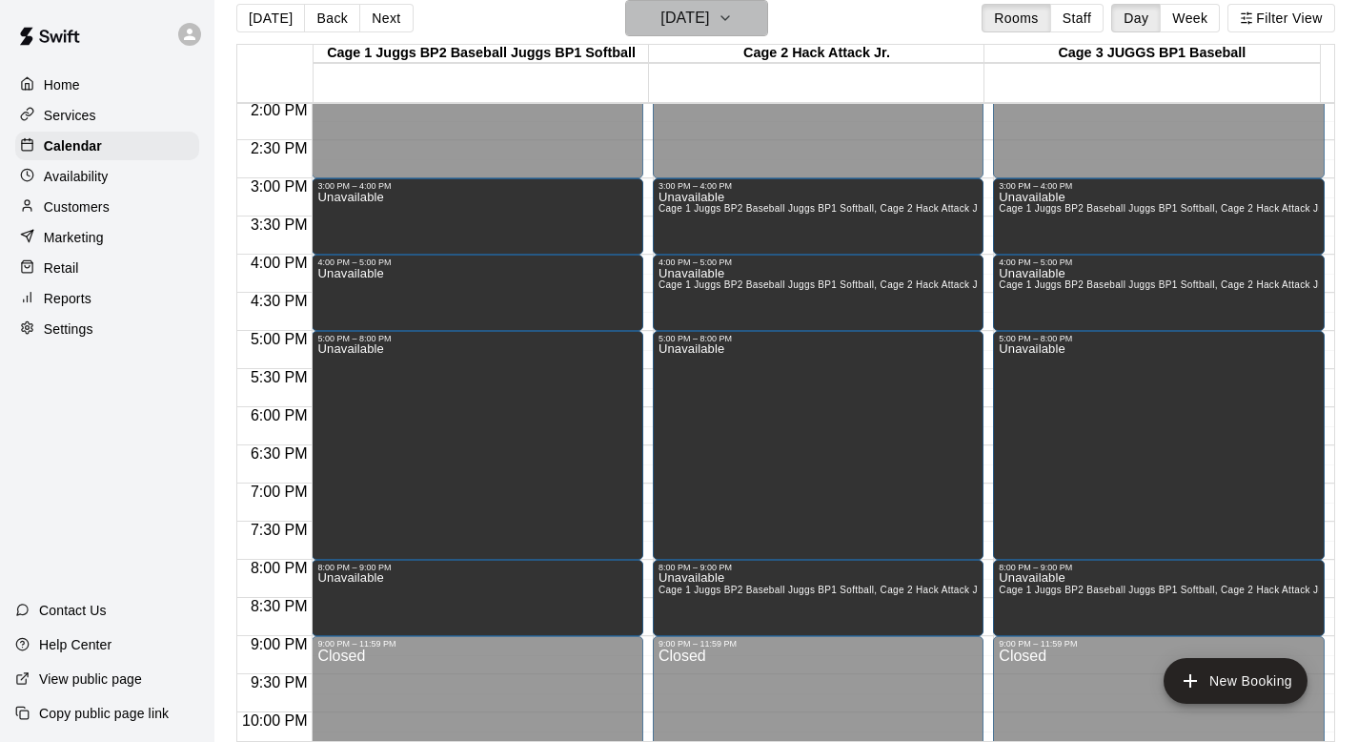
click at [666, 7] on button "[DATE]" at bounding box center [696, 18] width 143 height 36
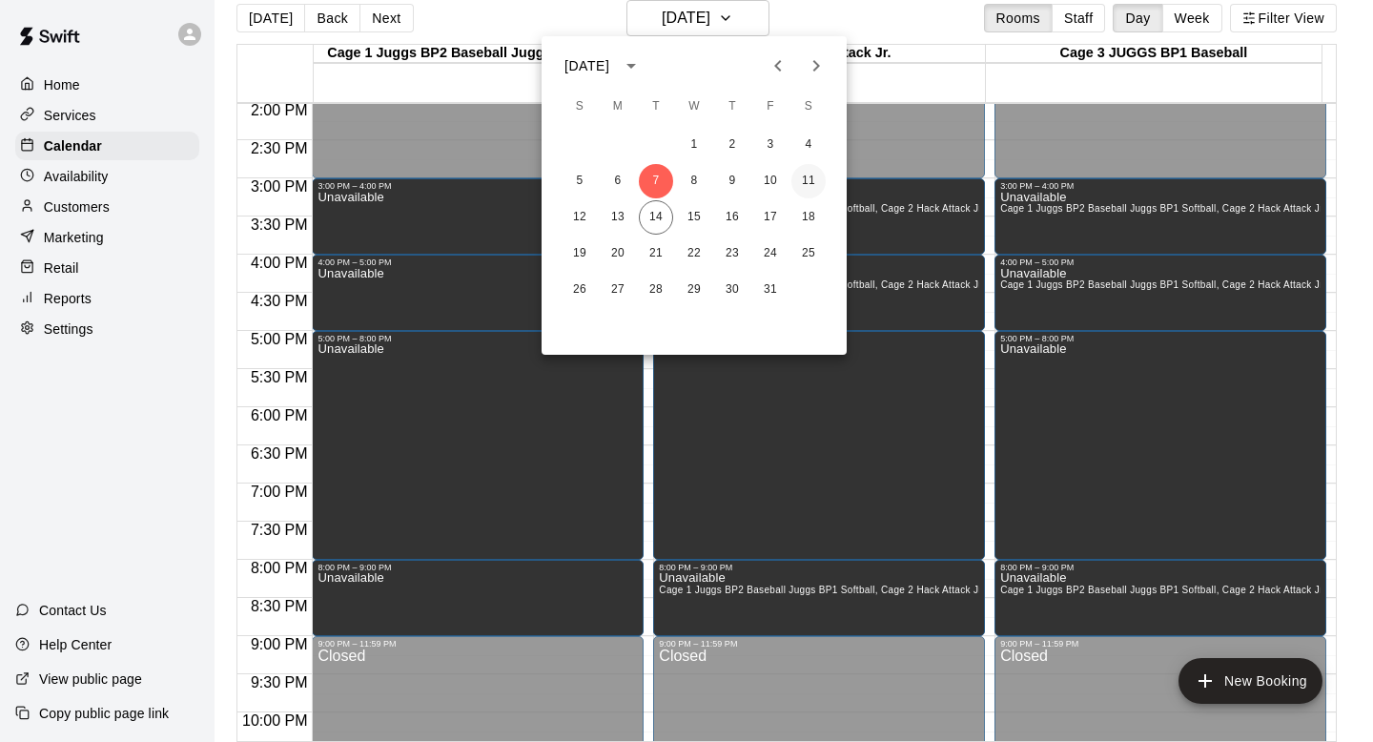
click at [666, 175] on button "11" at bounding box center [808, 181] width 34 height 34
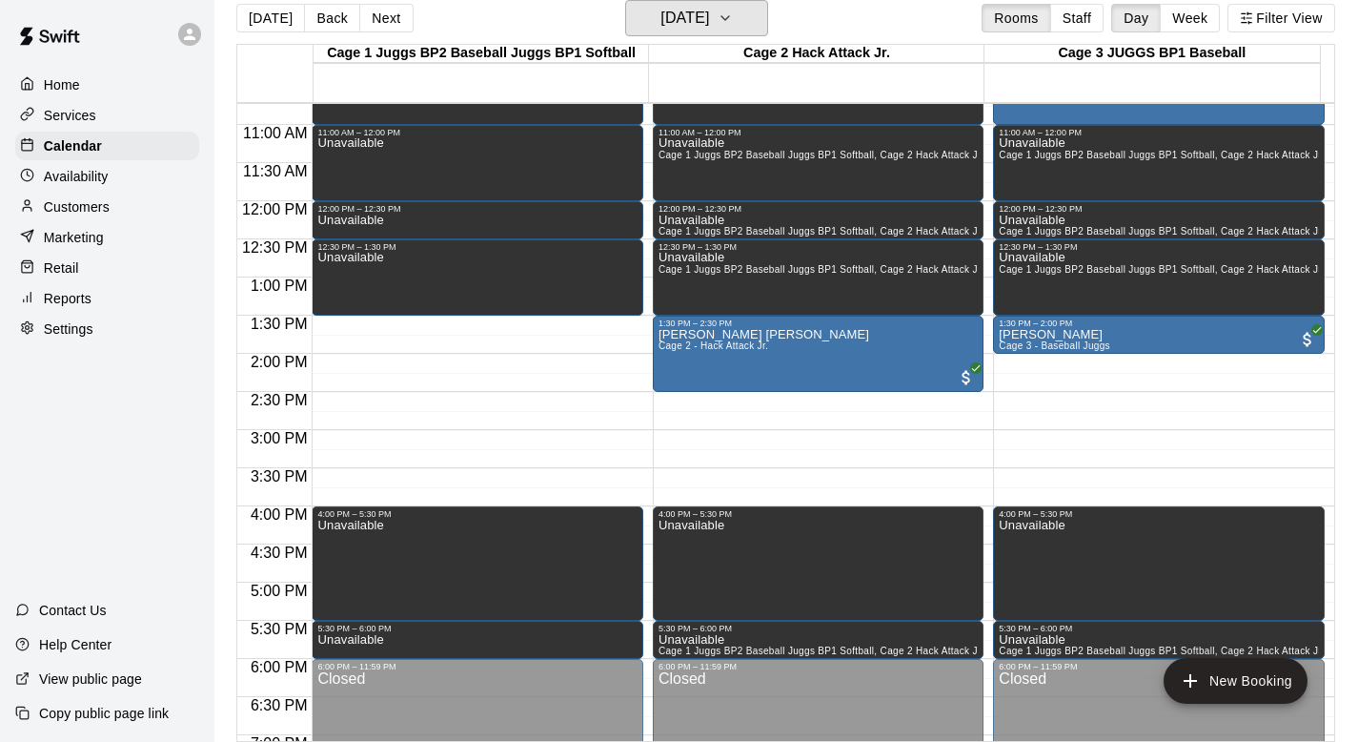
scroll to position [702, 0]
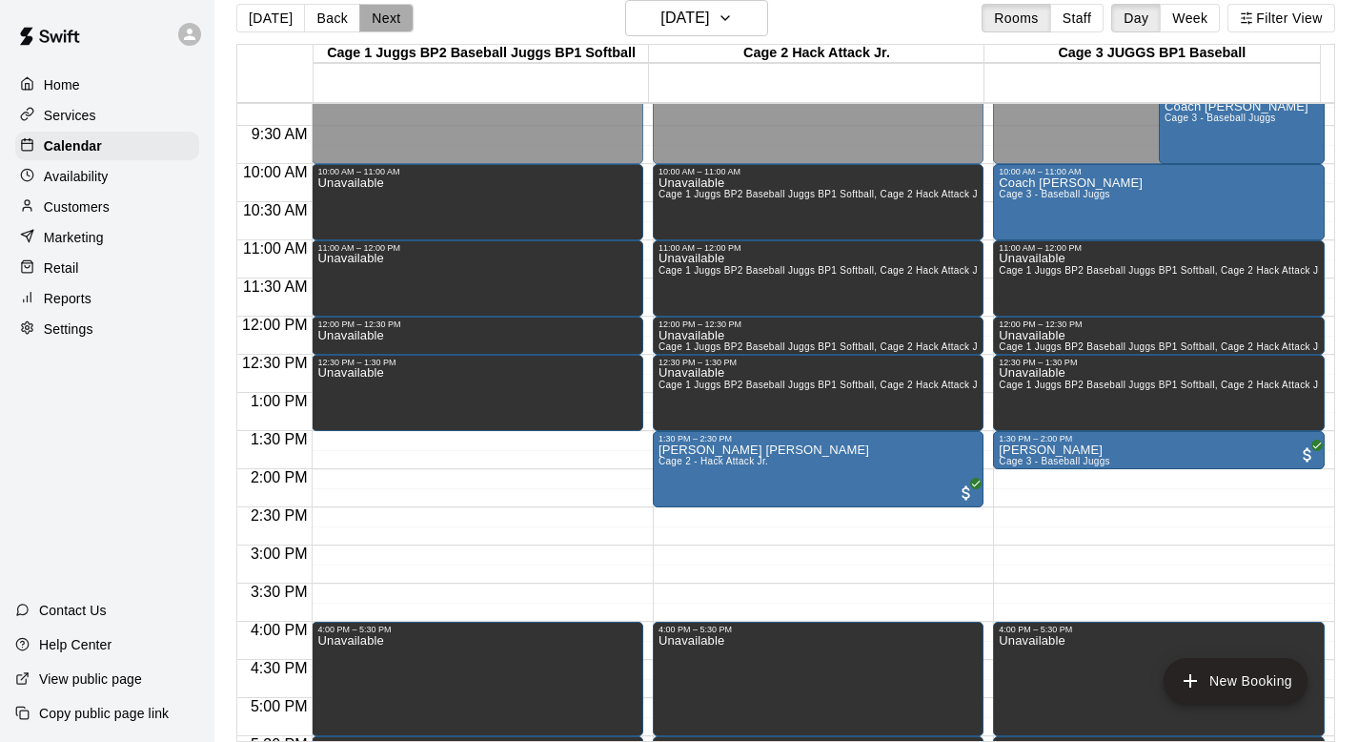
click at [373, 16] on button "Next" at bounding box center [385, 18] width 53 height 29
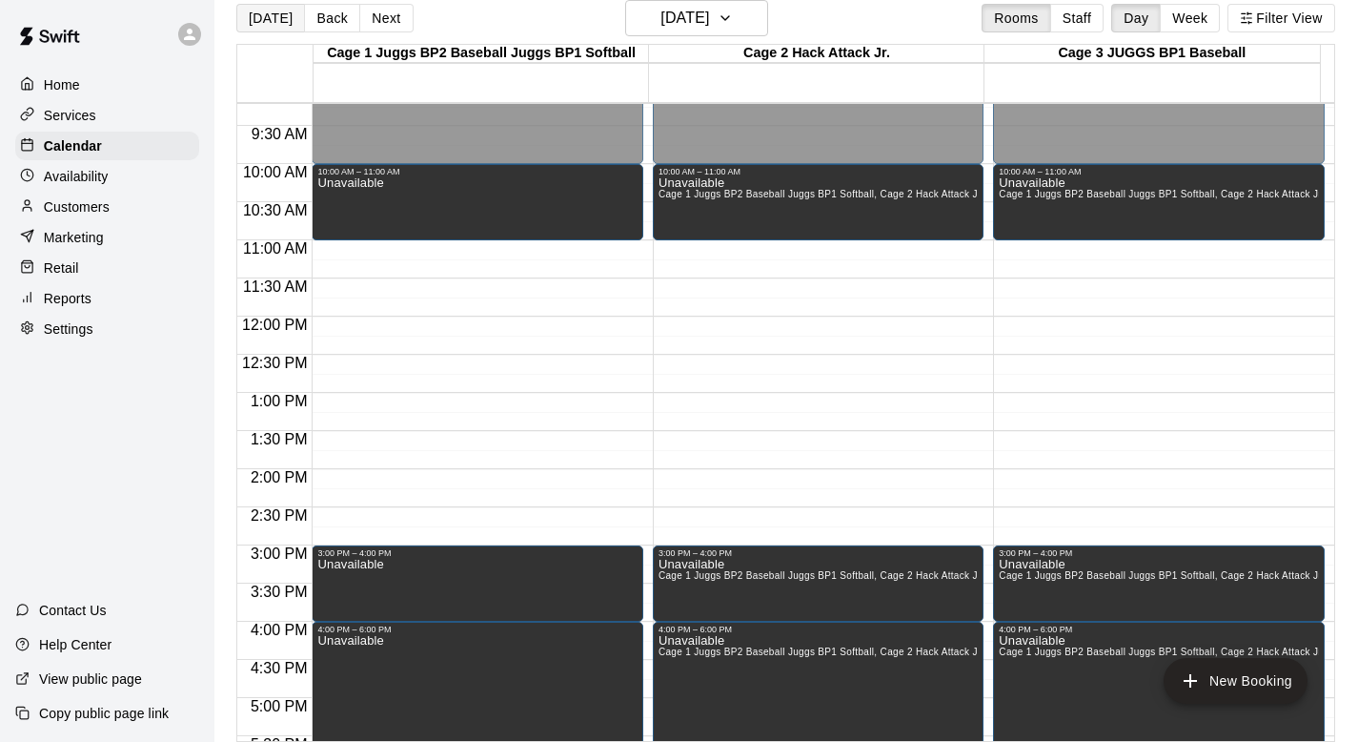
click at [263, 21] on button "[DATE]" at bounding box center [270, 18] width 69 height 29
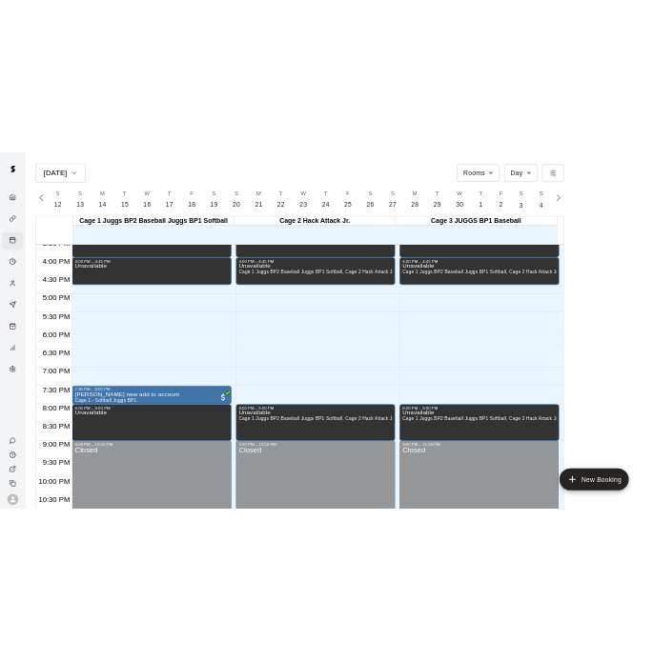
scroll to position [1193, 0]
